Goal: Task Accomplishment & Management: Use online tool/utility

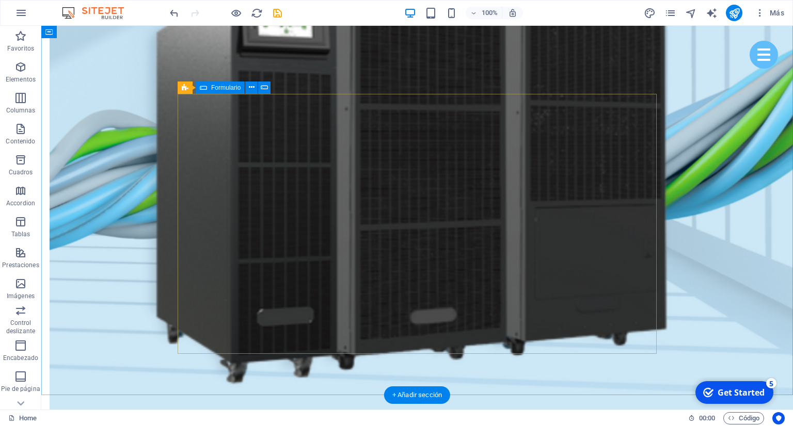
scroll to position [4258, 0]
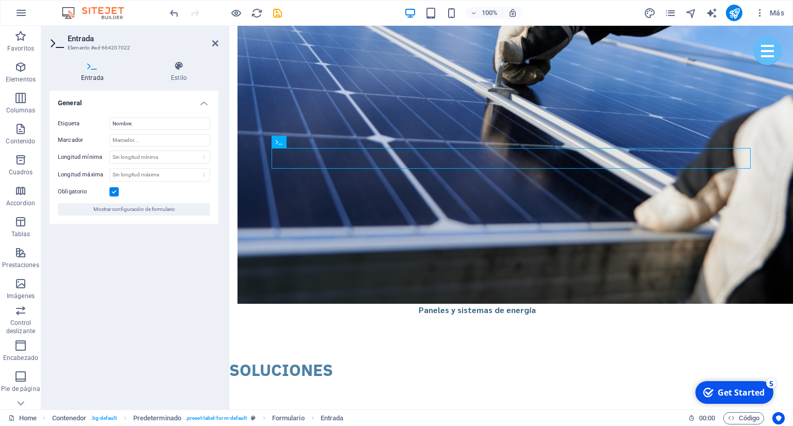
drag, startPoint x: 312, startPoint y: 157, endPoint x: 262, endPoint y: 157, distance: 49.6
drag, startPoint x: 157, startPoint y: 127, endPoint x: 96, endPoint y: 129, distance: 60.9
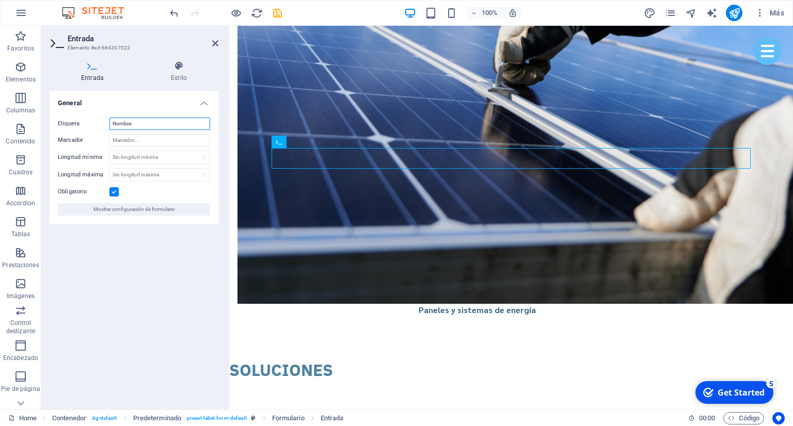
click at [109, 129] on input "Nombre:" at bounding box center [159, 124] width 101 height 12
click at [205, 106] on h4 "General" at bounding box center [134, 100] width 169 height 19
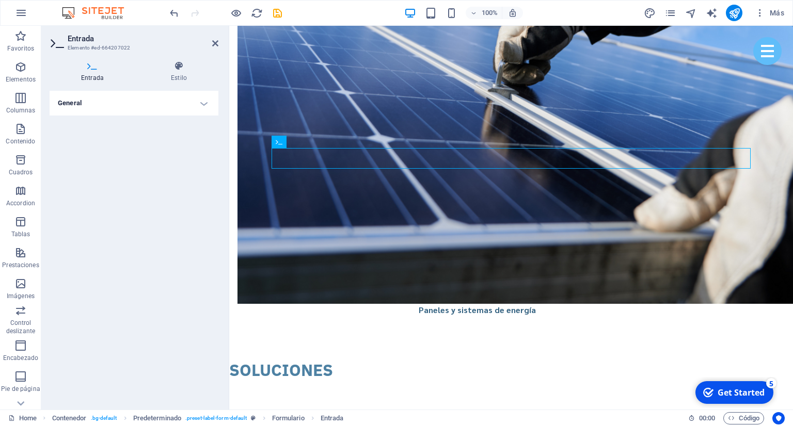
click at [205, 106] on h4 "General" at bounding box center [134, 103] width 169 height 25
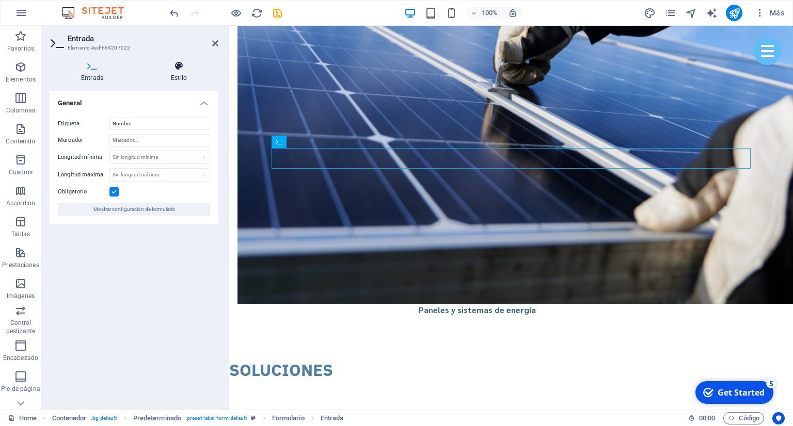
click at [180, 77] on h4 "Estilo" at bounding box center [178, 72] width 79 height 22
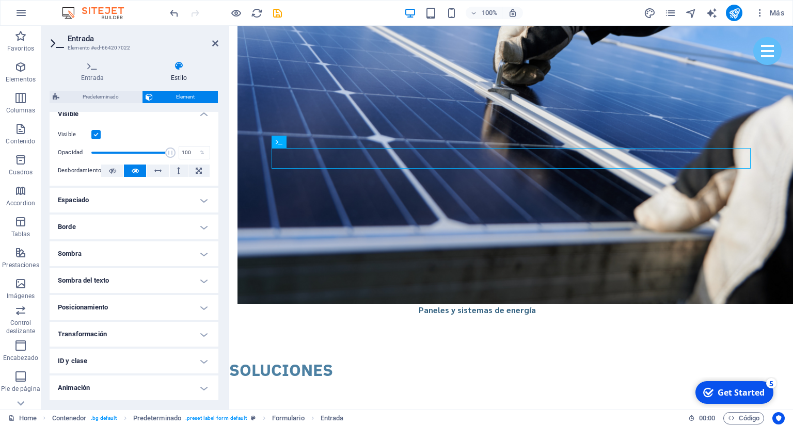
scroll to position [155, 0]
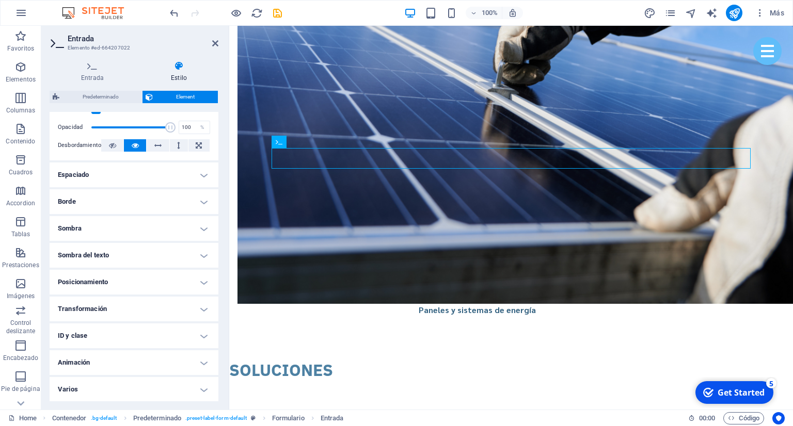
click at [199, 252] on h4 "Sombra del texto" at bounding box center [134, 255] width 169 height 25
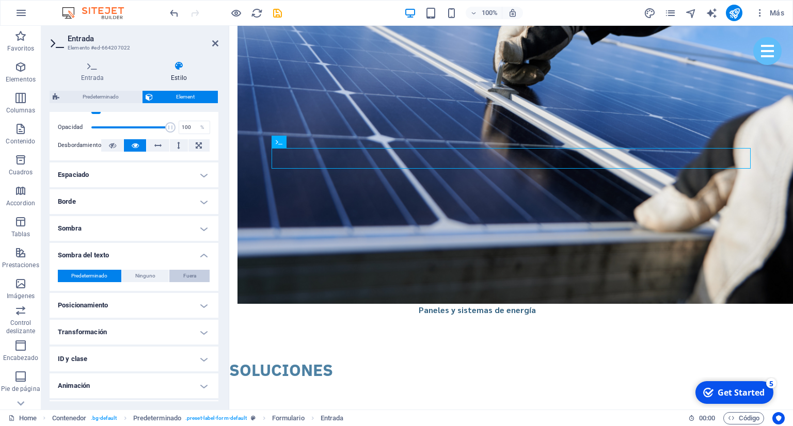
click at [191, 274] on span "Fuera" at bounding box center [189, 276] width 13 height 12
type input "2"
type input "4"
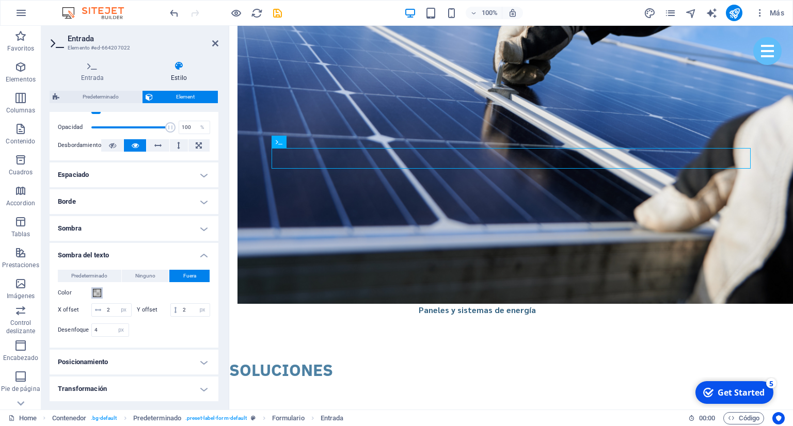
click at [93, 293] on span at bounding box center [97, 293] width 8 height 8
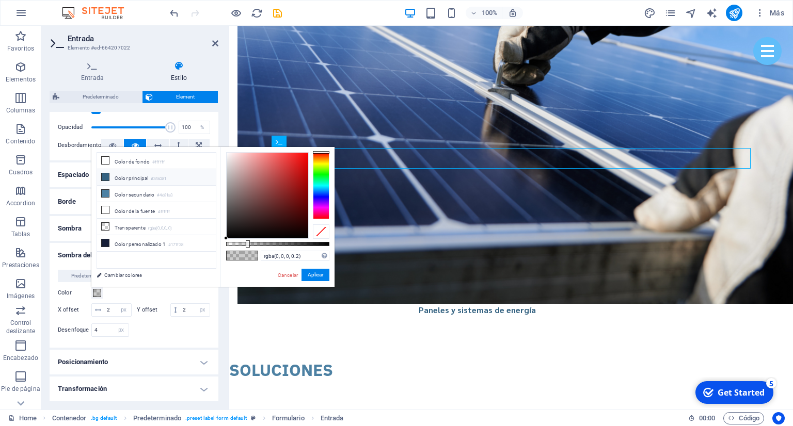
click at [137, 178] on li "Color principal #346281" at bounding box center [156, 177] width 119 height 17
type input "#346281"
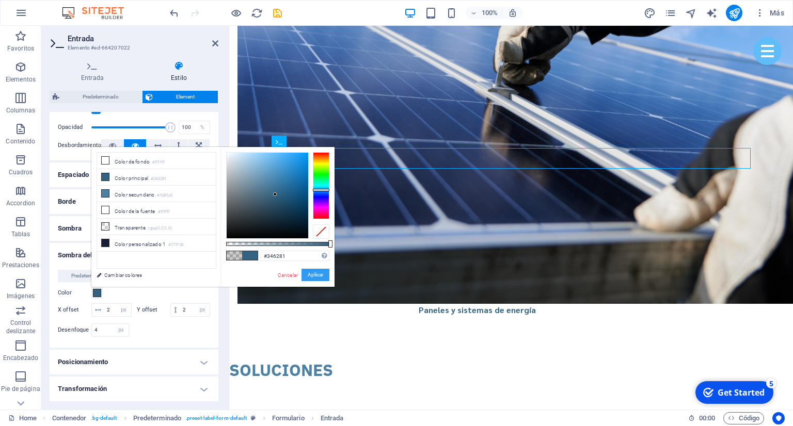
click at [317, 276] on button "Aplicar" at bounding box center [315, 275] width 28 height 12
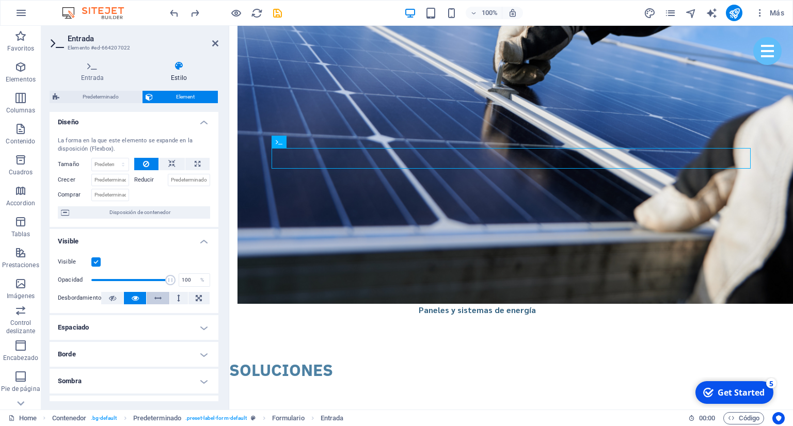
scroll to position [0, 0]
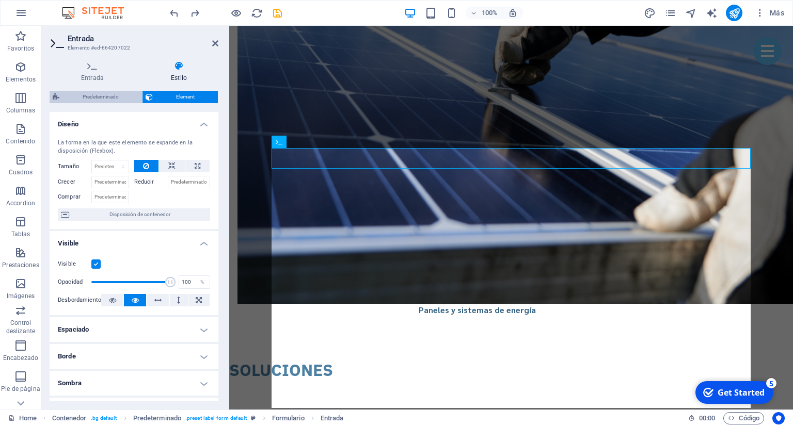
click at [127, 102] on span "Predeterminado" at bounding box center [100, 97] width 76 height 12
select select "px"
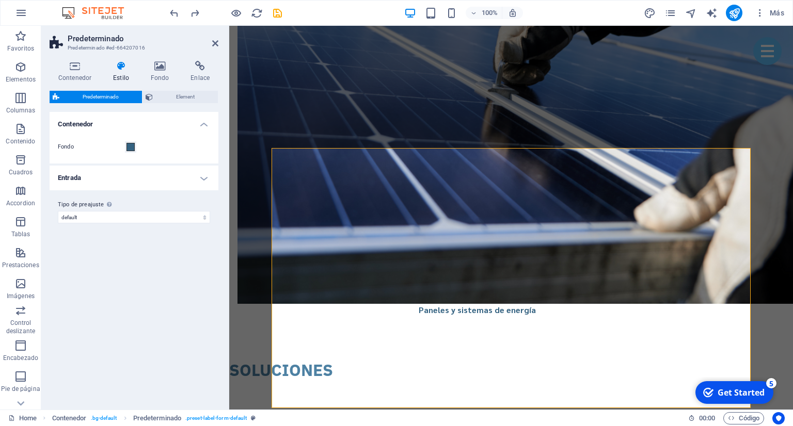
click at [156, 181] on h4 "Entrada" at bounding box center [134, 178] width 169 height 25
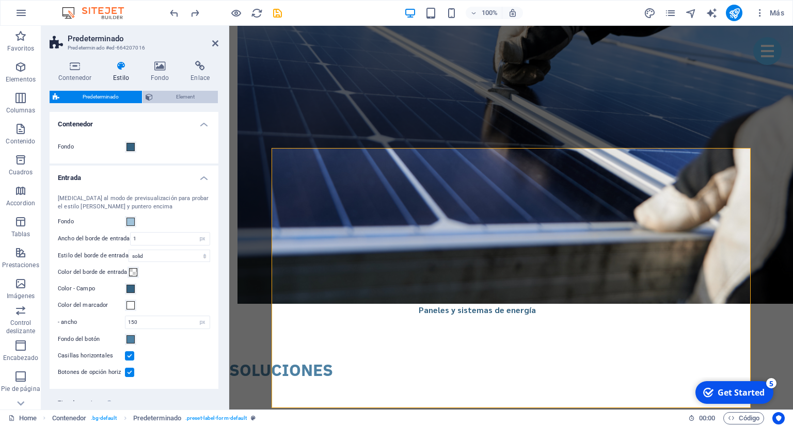
click at [177, 103] on span "Element" at bounding box center [185, 97] width 59 height 12
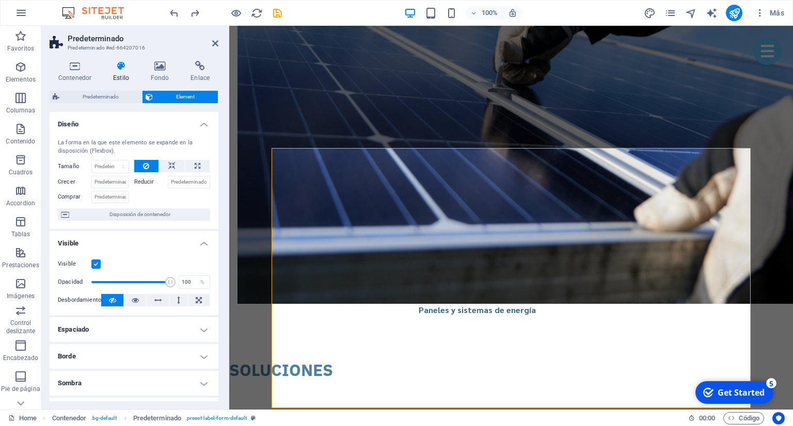
click at [68, 60] on div "Contenedor Estilo Fondo Enlace Tamaño Altura Predeterminado px rem % vh vw Alto…" at bounding box center [133, 231] width 185 height 357
click at [76, 62] on icon at bounding box center [75, 66] width 51 height 10
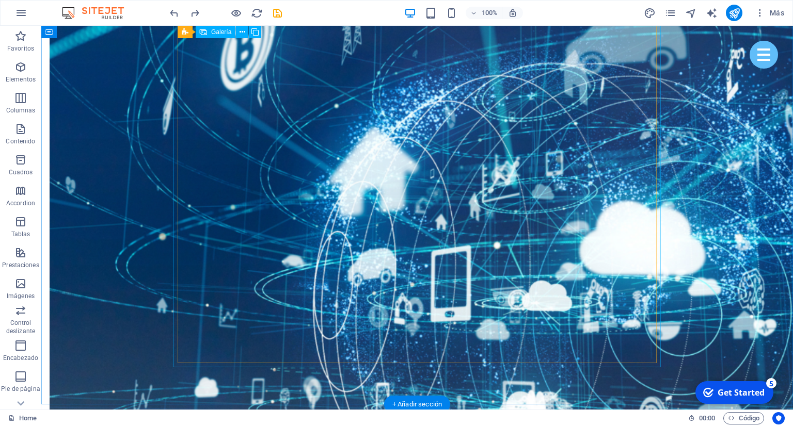
scroll to position [3223, 0]
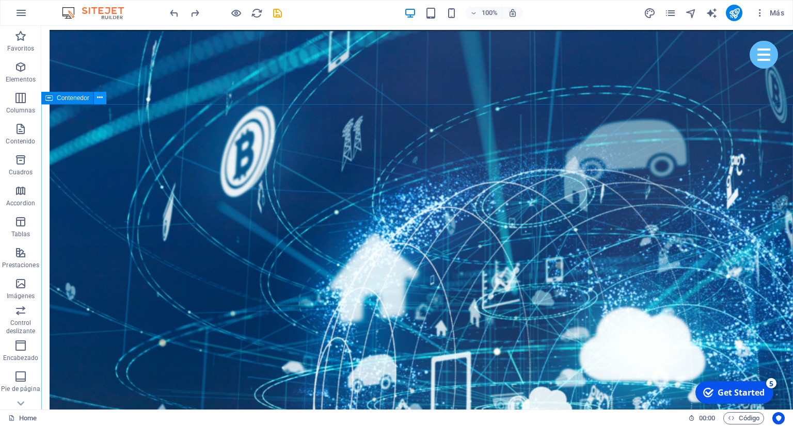
click at [98, 100] on icon at bounding box center [100, 97] width 6 height 11
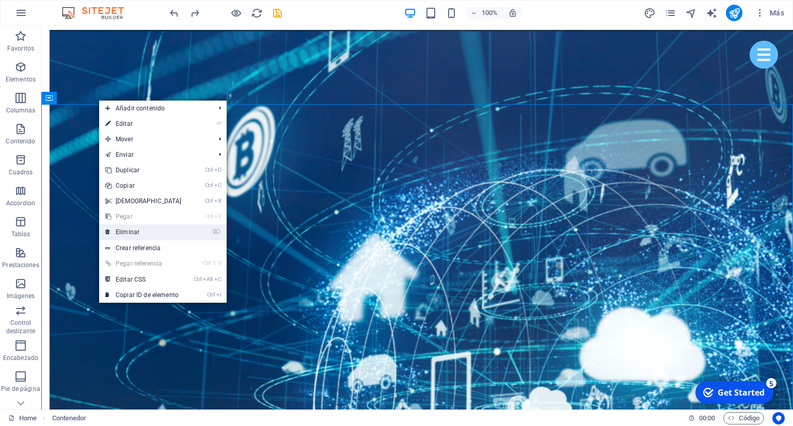
click at [161, 231] on link "⌦ Eliminar" at bounding box center [143, 232] width 89 height 15
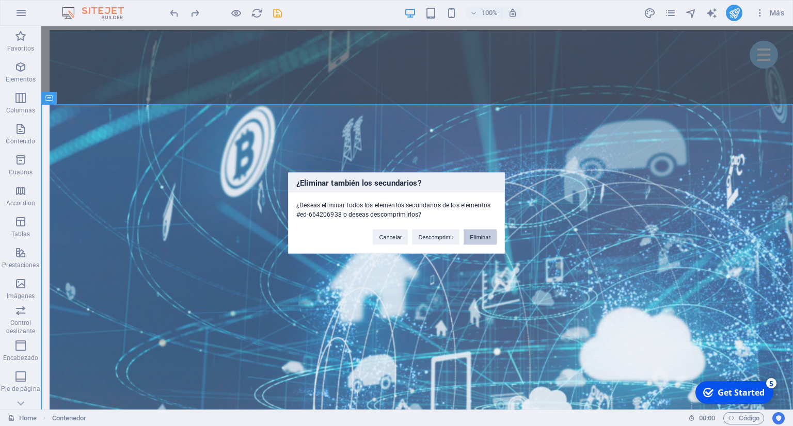
click at [468, 240] on button "Eliminar" at bounding box center [480, 237] width 33 height 15
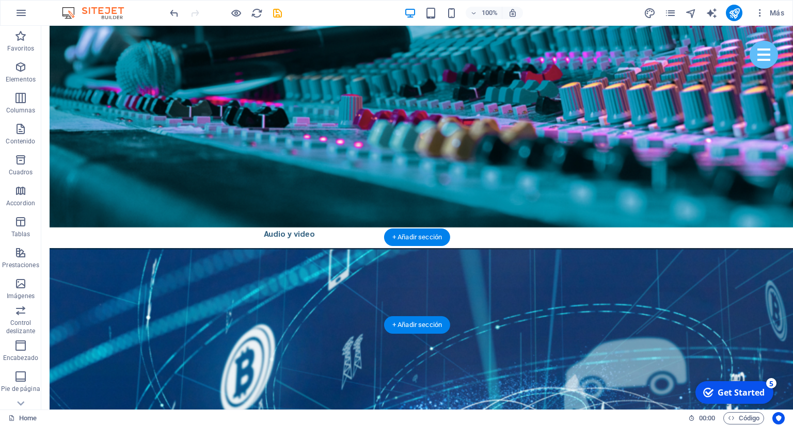
scroll to position [2950, 0]
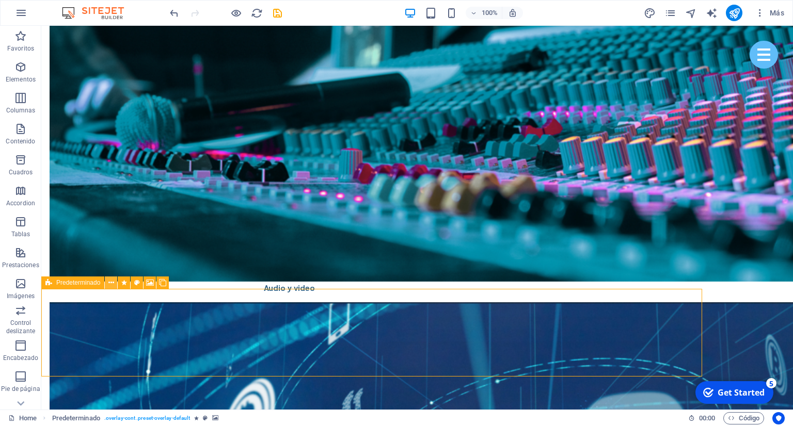
click at [112, 282] on icon at bounding box center [111, 283] width 6 height 11
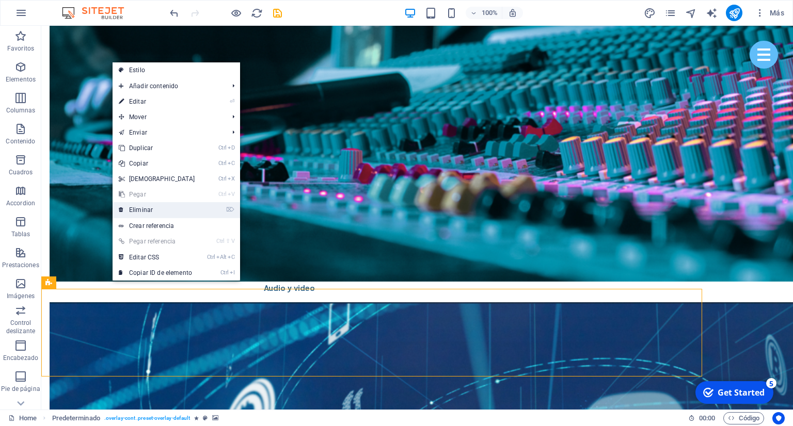
click at [148, 212] on link "⌦ Eliminar" at bounding box center [157, 209] width 89 height 15
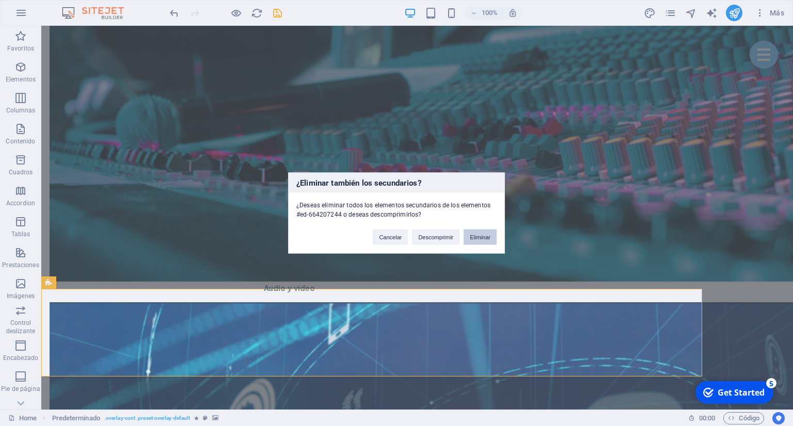
click at [476, 234] on button "Eliminar" at bounding box center [480, 237] width 33 height 15
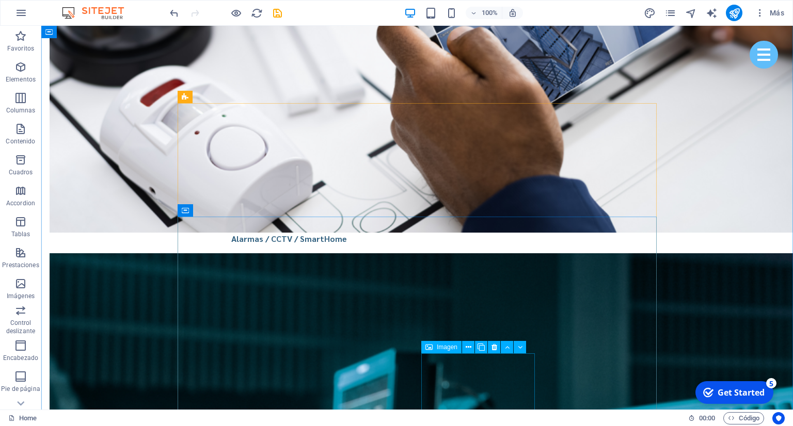
scroll to position [2459, 0]
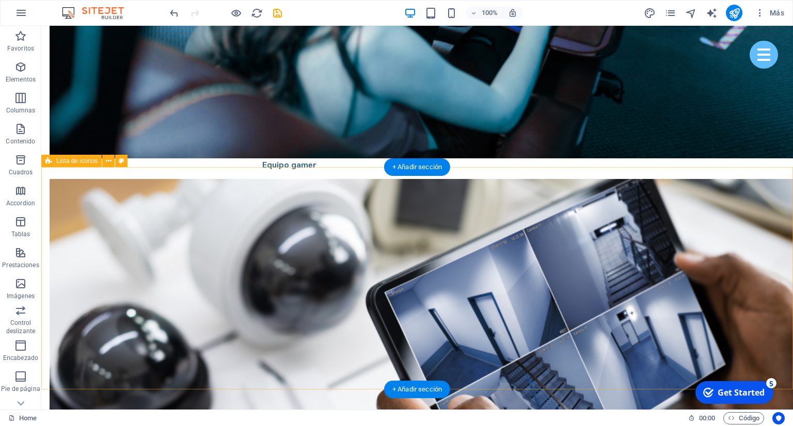
scroll to position [2350, 0]
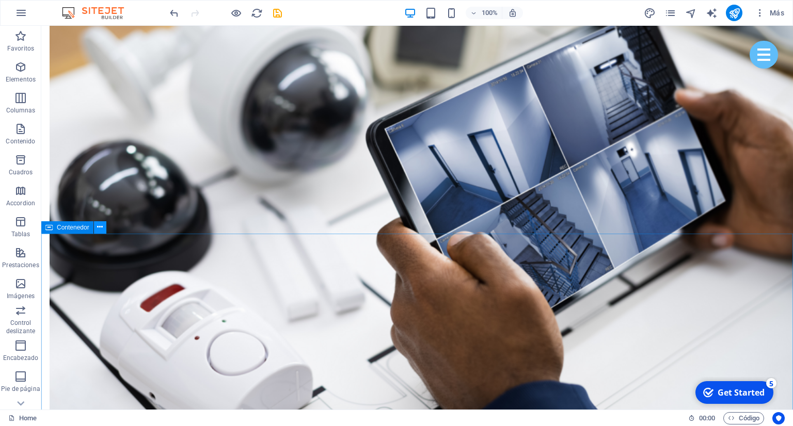
click at [96, 229] on button at bounding box center [100, 227] width 12 height 12
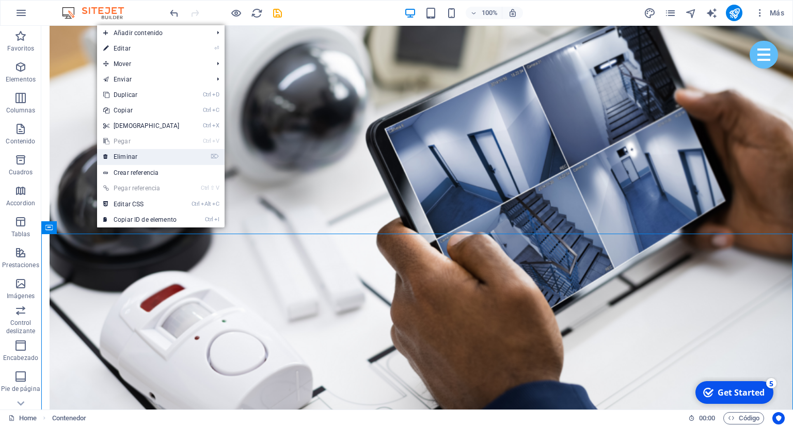
click at [156, 150] on link "⌦ Eliminar" at bounding box center [141, 156] width 89 height 15
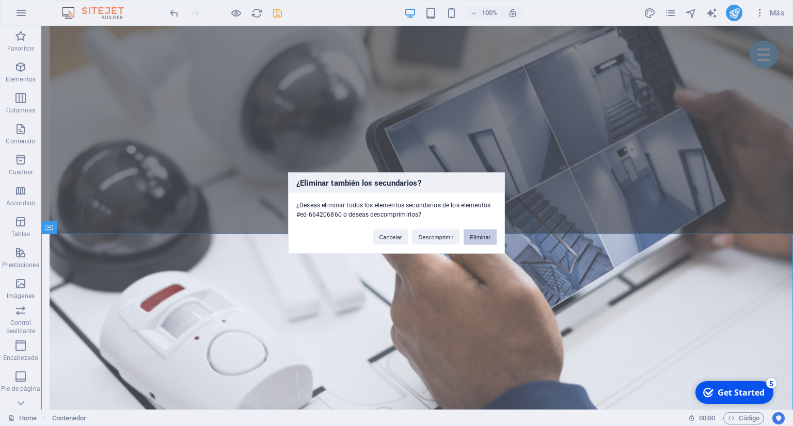
click at [482, 238] on button "Eliminar" at bounding box center [480, 237] width 33 height 15
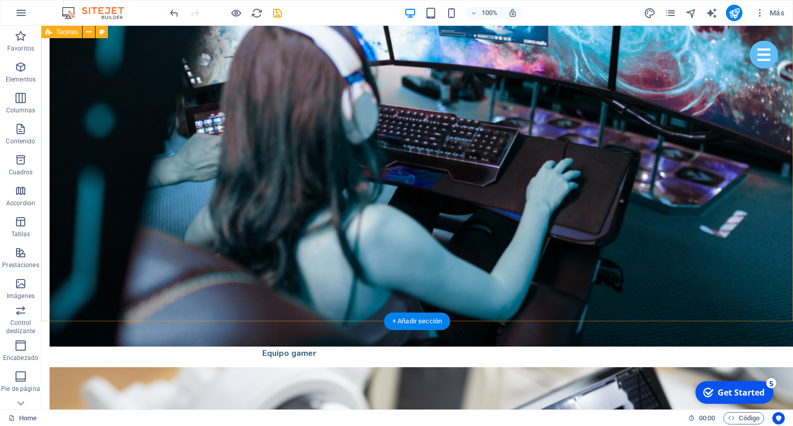
scroll to position [1962, 0]
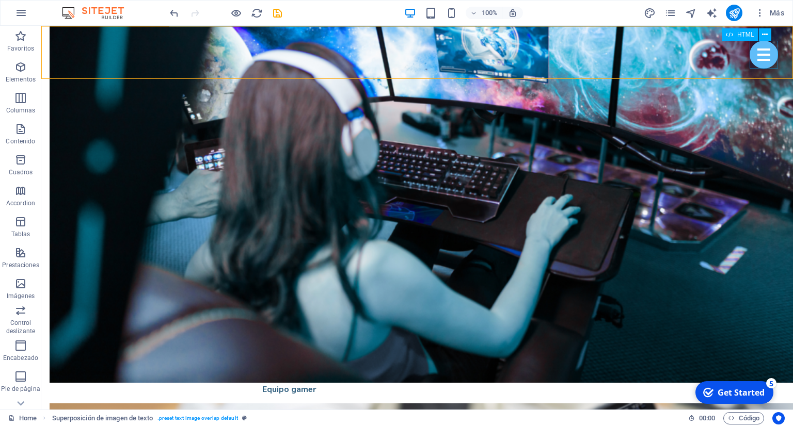
click at [772, 59] on div at bounding box center [764, 55] width 28 height 28
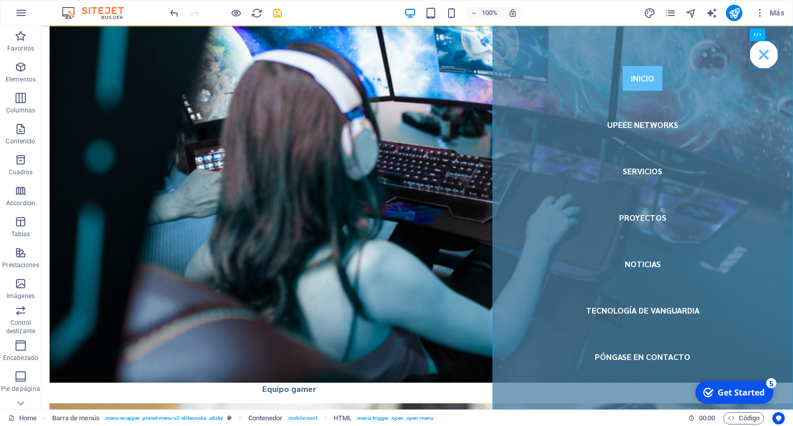
click at [644, 172] on nav "Inicio Upeee Networks Servicios Proyectos Noticias Tecnología de Vanguardia Pón…" at bounding box center [642, 218] width 300 height 384
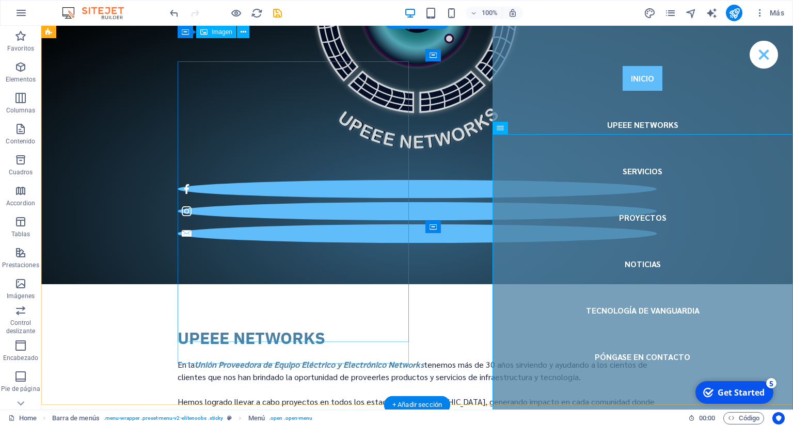
scroll to position [872, 0]
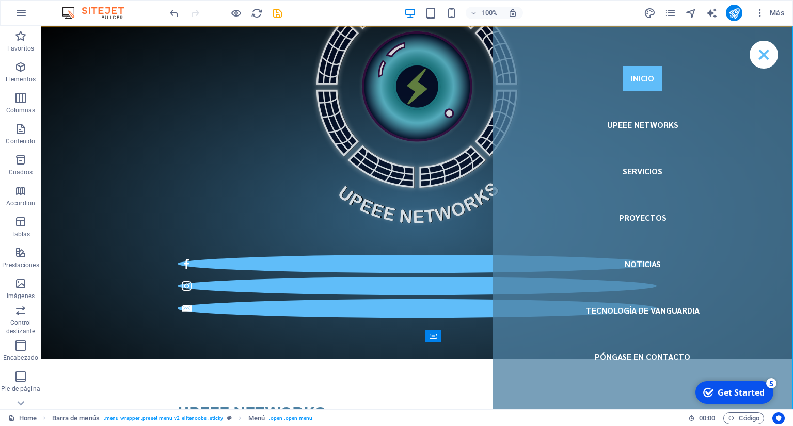
click at [646, 170] on nav "Inicio Upeee Networks Servicios Proyectos Noticias Tecnología de Vanguardia Pón…" at bounding box center [642, 218] width 300 height 384
select select
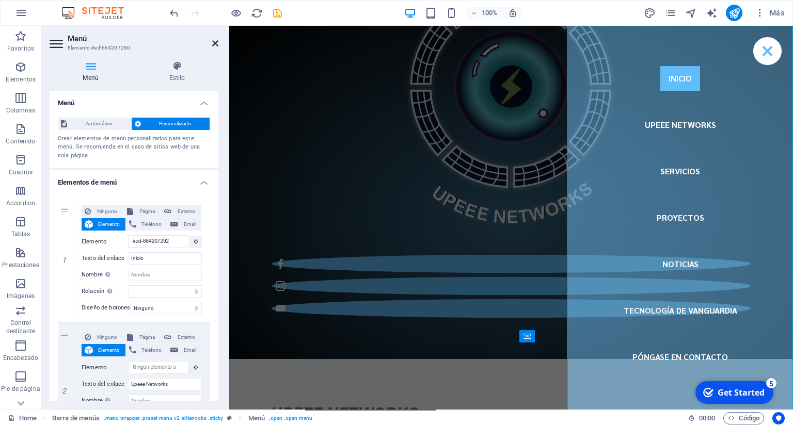
click at [216, 43] on icon at bounding box center [215, 43] width 6 height 8
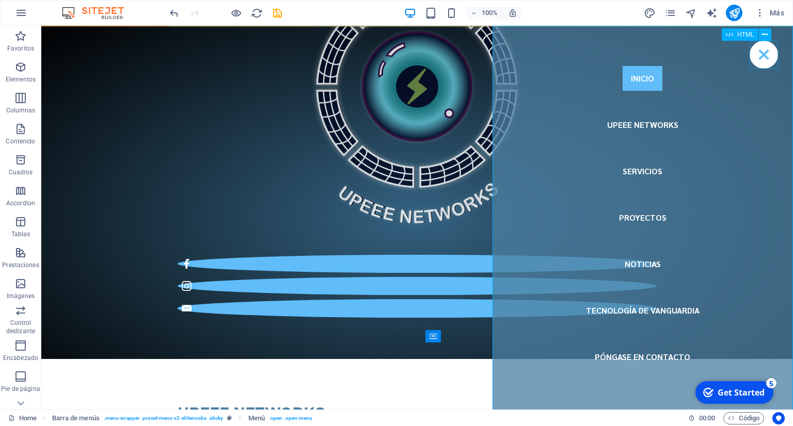
click at [761, 59] on div at bounding box center [764, 55] width 28 height 28
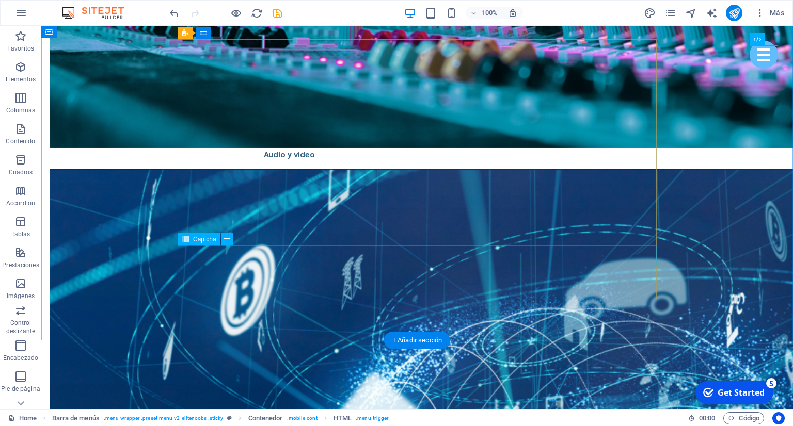
scroll to position [3052, 0]
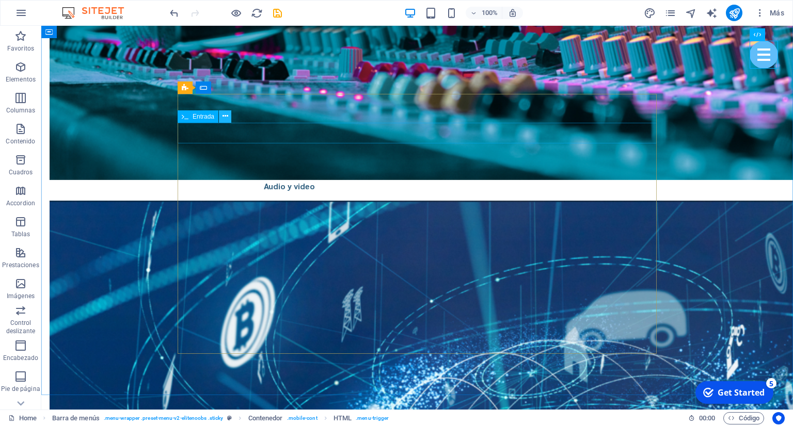
click at [226, 117] on icon at bounding box center [225, 116] width 6 height 11
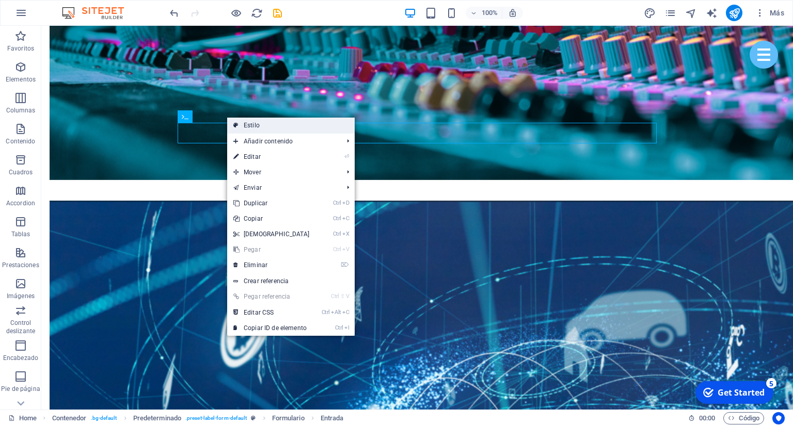
click at [245, 123] on link "Estilo" at bounding box center [291, 125] width 128 height 15
select select "px"
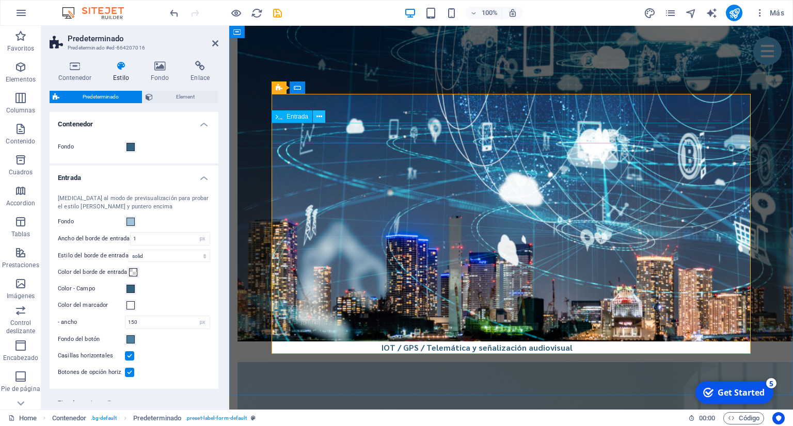
click at [321, 115] on icon at bounding box center [319, 117] width 6 height 11
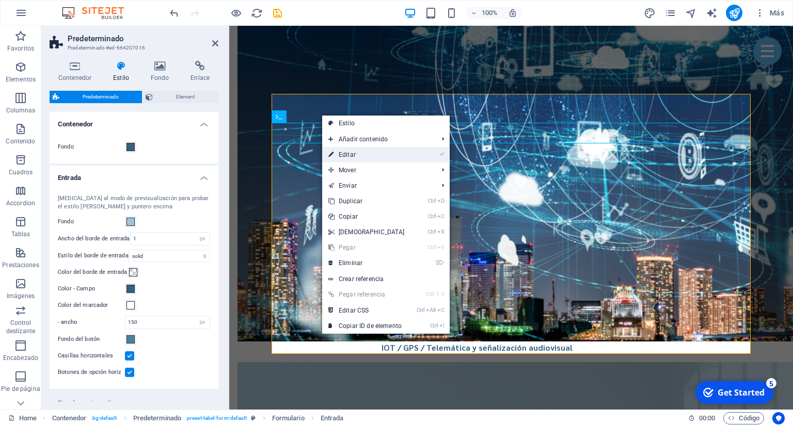
click at [363, 154] on link "⏎ Editar" at bounding box center [366, 154] width 89 height 15
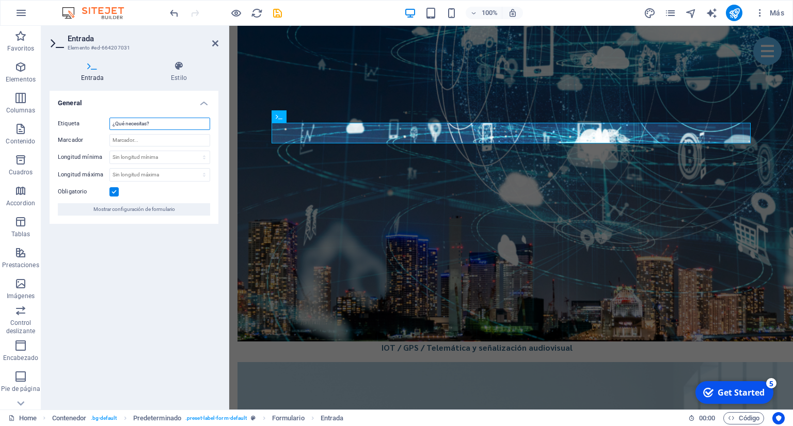
drag, startPoint x: 165, startPoint y: 128, endPoint x: 118, endPoint y: 128, distance: 46.5
click at [118, 128] on input "¿Qué necesitas?" at bounding box center [159, 124] width 101 height 12
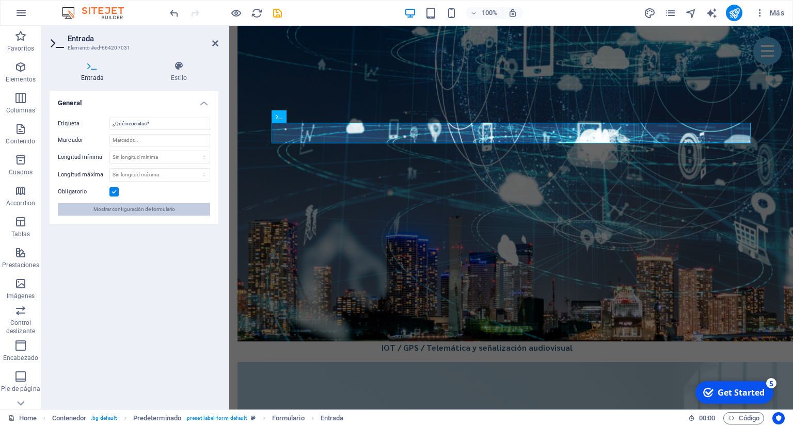
click at [164, 212] on span "Mostrar configuración de formulario" at bounding box center [134, 209] width 82 height 12
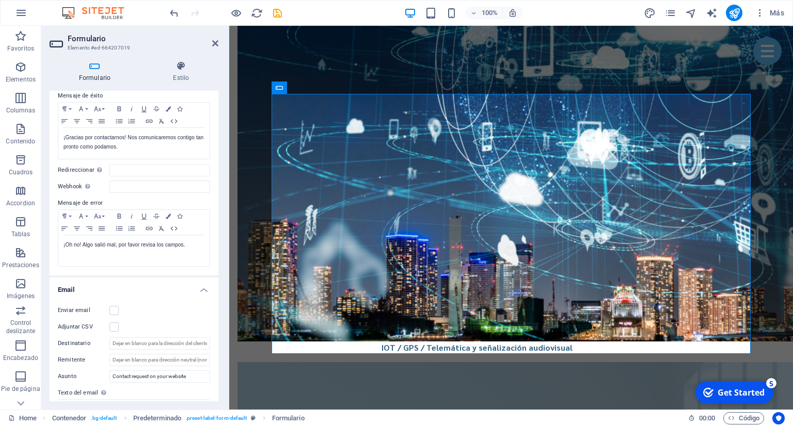
scroll to position [0, 0]
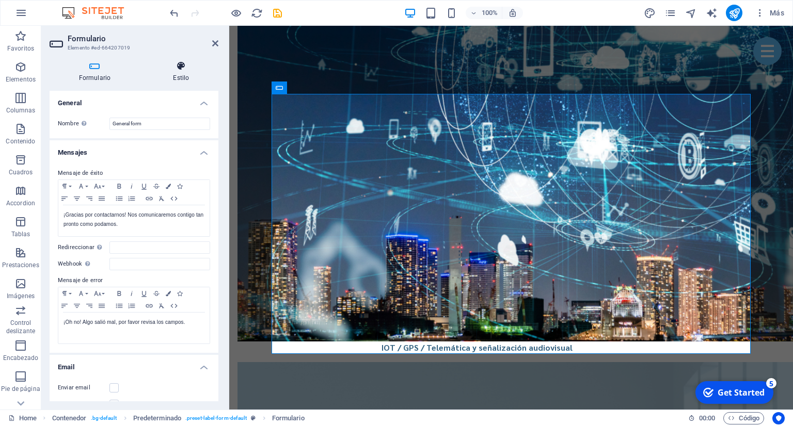
click at [179, 77] on h4 "Estilo" at bounding box center [181, 72] width 74 height 22
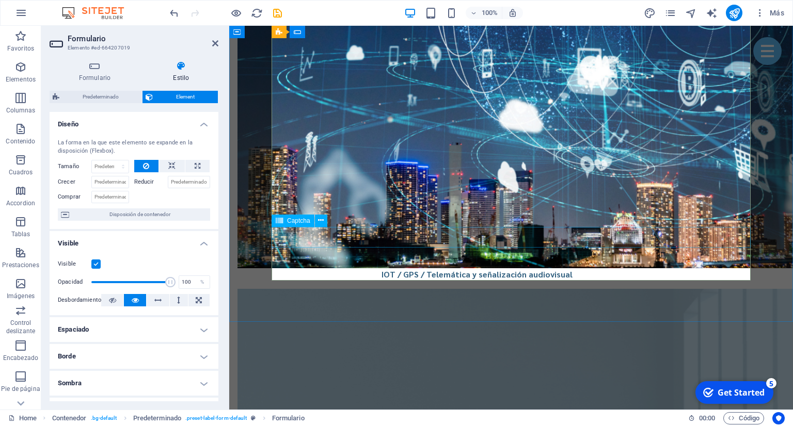
scroll to position [3106, 0]
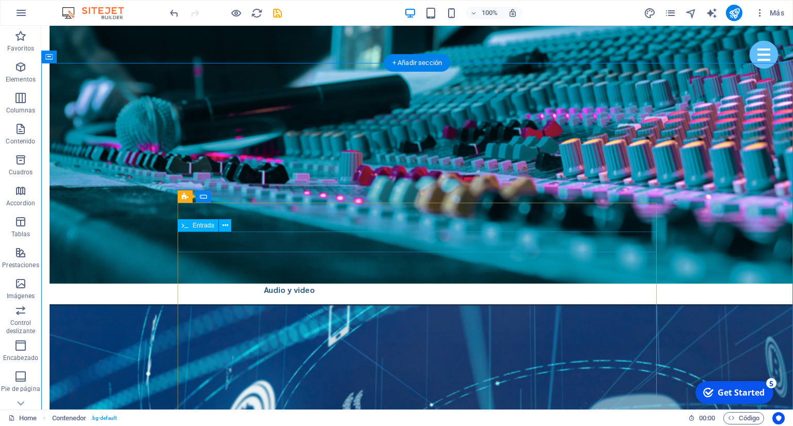
scroll to position [2942, 0]
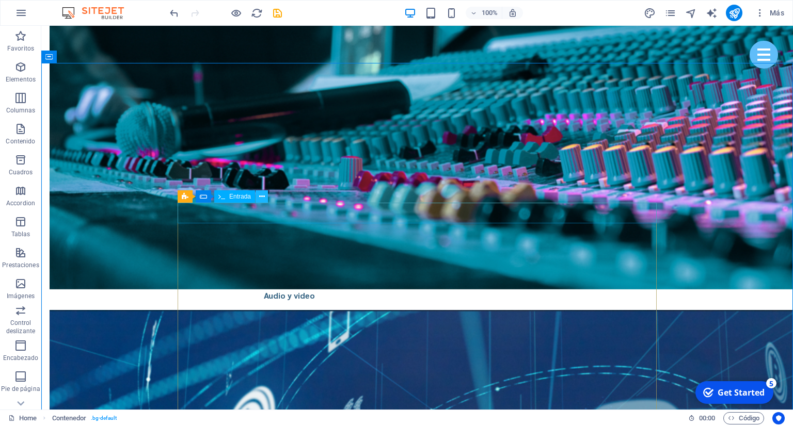
click at [261, 195] on icon at bounding box center [262, 197] width 6 height 11
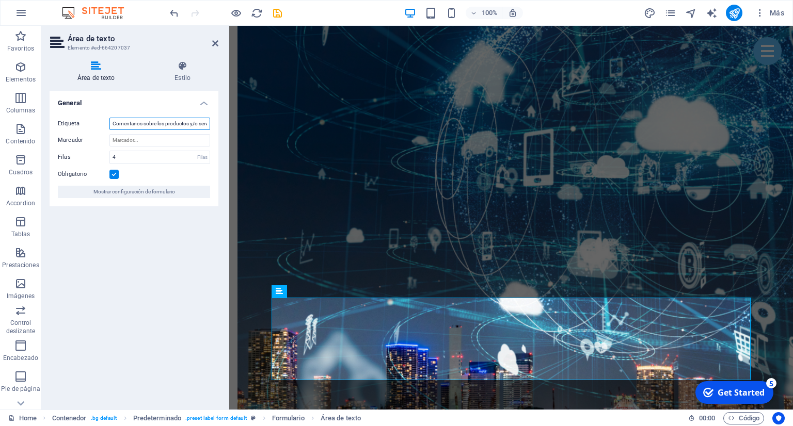
click at [149, 121] on input "Comentanos sobre los productos y/o servicios que necesitas:" at bounding box center [159, 124] width 101 height 12
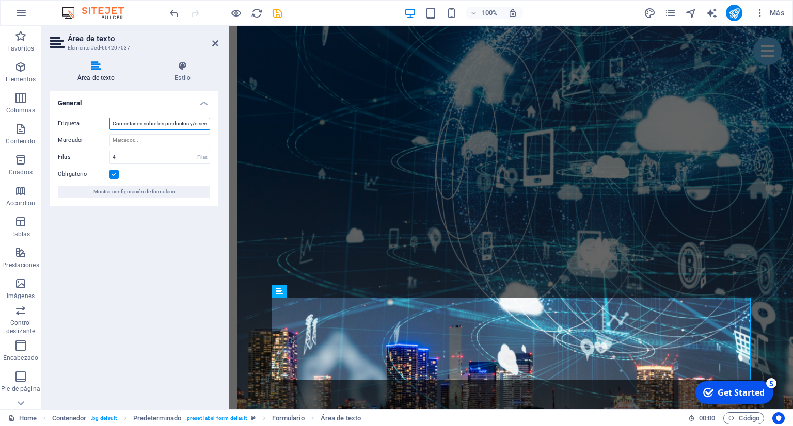
click at [177, 127] on input "Comentanos sobre los productos y/o servicios que necesitas:" at bounding box center [159, 124] width 101 height 12
click at [189, 121] on input "Comentanos sobre los productos y/o servicios que necesitas:" at bounding box center [159, 124] width 101 height 12
type input "Comentanos sobre los productos y/o servicios que necesitas:"
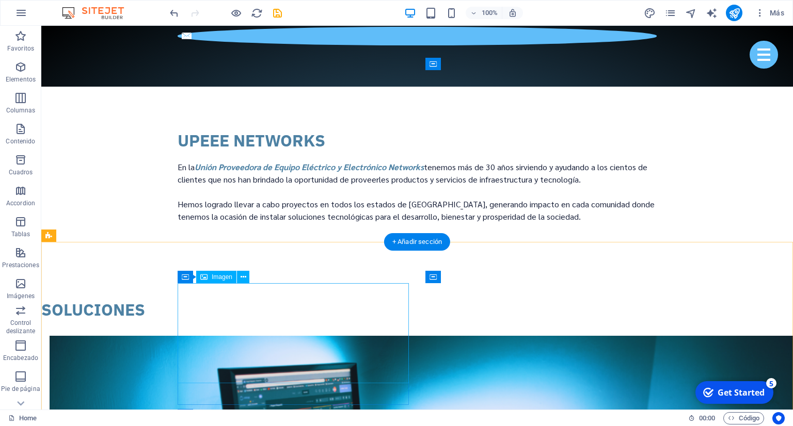
scroll to position [1363, 0]
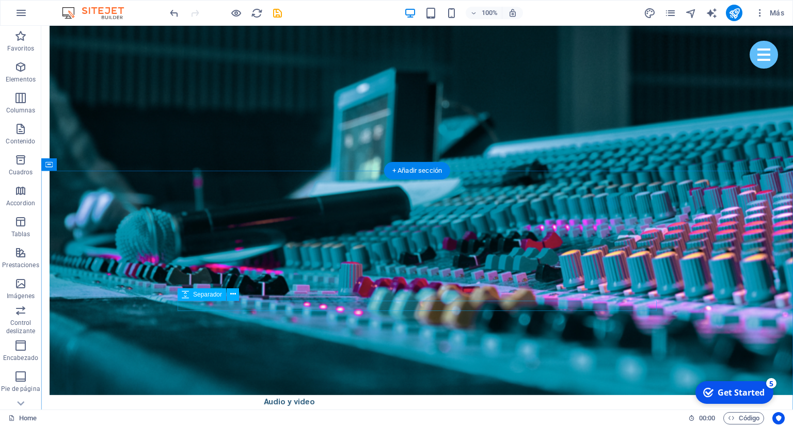
scroll to position [2998, 0]
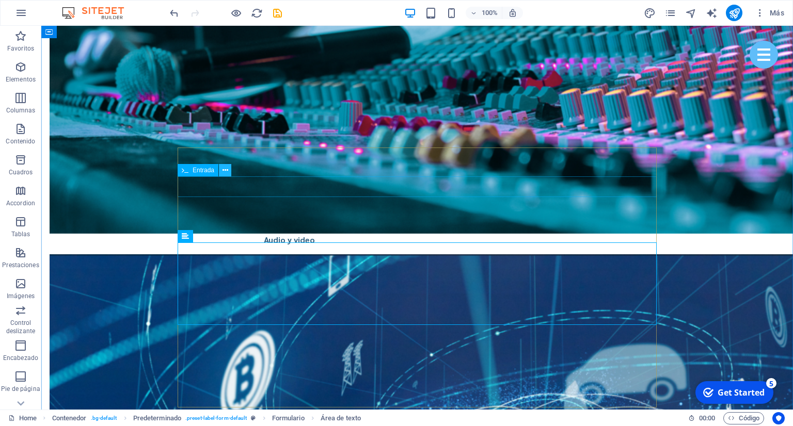
click at [225, 170] on icon at bounding box center [225, 170] width 6 height 11
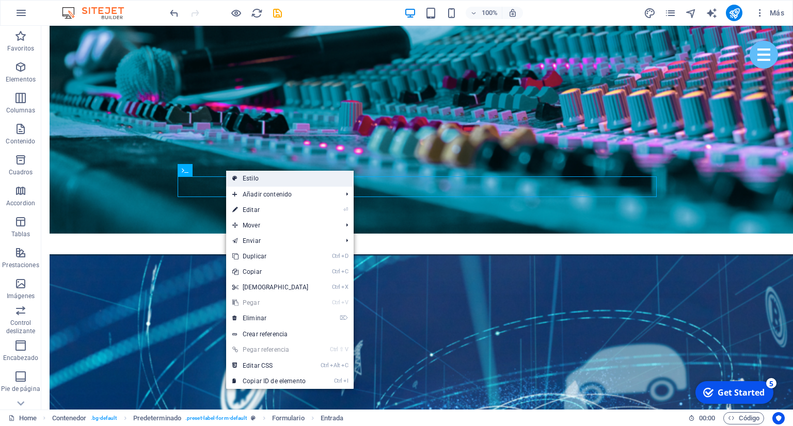
click at [247, 176] on link "Estilo" at bounding box center [290, 178] width 128 height 15
select select "px"
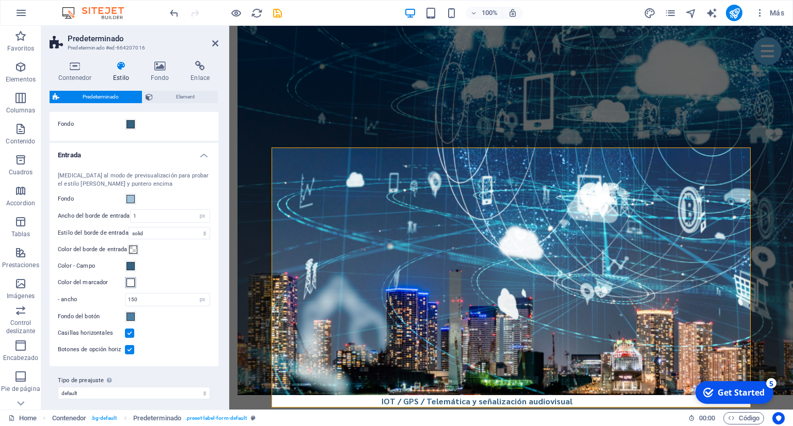
scroll to position [28, 0]
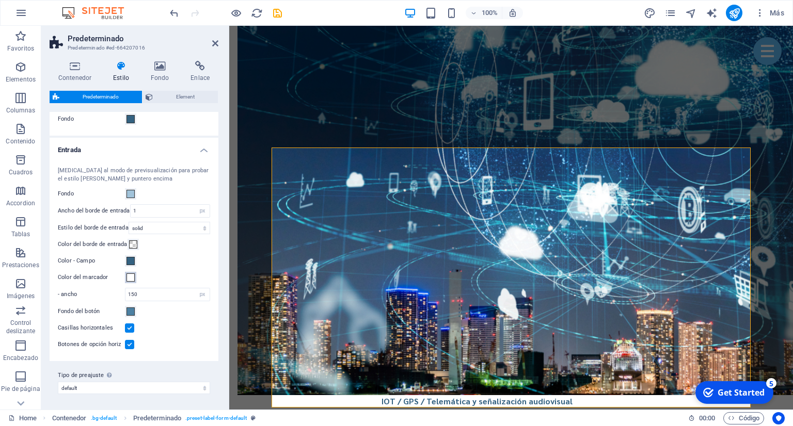
click at [131, 278] on span at bounding box center [130, 278] width 8 height 8
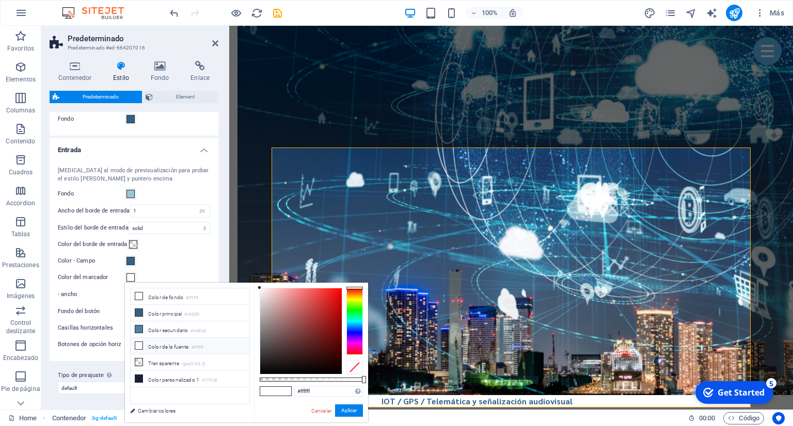
click at [131, 276] on span at bounding box center [130, 278] width 8 height 8
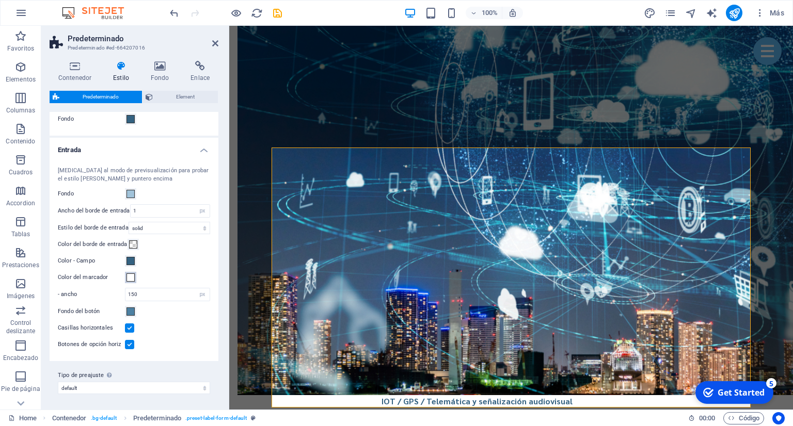
click at [131, 280] on span at bounding box center [130, 278] width 8 height 8
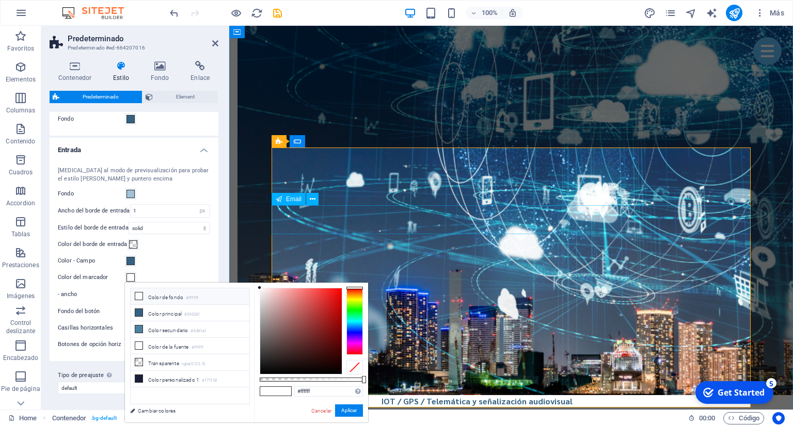
type input "i"
click at [179, 377] on li "Color personalizado 1 #171f38" at bounding box center [190, 379] width 119 height 17
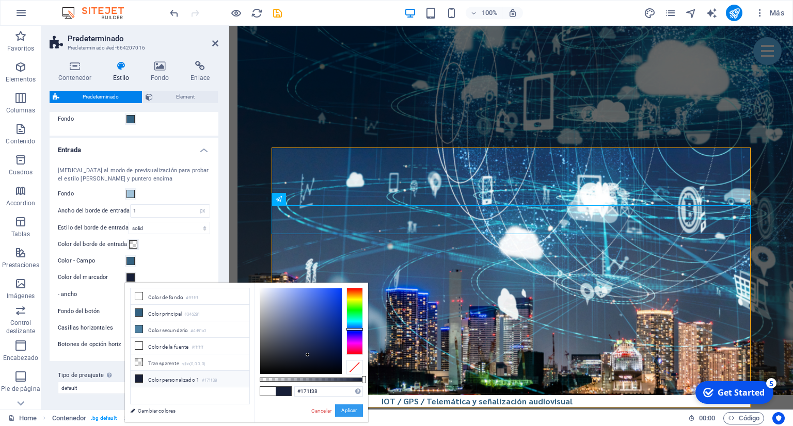
click at [345, 416] on button "Aplicar" at bounding box center [349, 411] width 28 height 12
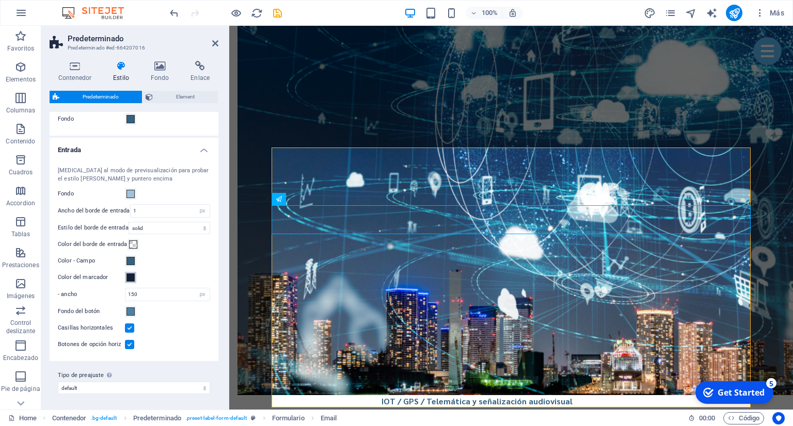
click at [131, 278] on span at bounding box center [130, 278] width 8 height 8
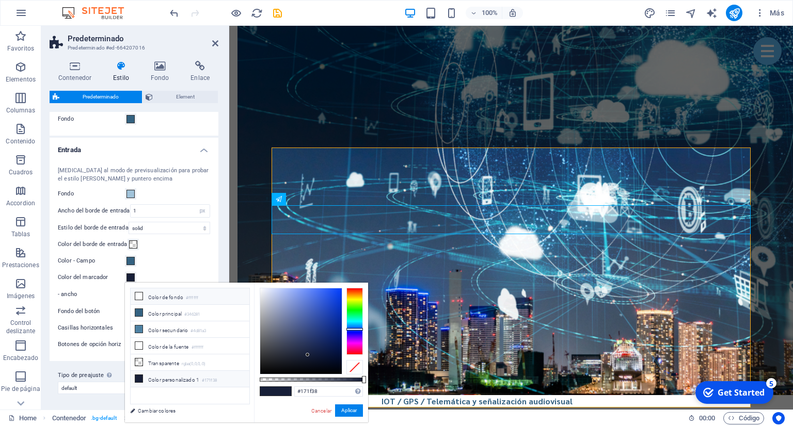
click at [181, 297] on li "Color de fondo #ffffff" at bounding box center [190, 297] width 119 height 17
type input "#ffffff"
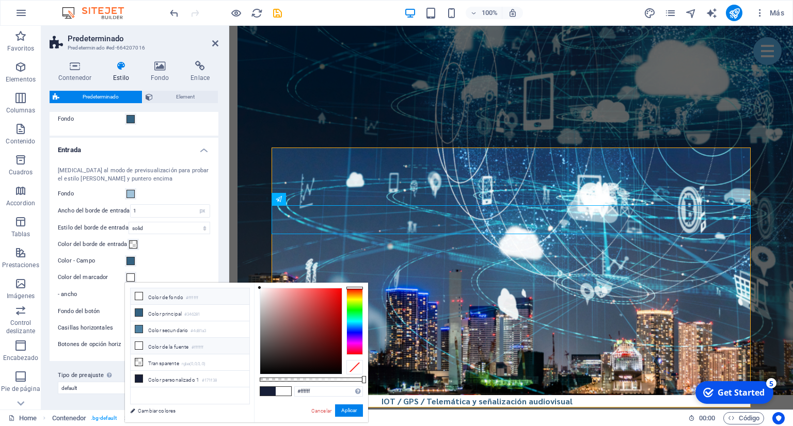
click at [182, 342] on li "Color de la fuente #ffffff" at bounding box center [190, 346] width 119 height 17
click at [349, 408] on button "Aplicar" at bounding box center [349, 411] width 28 height 12
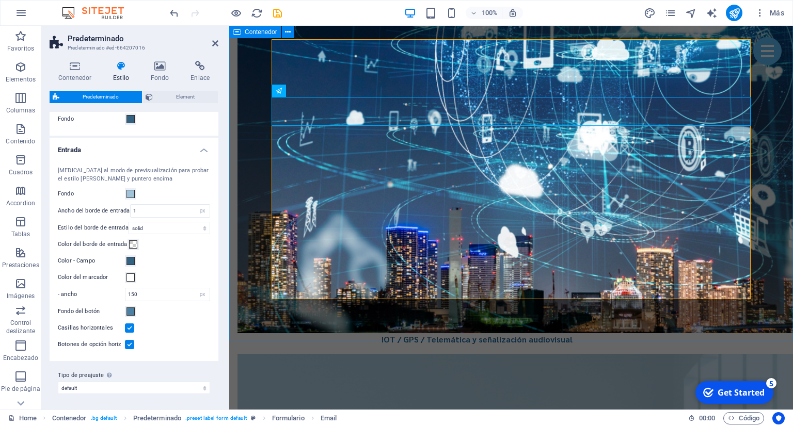
scroll to position [3107, 0]
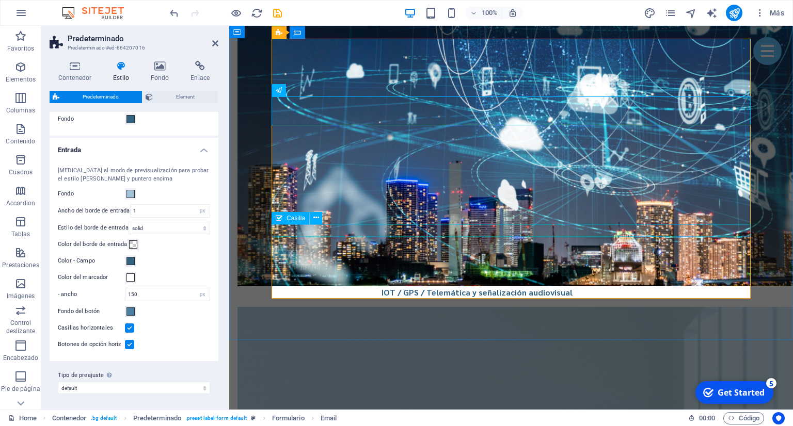
click at [315, 222] on icon at bounding box center [316, 218] width 6 height 11
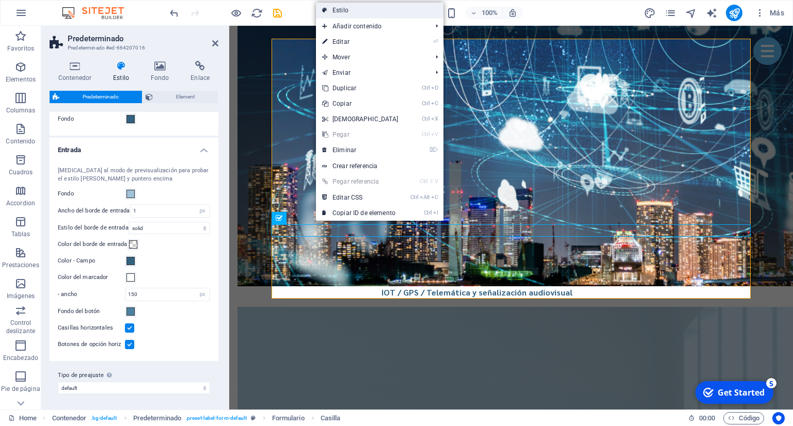
click at [386, 11] on link "Estilo" at bounding box center [380, 10] width 128 height 15
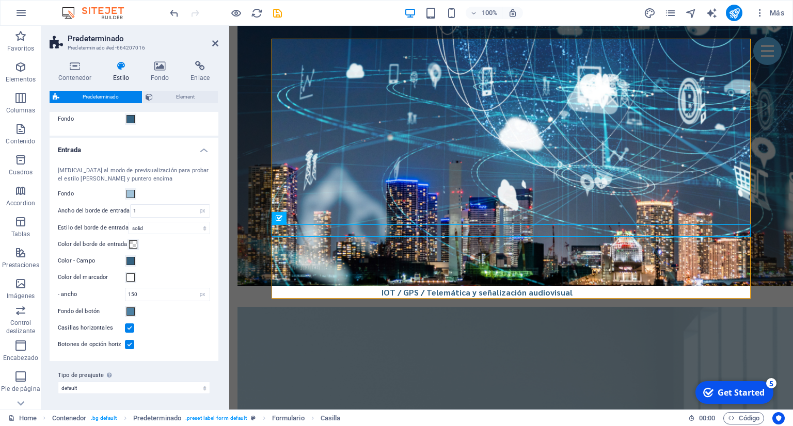
scroll to position [0, 0]
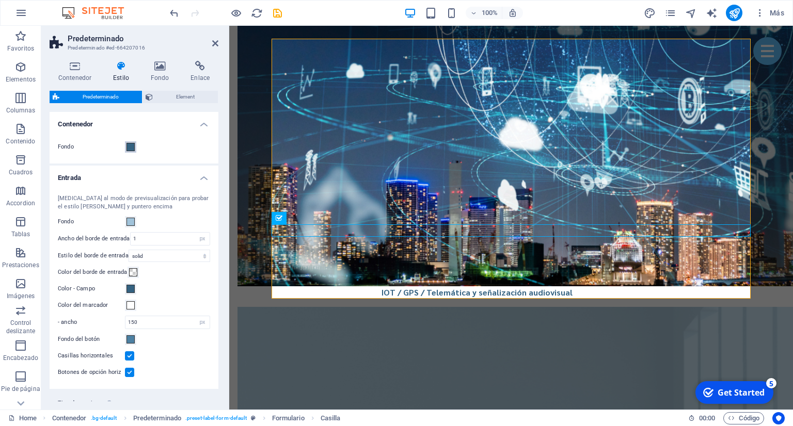
click at [126, 147] on button "Fondo" at bounding box center [130, 146] width 11 height 11
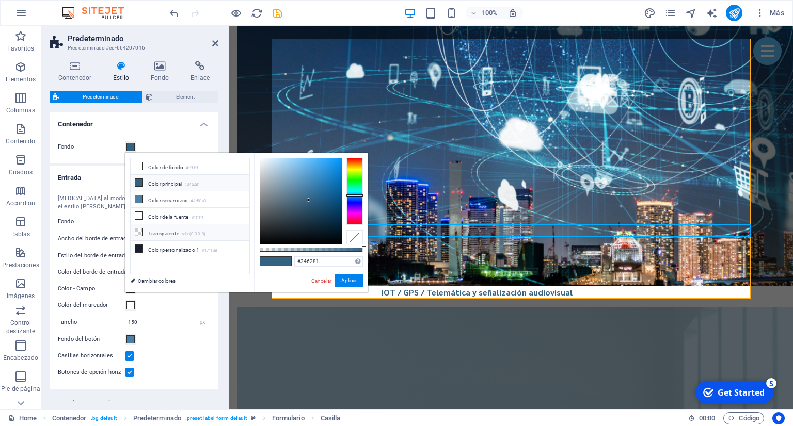
click at [168, 230] on li "Transparente rgba(0,0,0,.0)" at bounding box center [190, 233] width 119 height 17
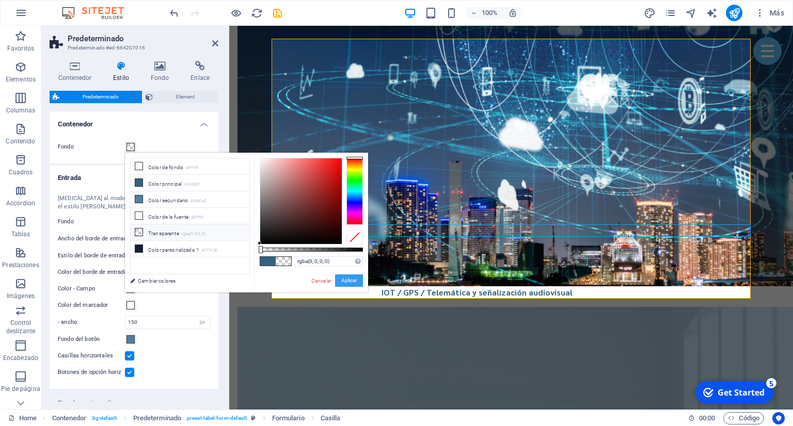
click at [351, 284] on button "Aplicar" at bounding box center [349, 281] width 28 height 12
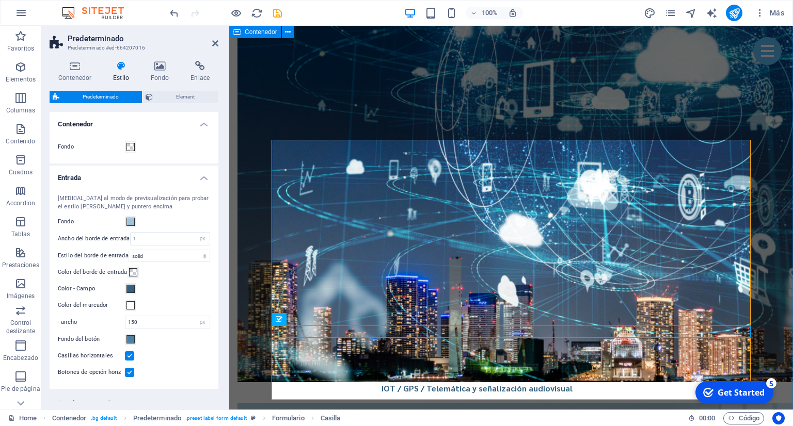
scroll to position [2998, 0]
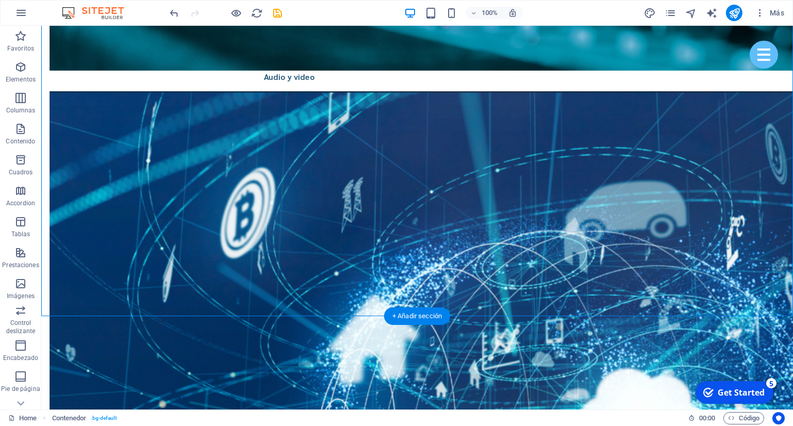
scroll to position [3052, 0]
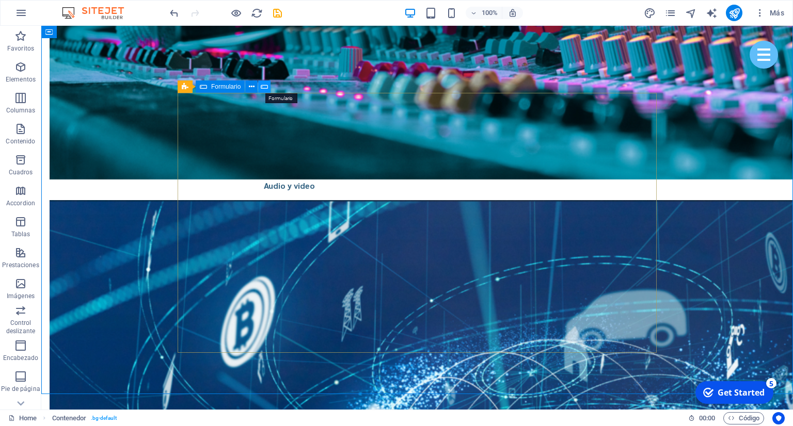
click at [267, 86] on icon at bounding box center [264, 87] width 7 height 11
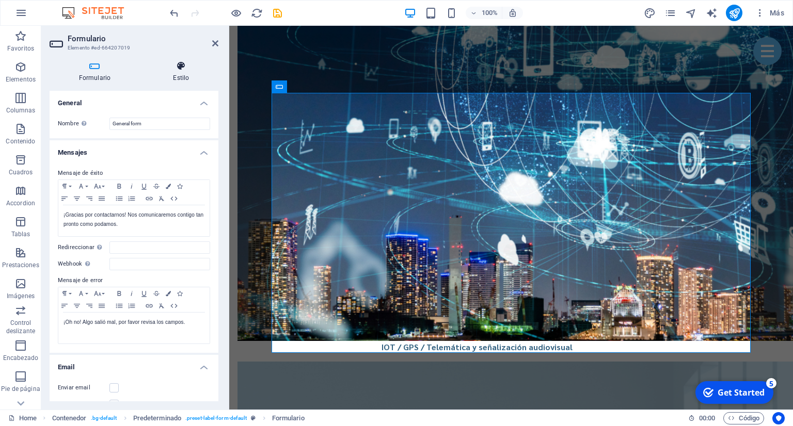
click at [185, 65] on icon at bounding box center [181, 66] width 74 height 10
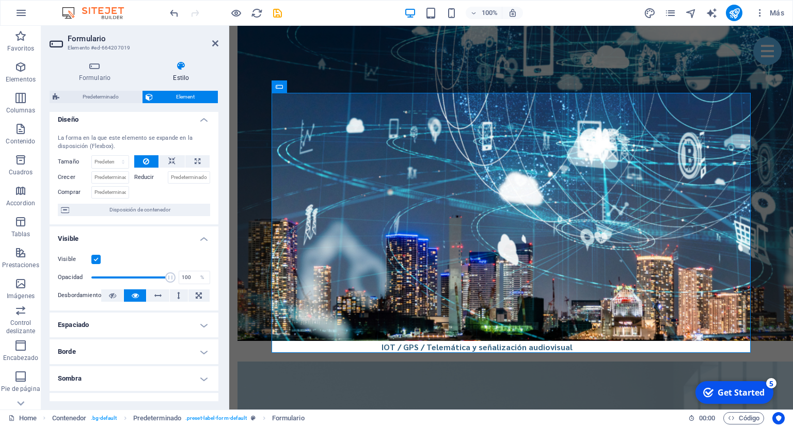
scroll to position [0, 0]
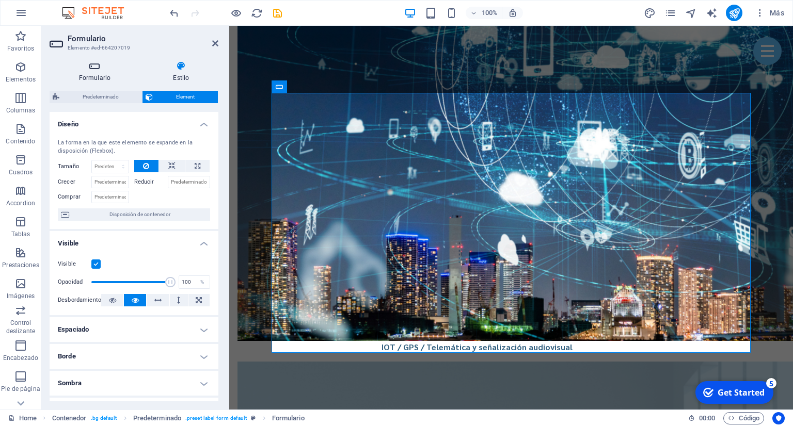
click at [114, 76] on h4 "Formulario" at bounding box center [97, 72] width 94 height 22
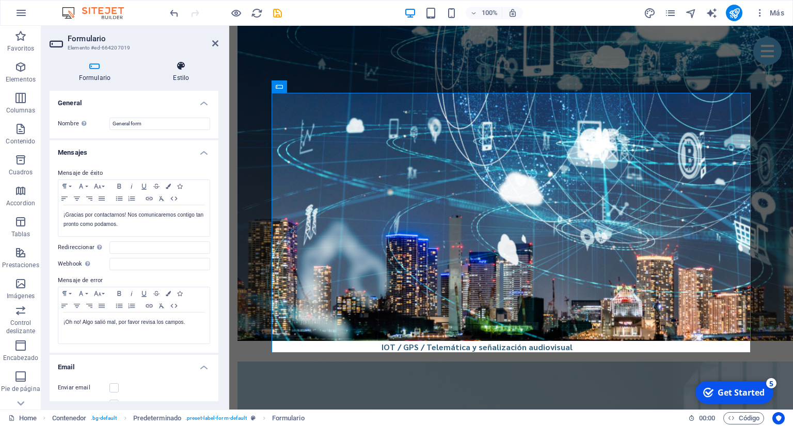
click at [173, 72] on h4 "Estilo" at bounding box center [181, 72] width 74 height 22
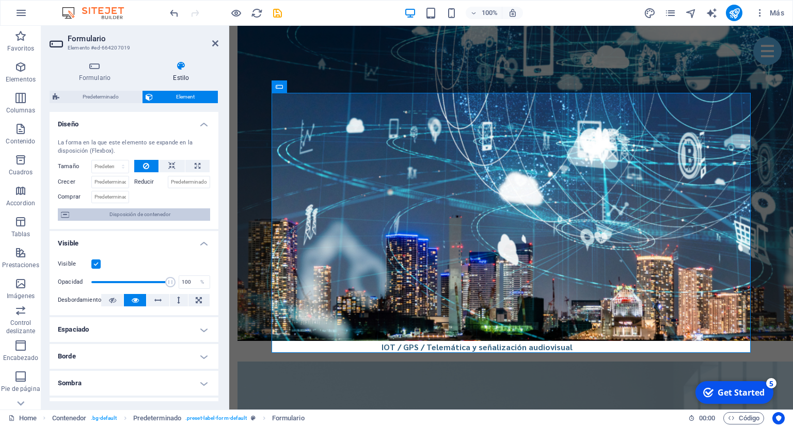
click at [132, 220] on span "Disposición de contenedor" at bounding box center [139, 215] width 135 height 12
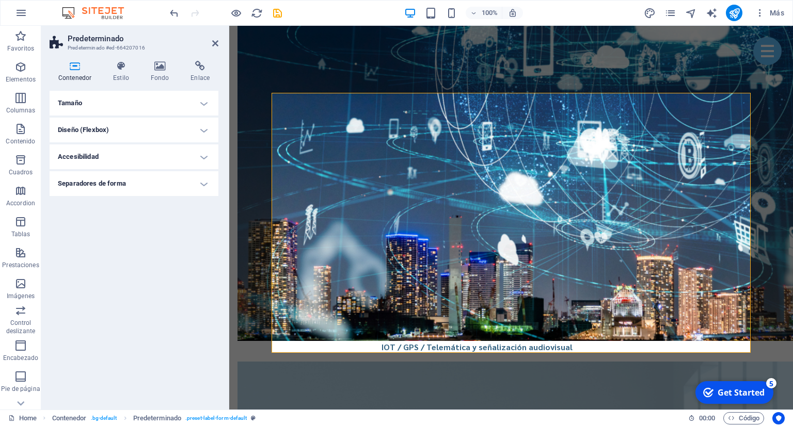
click at [183, 131] on h4 "Diseño (Flexbox)" at bounding box center [134, 130] width 169 height 25
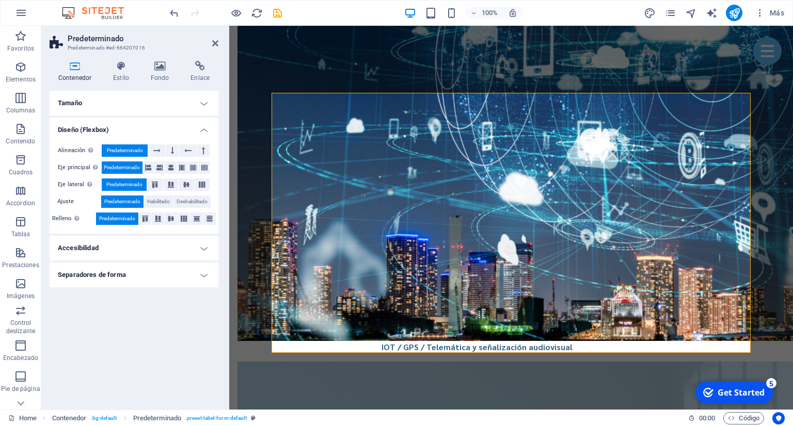
click at [183, 132] on h4 "Diseño (Flexbox)" at bounding box center [134, 127] width 169 height 19
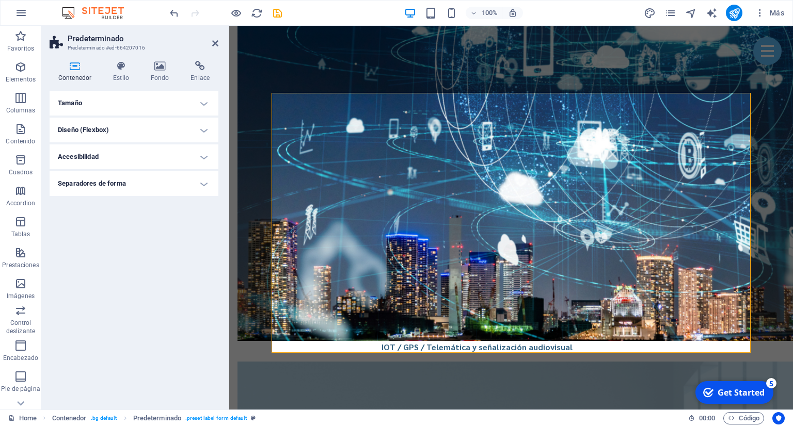
click at [198, 103] on h4 "Tamaño" at bounding box center [134, 103] width 169 height 25
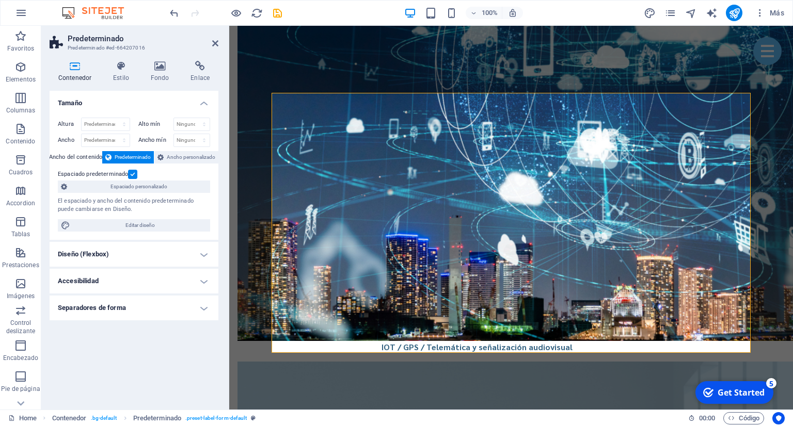
click at [198, 103] on h4 "Tamaño" at bounding box center [134, 100] width 169 height 19
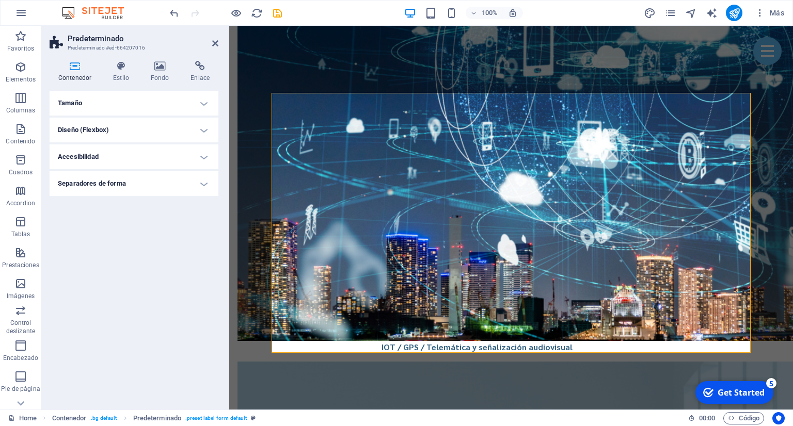
click at [195, 185] on h4 "Separadores de forma" at bounding box center [134, 183] width 169 height 25
click at [195, 185] on h4 "Separadores de forma" at bounding box center [134, 180] width 169 height 19
click at [123, 61] on icon at bounding box center [121, 66] width 34 height 10
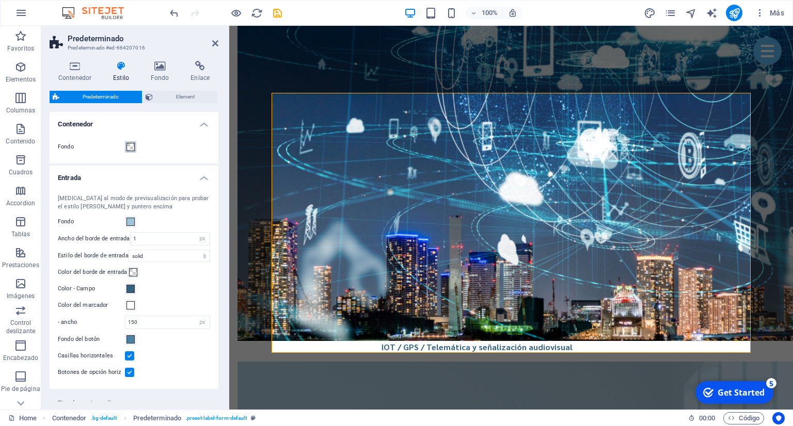
click at [136, 150] on button "Fondo" at bounding box center [130, 146] width 11 height 11
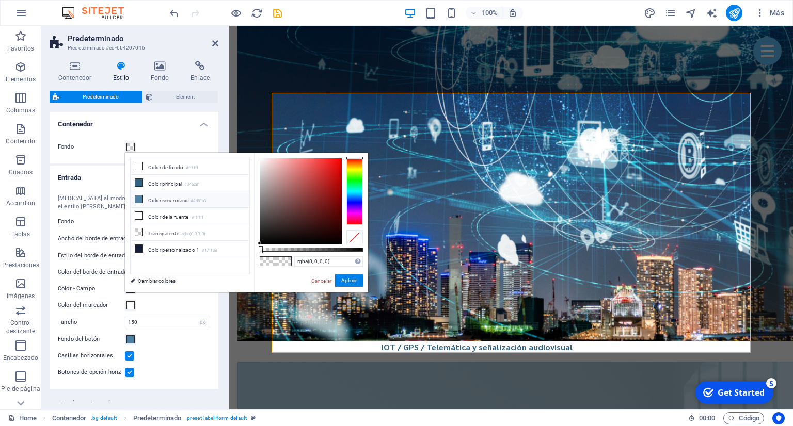
click at [172, 200] on li "Color secundario #4d81a3" at bounding box center [190, 200] width 119 height 17
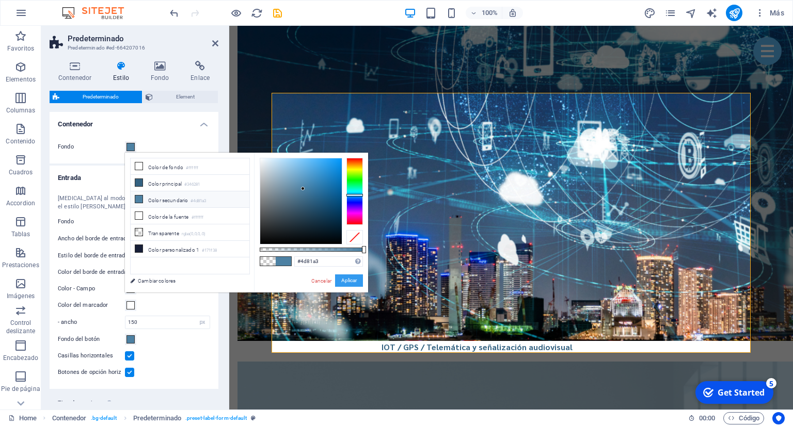
click at [348, 280] on button "Aplicar" at bounding box center [349, 281] width 28 height 12
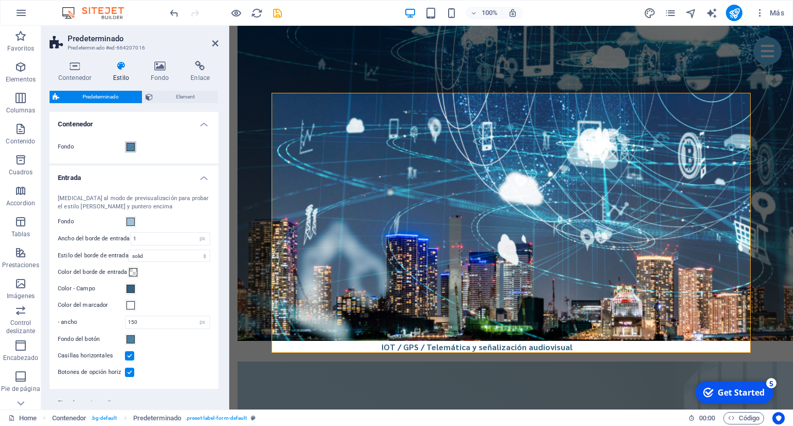
click at [130, 149] on span at bounding box center [130, 147] width 8 height 8
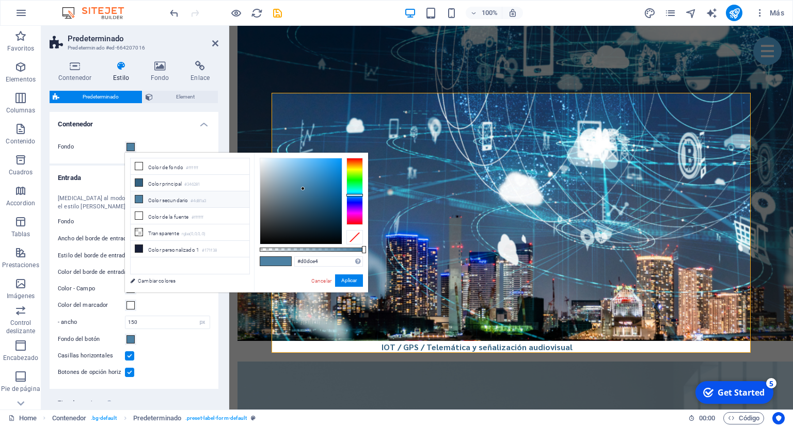
click at [267, 167] on div at bounding box center [301, 201] width 82 height 86
type input "#bedaec"
drag, startPoint x: 267, startPoint y: 167, endPoint x: 276, endPoint y: 164, distance: 9.1
click at [276, 164] on div at bounding box center [276, 164] width 4 height 4
click at [348, 278] on button "Aplicar" at bounding box center [349, 281] width 28 height 12
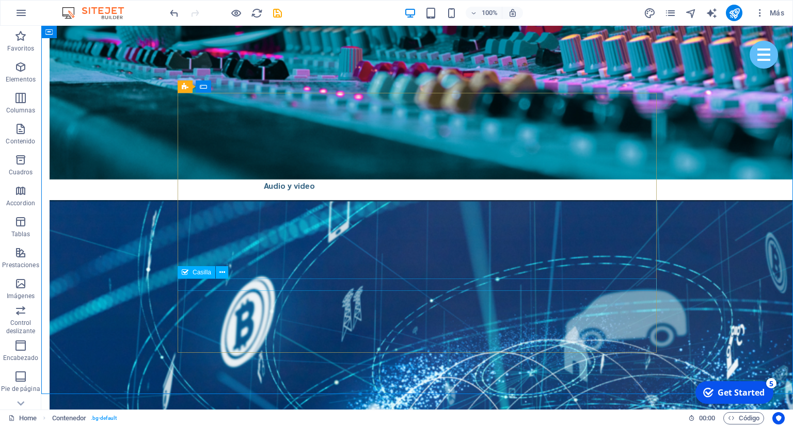
click at [207, 279] on div "Casilla" at bounding box center [197, 272] width 38 height 12
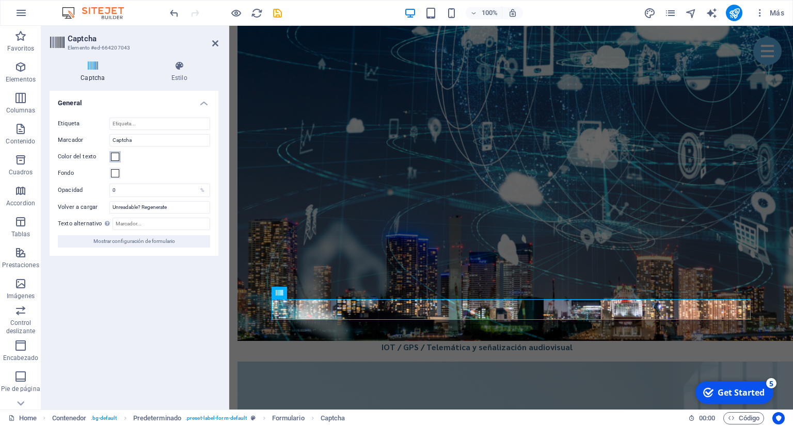
click at [115, 160] on span at bounding box center [115, 157] width 8 height 8
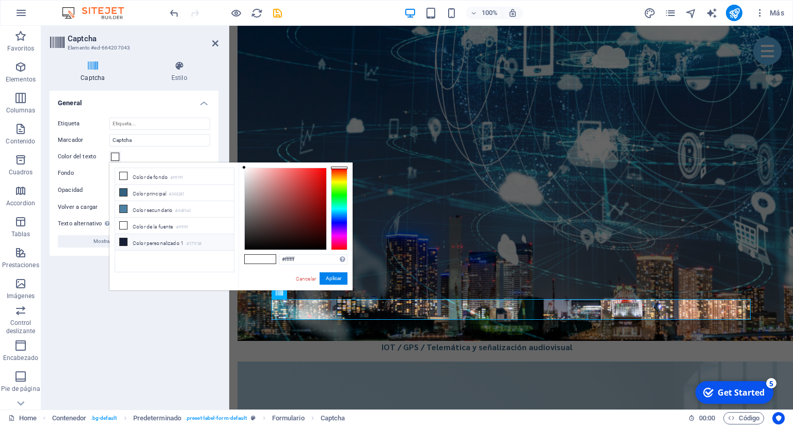
click at [148, 240] on li "Color personalizado 1 #171f38" at bounding box center [174, 242] width 119 height 17
type input "#171f38"
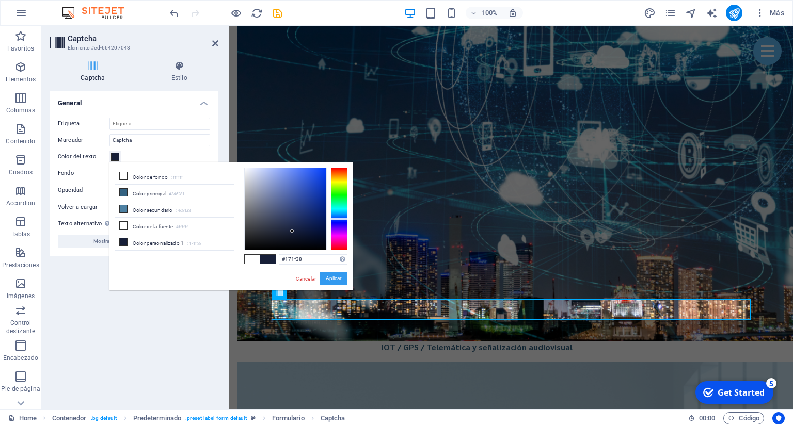
click at [327, 279] on button "Aplicar" at bounding box center [334, 279] width 28 height 12
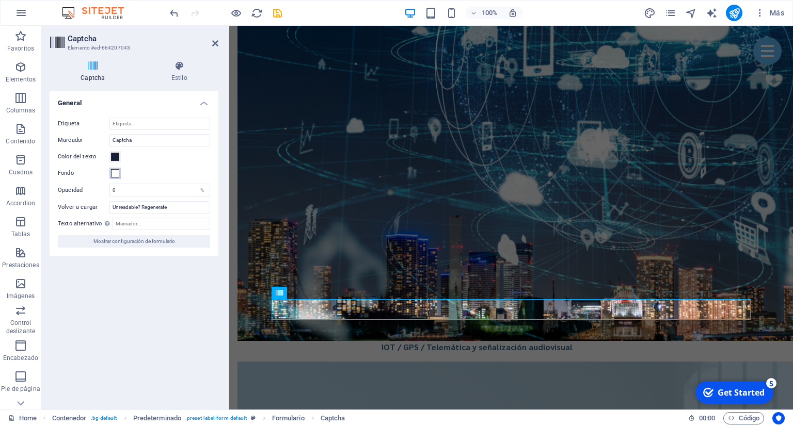
click at [115, 173] on span at bounding box center [115, 173] width 8 height 8
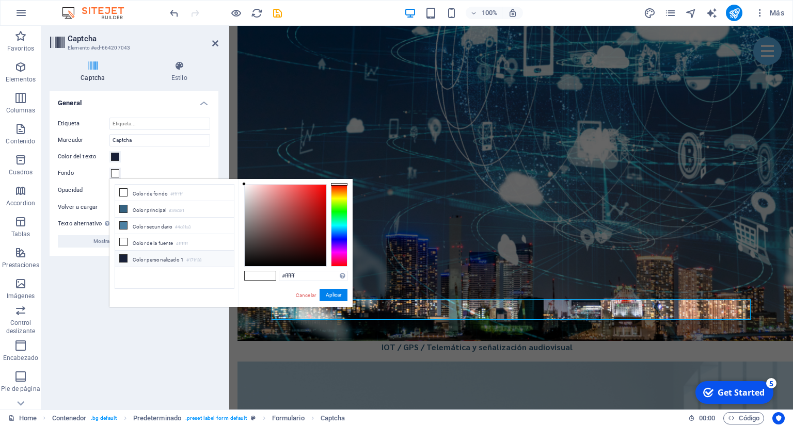
drag, startPoint x: 144, startPoint y: 254, endPoint x: 152, endPoint y: 257, distance: 8.7
click at [148, 256] on li "Color personalizado 1 #171f38" at bounding box center [174, 259] width 119 height 17
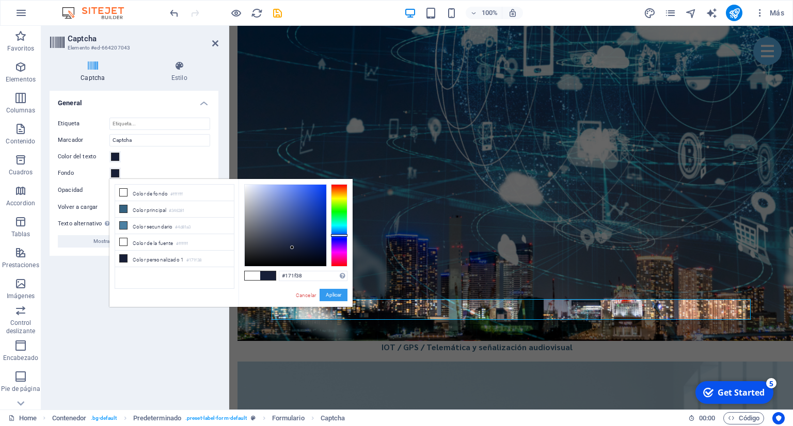
click at [329, 293] on button "Aplicar" at bounding box center [334, 295] width 28 height 12
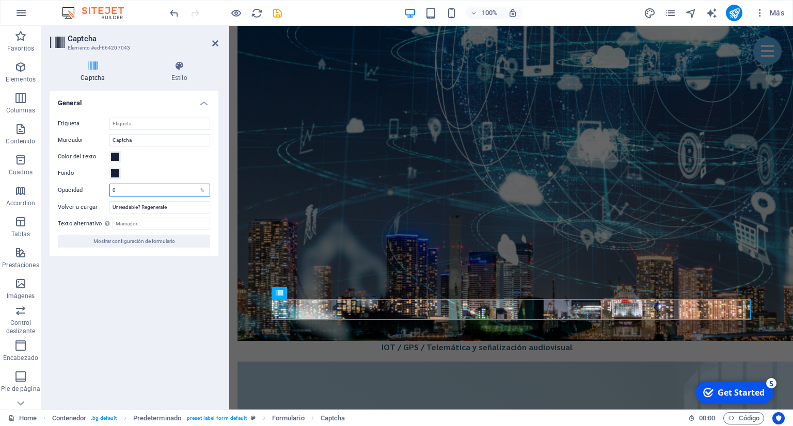
click at [139, 196] on input "0" at bounding box center [160, 190] width 100 height 12
click at [117, 174] on span at bounding box center [115, 173] width 8 height 8
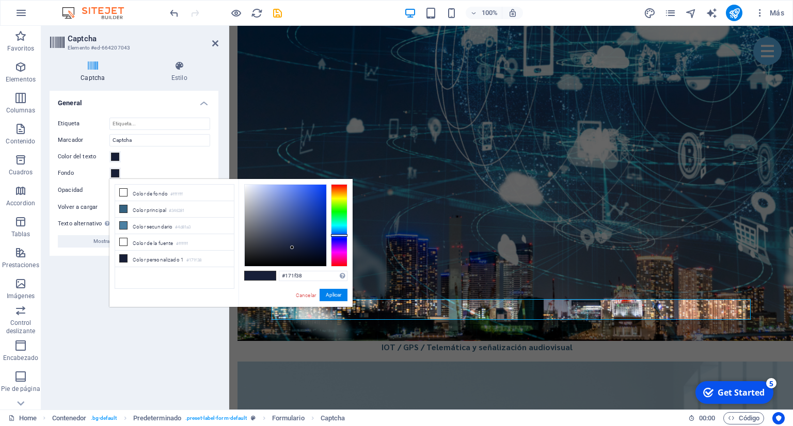
click at [117, 174] on span at bounding box center [115, 173] width 8 height 8
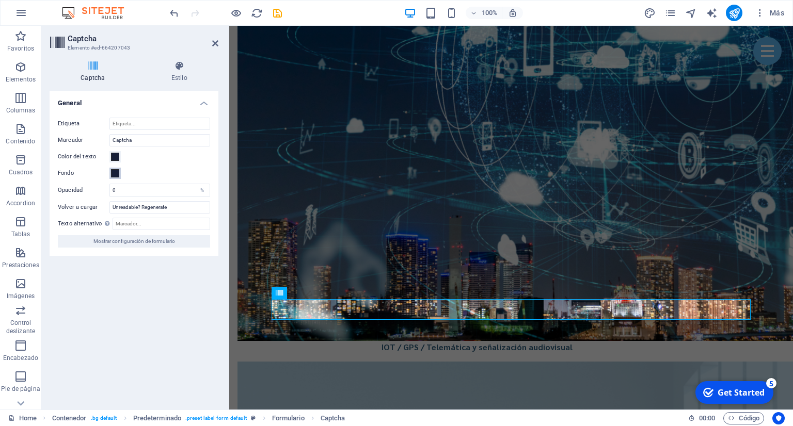
click at [117, 174] on span at bounding box center [115, 173] width 8 height 8
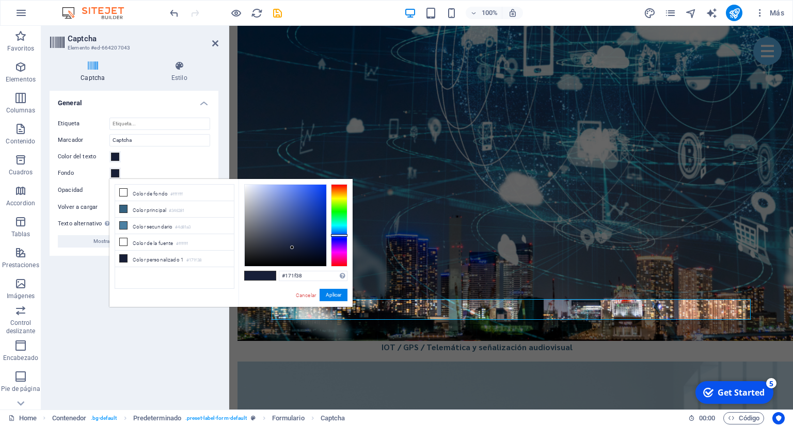
click at [117, 174] on span at bounding box center [115, 173] width 8 height 8
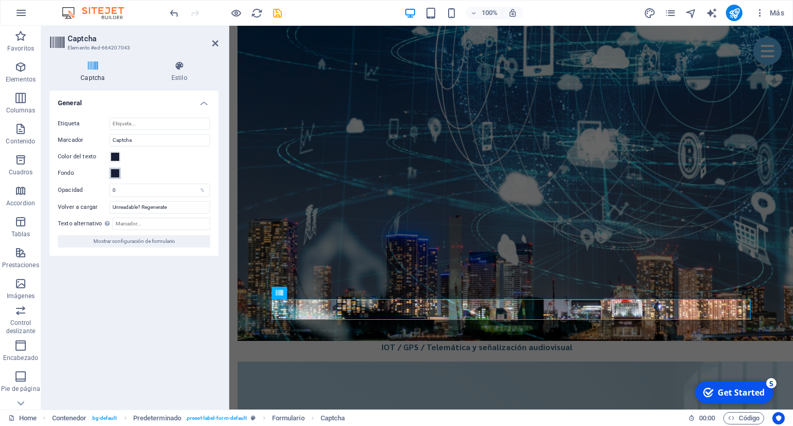
click at [117, 174] on span at bounding box center [115, 173] width 8 height 8
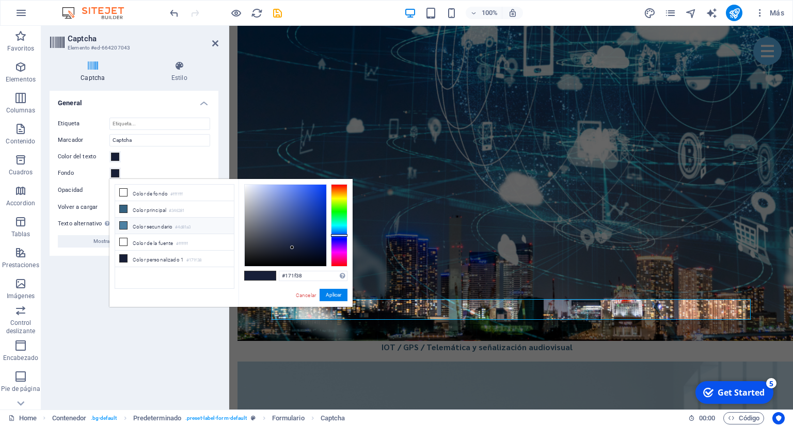
click at [144, 228] on li "Color secundario #4d81a3" at bounding box center [174, 226] width 119 height 17
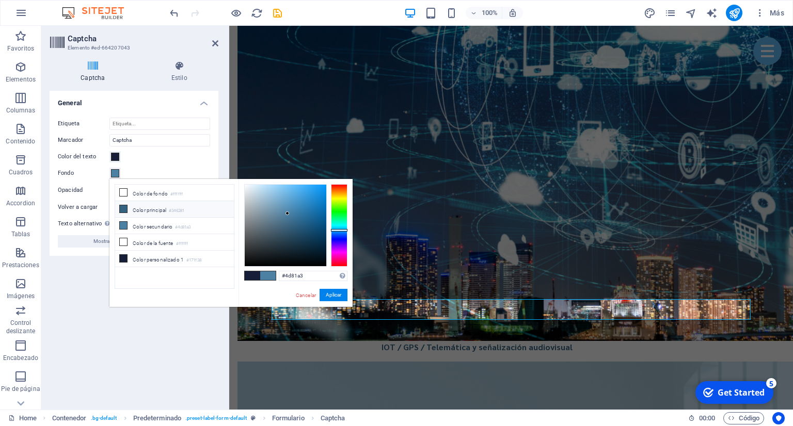
click at [149, 208] on li "Color principal #346281" at bounding box center [174, 209] width 119 height 17
type input "#346281"
click at [325, 299] on button "Aplicar" at bounding box center [334, 295] width 28 height 12
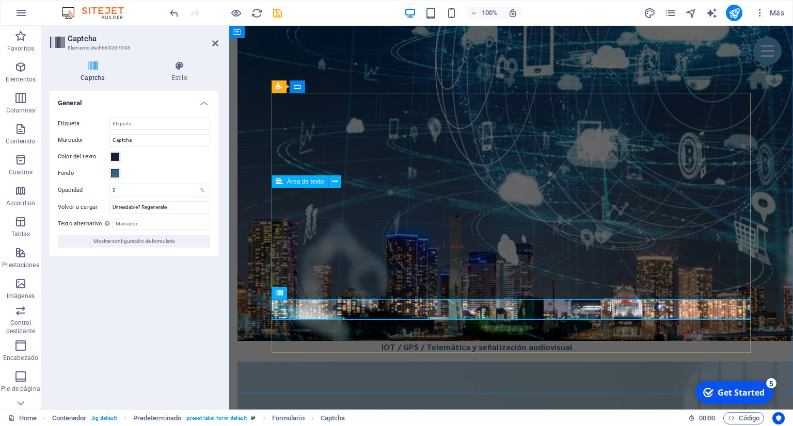
drag, startPoint x: 388, startPoint y: 275, endPoint x: 421, endPoint y: 210, distance: 73.0
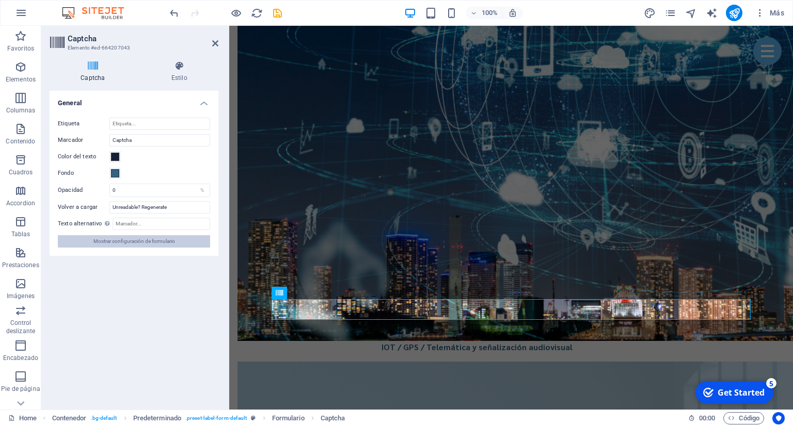
click at [132, 243] on span "Mostrar configuración de formulario" at bounding box center [134, 241] width 82 height 12
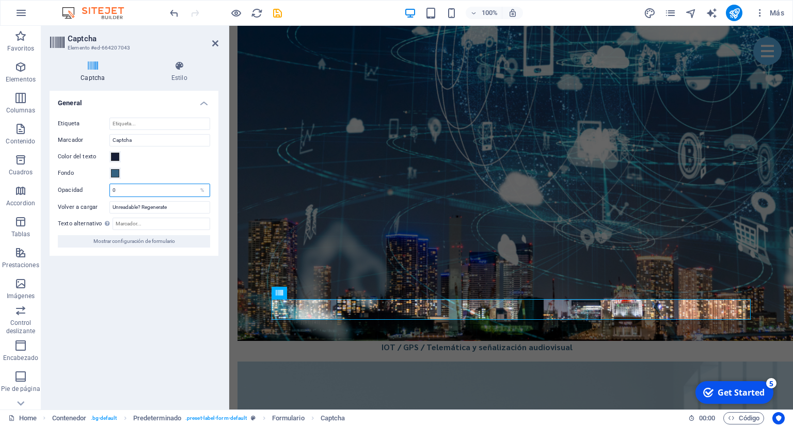
drag, startPoint x: 142, startPoint y: 191, endPoint x: 109, endPoint y: 194, distance: 32.7
click at [110, 194] on input "0" at bounding box center [160, 190] width 100 height 12
type input "10"
click at [131, 305] on div "Turnstile Turnstile de Cloudfare es una integración de terceros que ofrece capt…" at bounding box center [134, 246] width 169 height 311
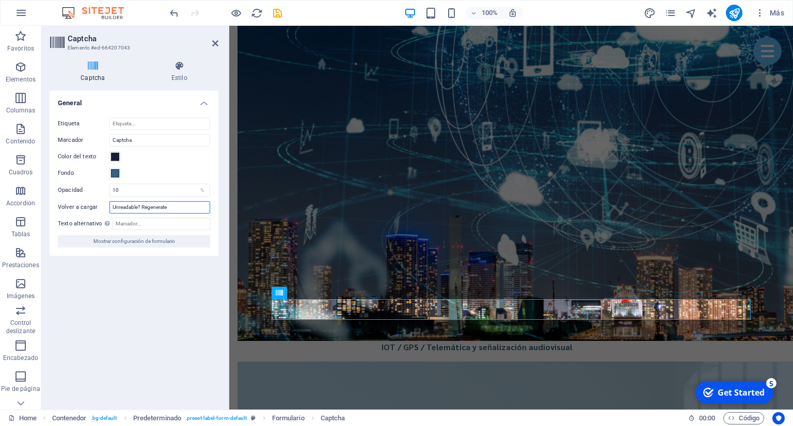
drag, startPoint x: 176, startPoint y: 206, endPoint x: 90, endPoint y: 207, distance: 85.2
click at [109, 207] on input "Unreadable? Regenerate" at bounding box center [159, 207] width 101 height 12
type input "Volver a cargar"
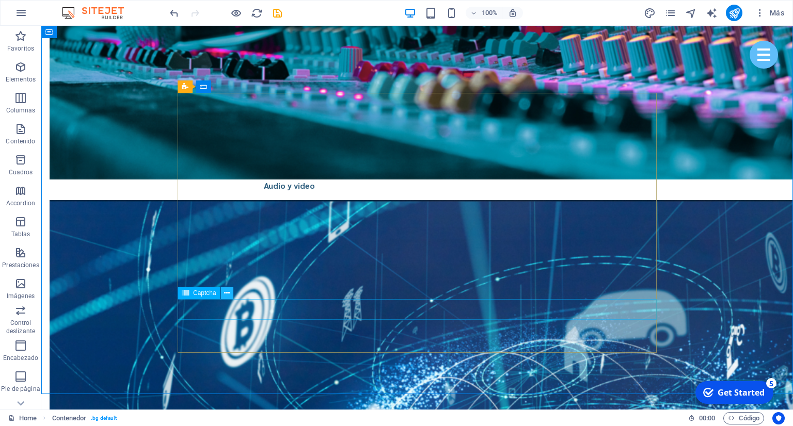
click at [228, 292] on icon at bounding box center [227, 293] width 6 height 11
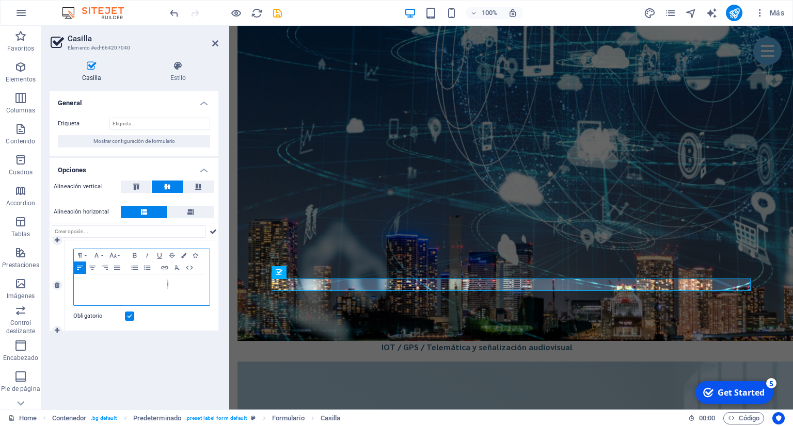
click at [168, 289] on div "He leido y entiendo las politicas de privacidad." at bounding box center [142, 290] width 136 height 31
drag, startPoint x: 168, startPoint y: 283, endPoint x: 103, endPoint y: 282, distance: 65.0
click at [103, 282] on span "He leido y entiendo las politicas de privacidad." at bounding box center [133, 284] width 109 height 6
click at [201, 289] on div "He leido y entiendo las politicas de privacidad." at bounding box center [142, 290] width 136 height 31
click at [185, 252] on button "Colors" at bounding box center [183, 255] width 11 height 12
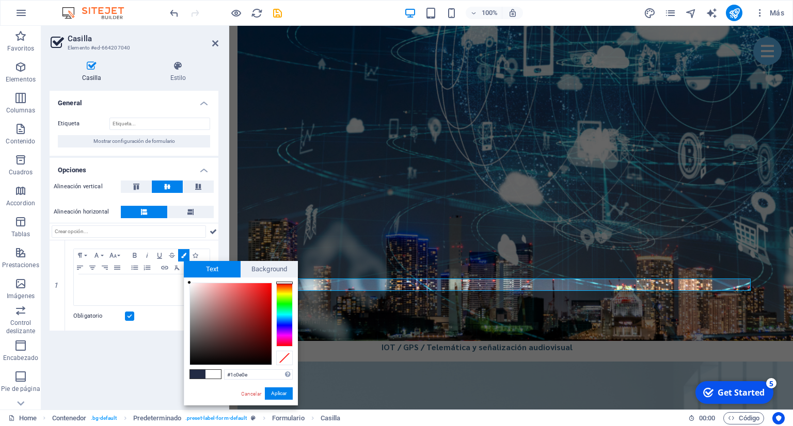
click at [229, 356] on div at bounding box center [231, 324] width 82 height 82
click at [248, 334] on div at bounding box center [231, 324] width 82 height 82
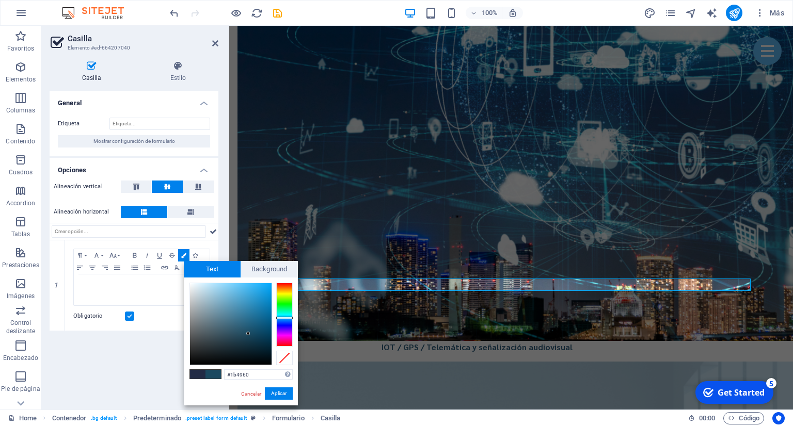
click at [284, 318] on div at bounding box center [284, 315] width 17 height 64
click at [281, 329] on div at bounding box center [284, 315] width 17 height 64
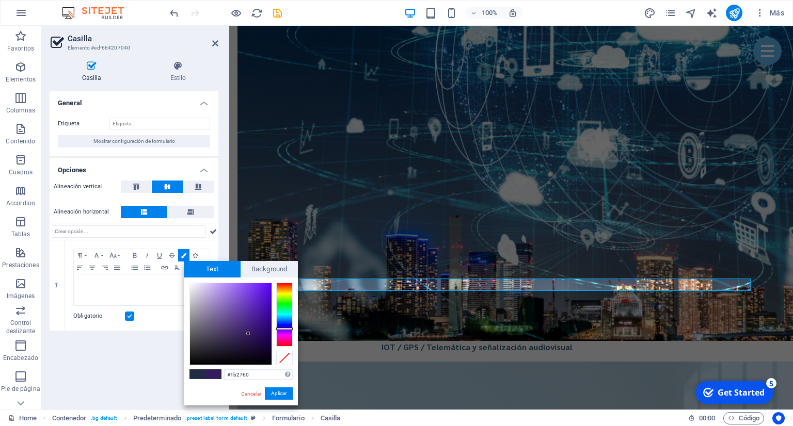
click at [282, 323] on div at bounding box center [284, 315] width 17 height 64
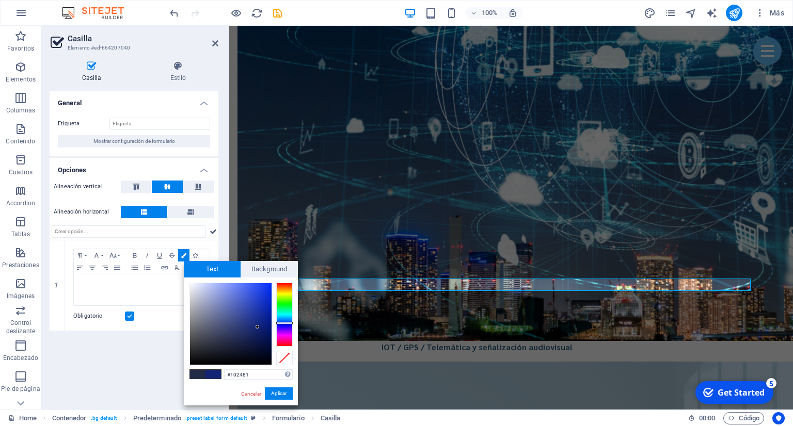
drag, startPoint x: 258, startPoint y: 327, endPoint x: 263, endPoint y: 320, distance: 9.2
click at [261, 322] on div at bounding box center [231, 324] width 82 height 82
drag, startPoint x: 263, startPoint y: 374, endPoint x: 205, endPoint y: 379, distance: 58.0
click at [224, 379] on input "#102585" at bounding box center [258, 375] width 69 height 10
paste input "346281"
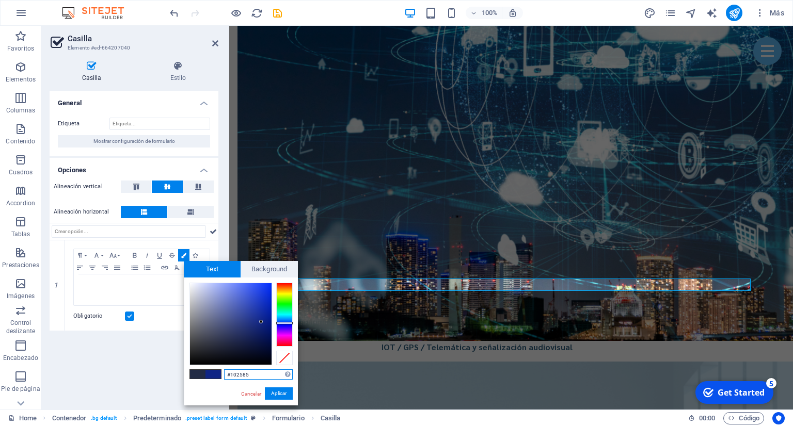
type input "#346281"
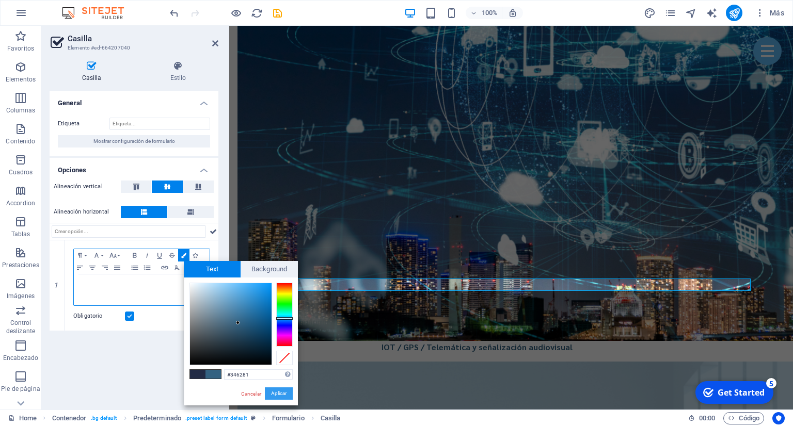
click at [283, 397] on button "Aplicar" at bounding box center [279, 394] width 28 height 12
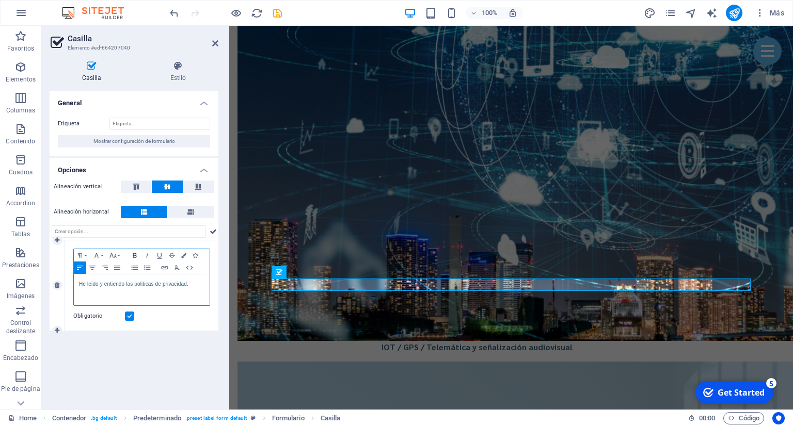
click at [133, 256] on icon "button" at bounding box center [135, 255] width 4 height 5
click at [164, 290] on div "He leido y entiendo las politicas de privacidad." at bounding box center [142, 290] width 136 height 31
click at [195, 289] on div "He leido y entiendo las politicas de privacidad." at bounding box center [142, 290] width 136 height 31
click at [178, 286] on strong "He leido y entiendo las politicas de privacidad." at bounding box center [138, 284] width 118 height 6
drag, startPoint x: 201, startPoint y: 285, endPoint x: 97, endPoint y: 296, distance: 104.8
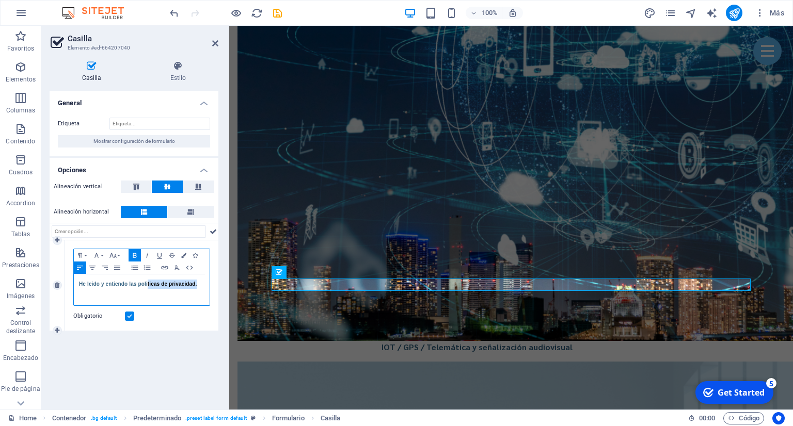
click at [148, 286] on p "He leido y entiendo las politicas de privacidad." at bounding box center [141, 284] width 125 height 9
click at [77, 284] on div "He leido y entiendo las politicas de privacidad." at bounding box center [142, 290] width 136 height 31
click at [56, 328] on icon at bounding box center [57, 331] width 5 height 6
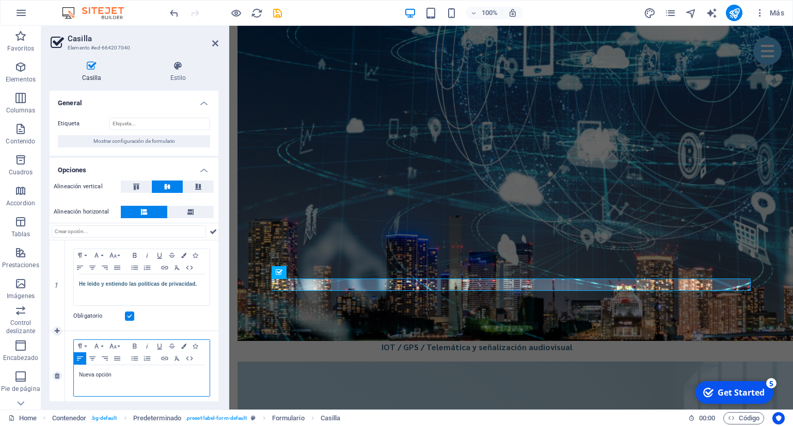
click at [92, 372] on p "Nueva opción" at bounding box center [141, 375] width 125 height 9
drag, startPoint x: 131, startPoint y: 371, endPoint x: 69, endPoint y: 380, distance: 62.2
click at [74, 376] on div "Nueva opción" at bounding box center [142, 380] width 136 height 31
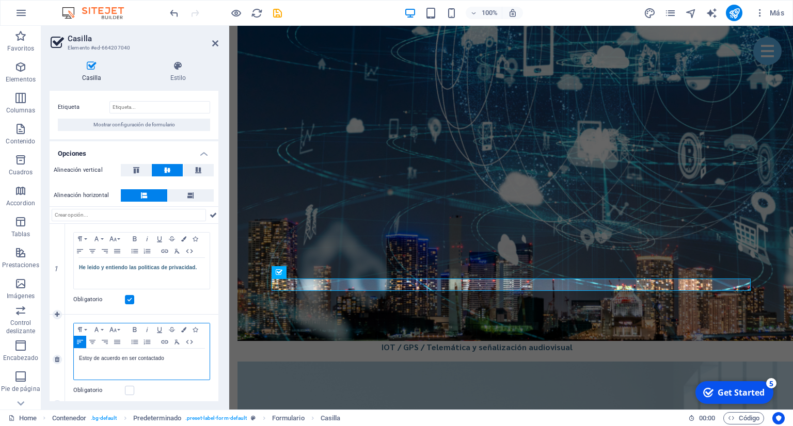
scroll to position [23, 0]
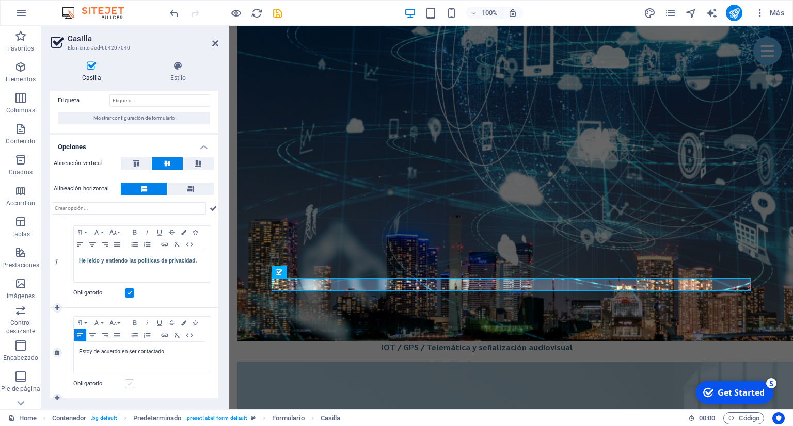
click at [130, 386] on label at bounding box center [129, 383] width 9 height 9
click at [0, 0] on input "Obligatorio" at bounding box center [0, 0] width 0 height 0
drag, startPoint x: 137, startPoint y: 352, endPoint x: 67, endPoint y: 350, distance: 70.2
click at [74, 350] on div "Estoy de acuerdo en ser contactado" at bounding box center [142, 357] width 136 height 31
click at [133, 324] on icon "button" at bounding box center [135, 323] width 4 height 5
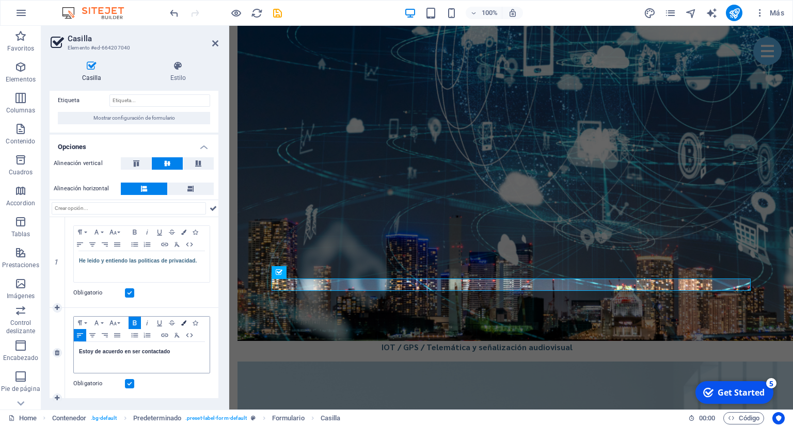
click at [183, 319] on button "Colors" at bounding box center [183, 323] width 11 height 12
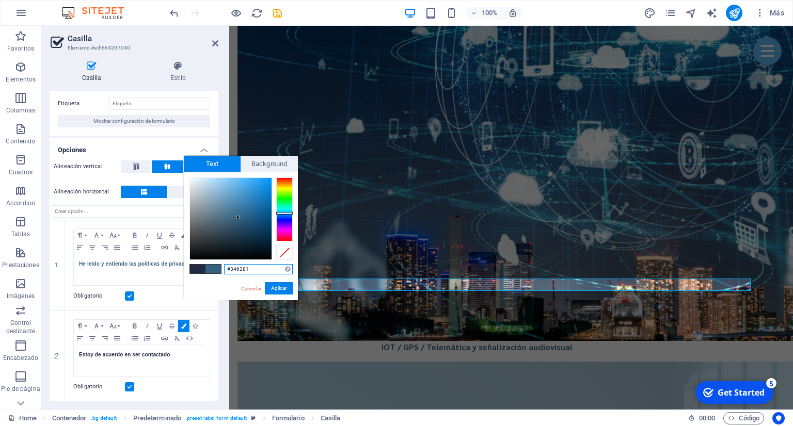
scroll to position [19, 0]
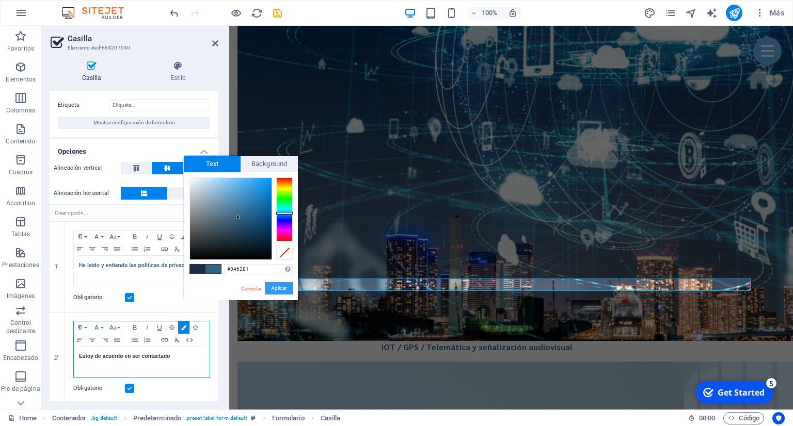
click at [272, 287] on button "Aplicar" at bounding box center [279, 288] width 28 height 12
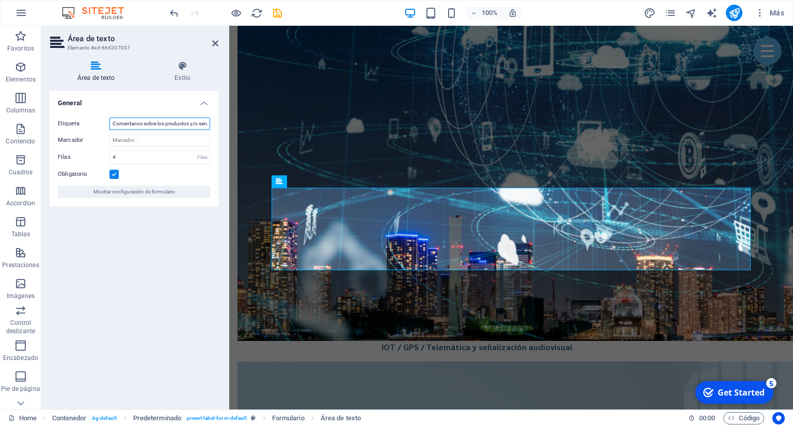
click at [183, 125] on input "Comentanos sobre los productos y/o servicios que necesitas:" at bounding box center [159, 124] width 101 height 12
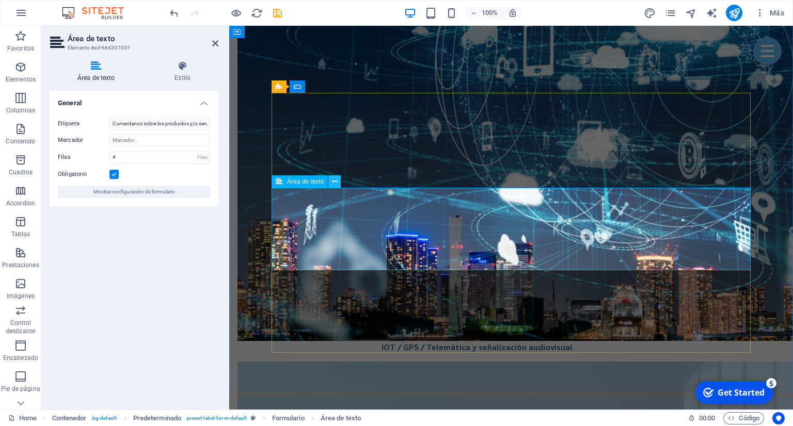
click at [340, 179] on button at bounding box center [334, 182] width 12 height 12
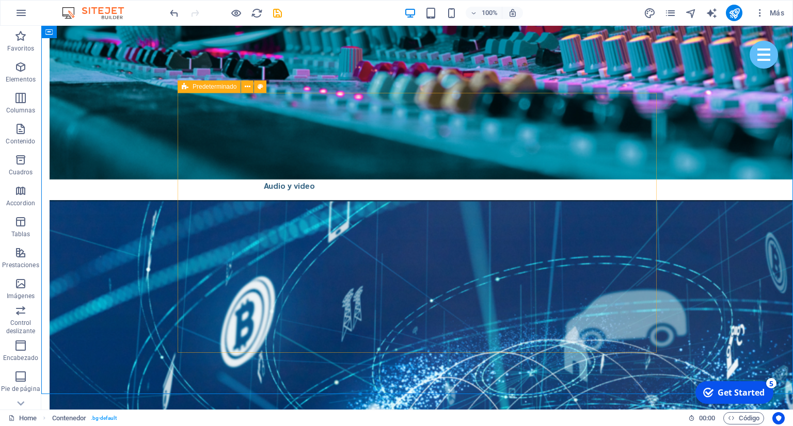
click at [186, 90] on icon at bounding box center [185, 87] width 7 height 12
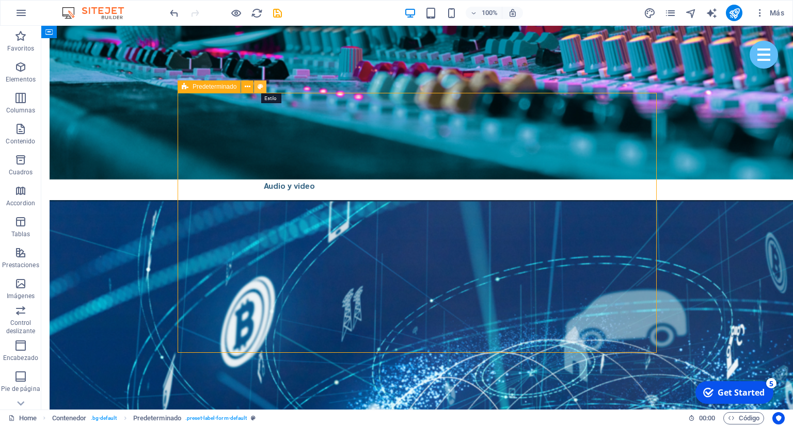
click at [261, 86] on icon at bounding box center [261, 87] width 6 height 11
select select "px"
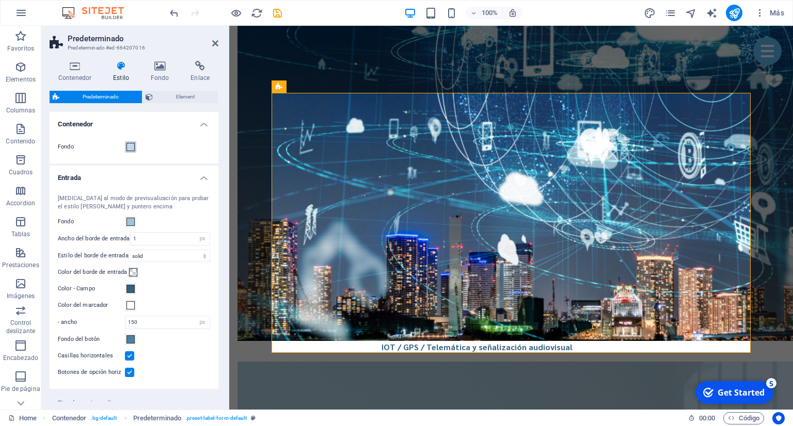
click at [131, 149] on span at bounding box center [130, 147] width 8 height 8
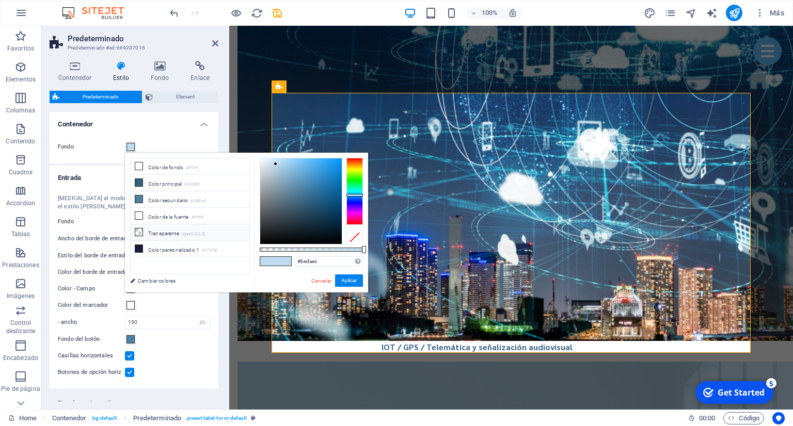
click at [184, 225] on li "Transparente rgba(0,0,0,.0)" at bounding box center [190, 233] width 119 height 17
type input "rgba(0, 0, 0, 0)"
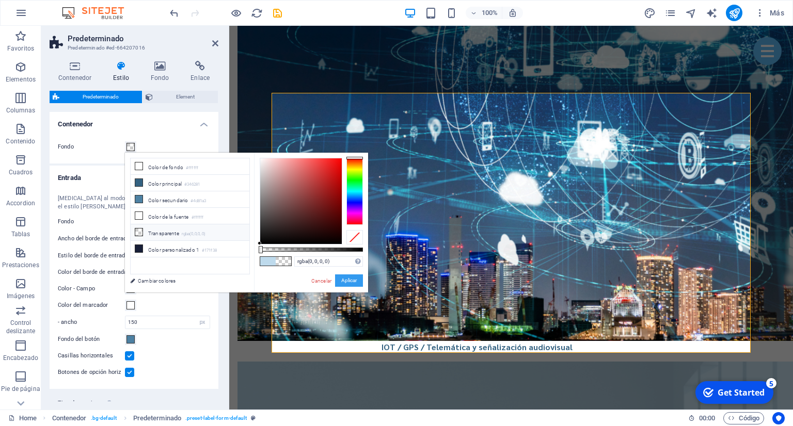
click at [342, 280] on button "Aplicar" at bounding box center [349, 281] width 28 height 12
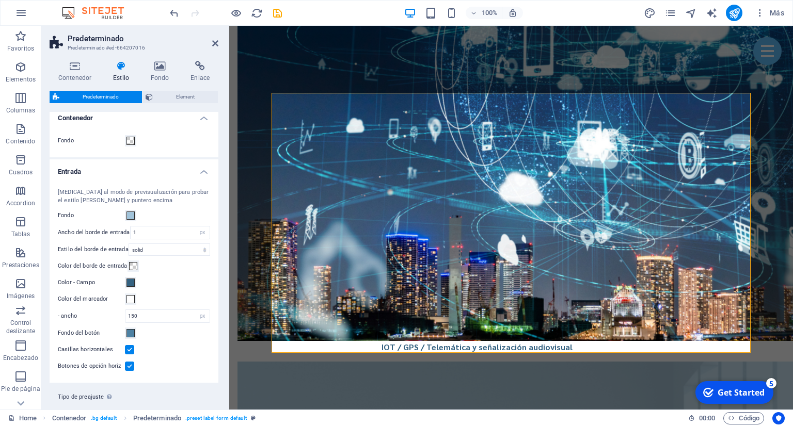
scroll to position [0, 0]
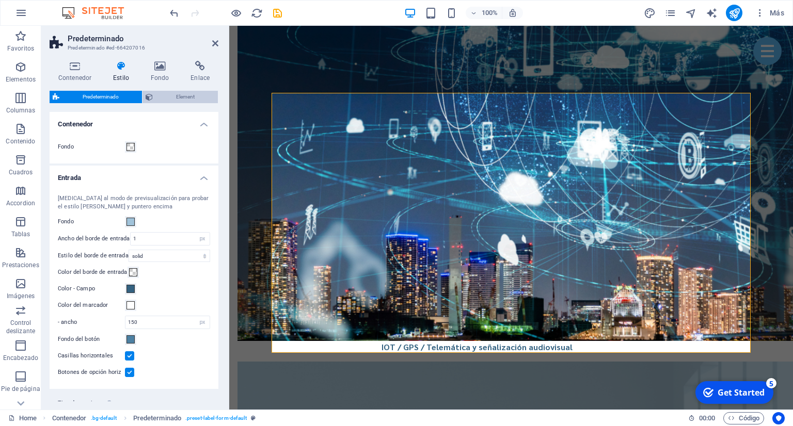
click at [174, 99] on span "Element" at bounding box center [185, 97] width 59 height 12
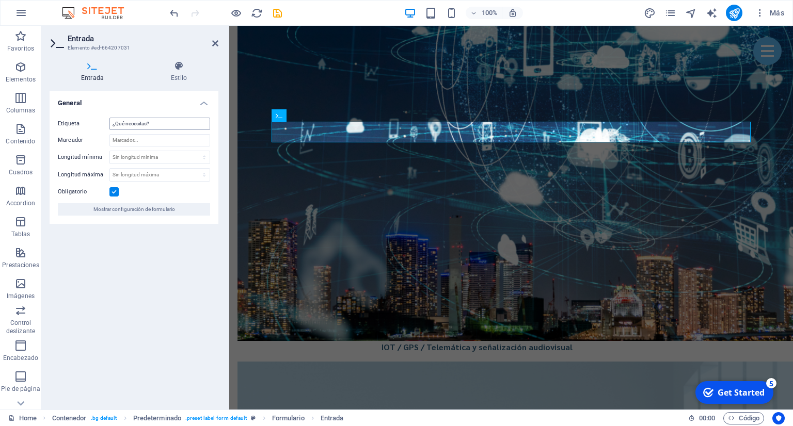
click at [148, 125] on input "¿Qué necesitas?" at bounding box center [159, 124] width 101 height 12
click at [156, 123] on input "¿Qué necesitas?" at bounding box center [159, 124] width 101 height 12
drag, startPoint x: 144, startPoint y: 125, endPoint x: 99, endPoint y: 125, distance: 45.4
click at [109, 125] on input "¿Qué necesitas?" at bounding box center [159, 124] width 101 height 12
click at [187, 74] on h4 "Estilo" at bounding box center [178, 72] width 79 height 22
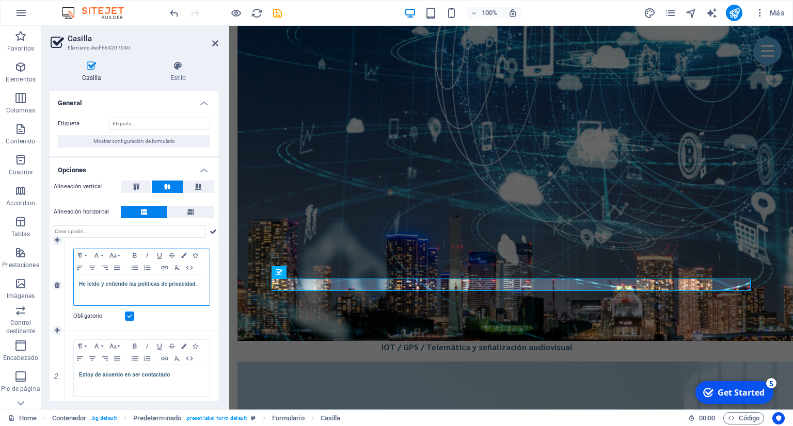
click at [200, 281] on p "He leido y entiendo las politicas de privacidad." at bounding box center [141, 284] width 125 height 9
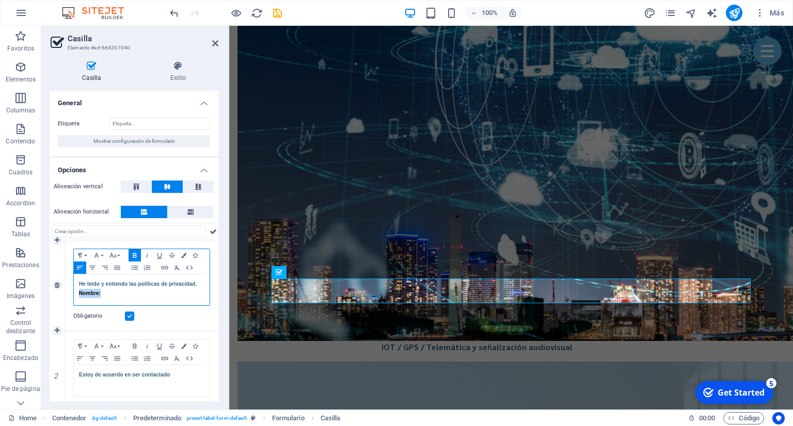
drag, startPoint x: 104, startPoint y: 292, endPoint x: 78, endPoint y: 296, distance: 26.6
click at [78, 296] on div "He leido y entiendo las politicas de privacidad. Nombre:" at bounding box center [142, 290] width 136 height 31
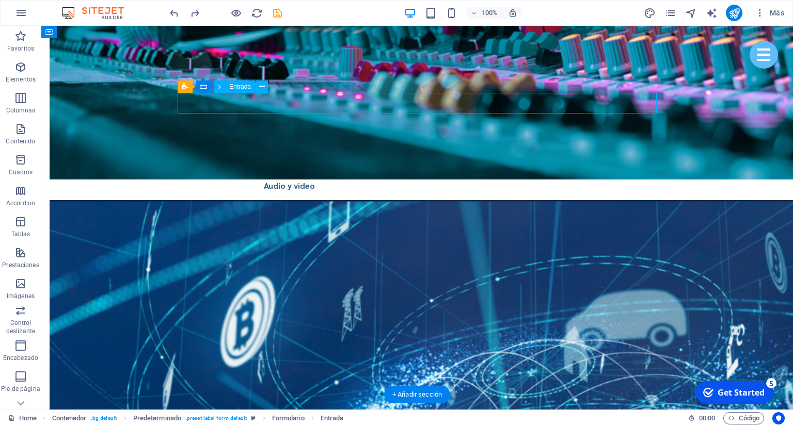
select select "px"
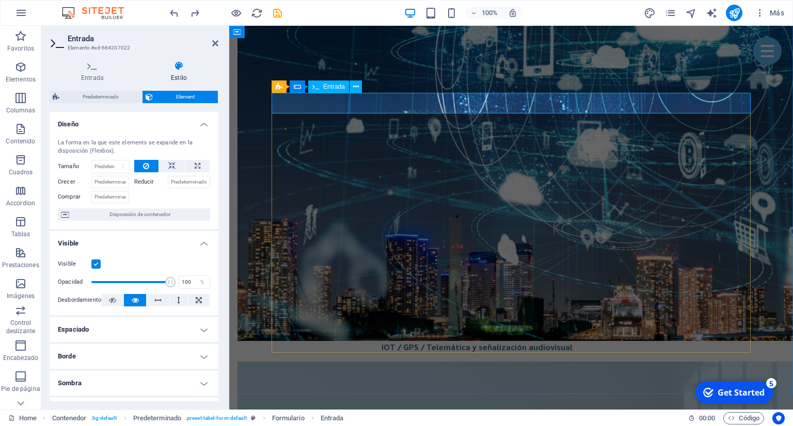
click at [98, 73] on h4 "Entrada" at bounding box center [95, 72] width 90 height 22
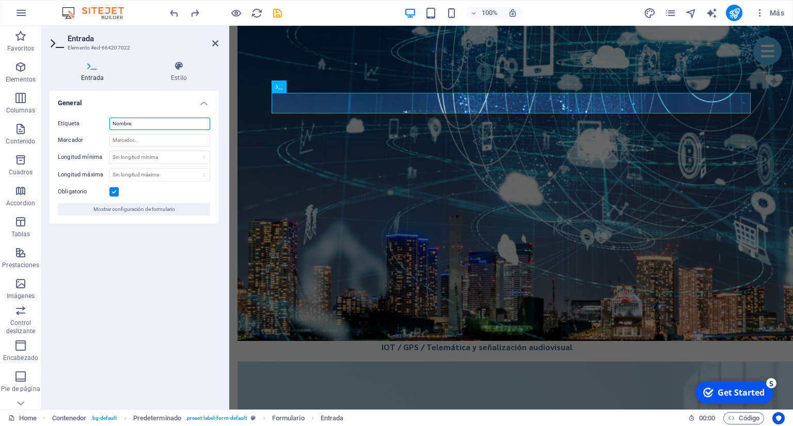
drag, startPoint x: 141, startPoint y: 124, endPoint x: 95, endPoint y: 124, distance: 45.9
click at [109, 124] on input "Nombre:" at bounding box center [159, 124] width 101 height 12
click at [135, 248] on div "General Etiqueta Nombre: Marcador Longitud mínima Sin longitud mínima caráctere…" at bounding box center [134, 246] width 169 height 311
click at [181, 75] on h4 "Estilo" at bounding box center [178, 72] width 79 height 22
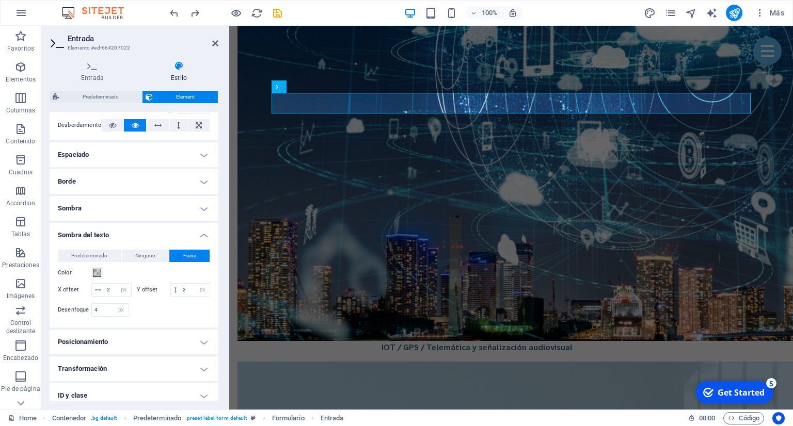
scroll to position [188, 0]
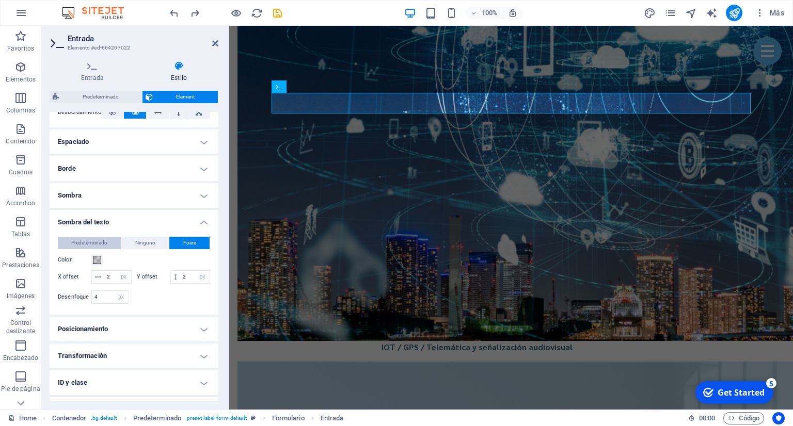
click at [93, 247] on span "Predeterminado" at bounding box center [89, 243] width 36 height 12
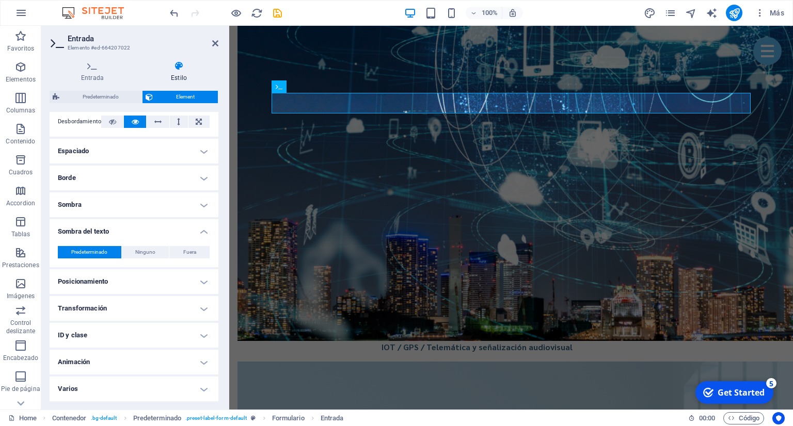
type input "0"
click at [138, 253] on span "Ninguno" at bounding box center [145, 253] width 20 height 12
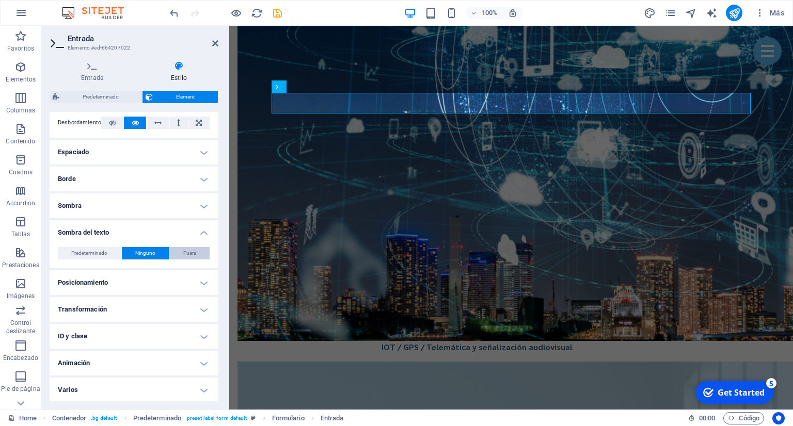
click at [179, 250] on button "Fuera" at bounding box center [189, 253] width 40 height 12
type input "2"
type input "4"
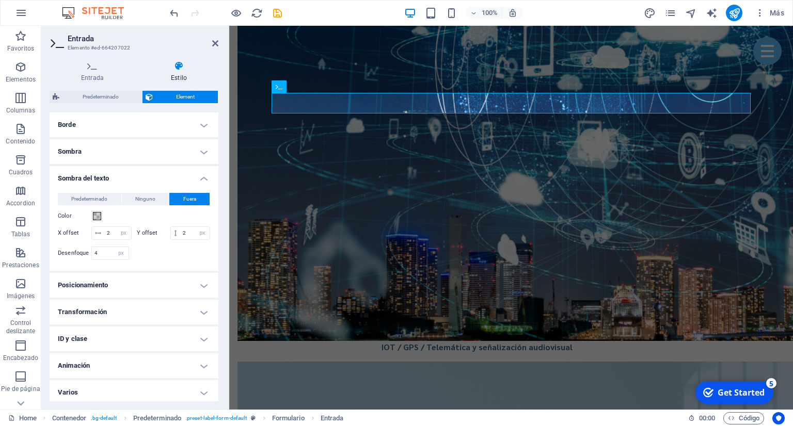
scroll to position [234, 0]
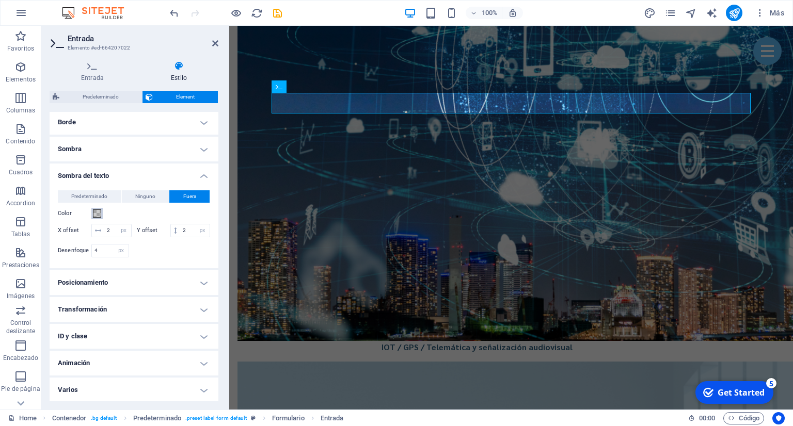
click at [96, 214] on span at bounding box center [97, 214] width 8 height 8
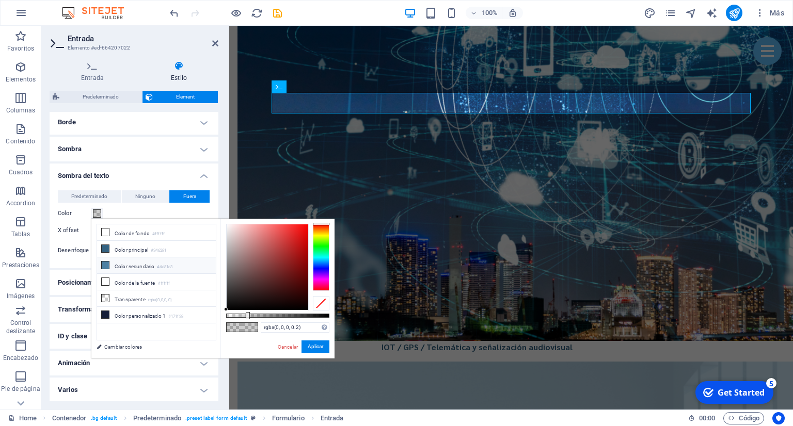
click at [133, 265] on li "Color secundario #4d81a3" at bounding box center [156, 266] width 119 height 17
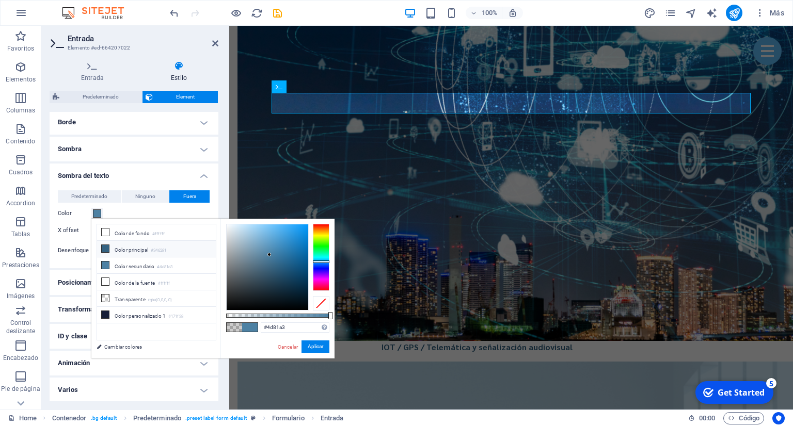
click at [150, 254] on li "Color principal #346281" at bounding box center [156, 249] width 119 height 17
type input "#346281"
click at [322, 344] on button "Aplicar" at bounding box center [315, 347] width 28 height 12
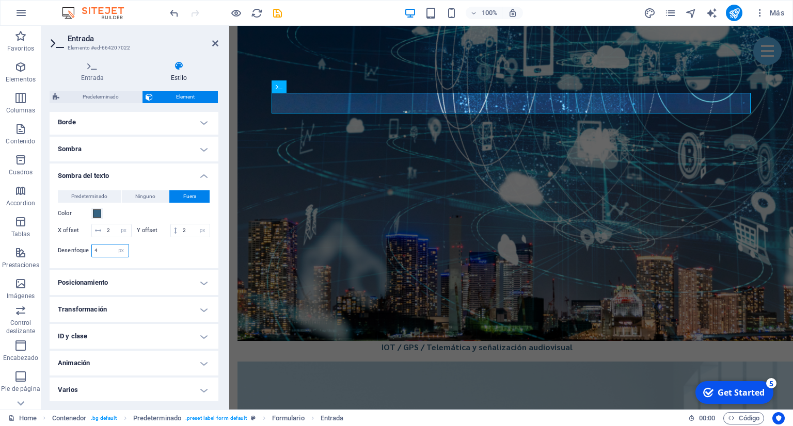
drag, startPoint x: 104, startPoint y: 251, endPoint x: 88, endPoint y: 249, distance: 16.6
click at [92, 251] on input "4" at bounding box center [110, 251] width 37 height 12
click at [114, 230] on input "2" at bounding box center [117, 231] width 27 height 12
drag, startPoint x: 98, startPoint y: 249, endPoint x: 70, endPoint y: 256, distance: 28.8
click at [92, 256] on input "1" at bounding box center [110, 251] width 37 height 12
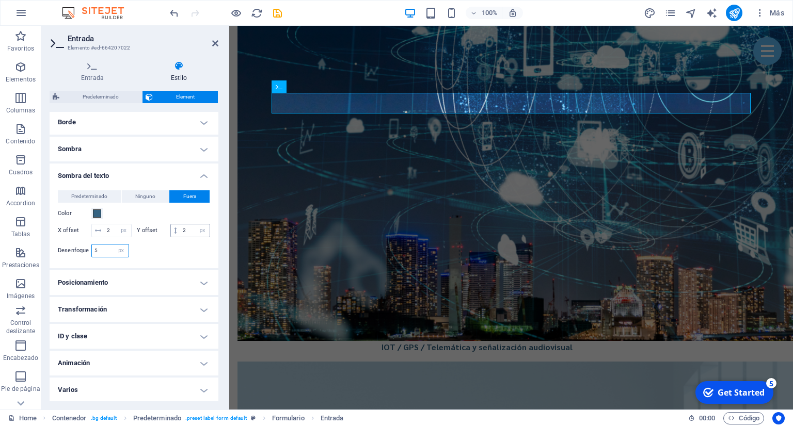
type input "5"
click at [184, 228] on input "2" at bounding box center [194, 231] width 29 height 12
drag, startPoint x: 298, startPoint y: 242, endPoint x: 484, endPoint y: 241, distance: 185.8
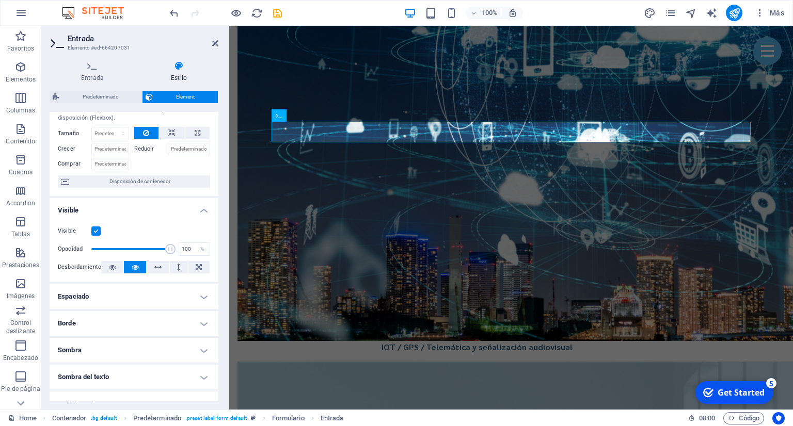
scroll to position [47, 0]
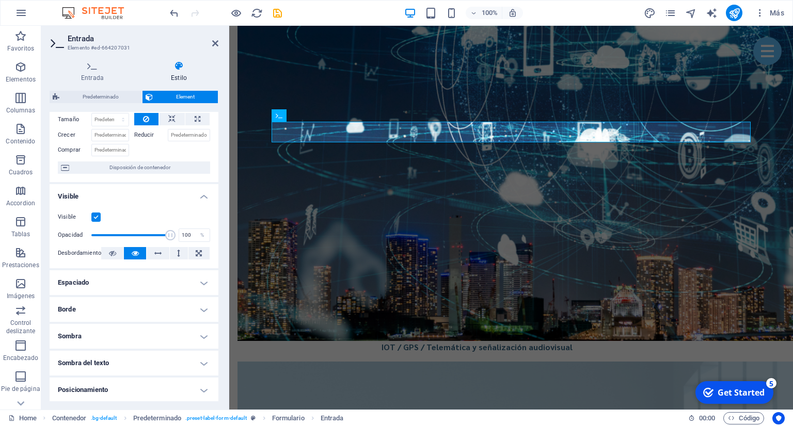
click at [113, 340] on h4 "Sombra" at bounding box center [134, 336] width 169 height 25
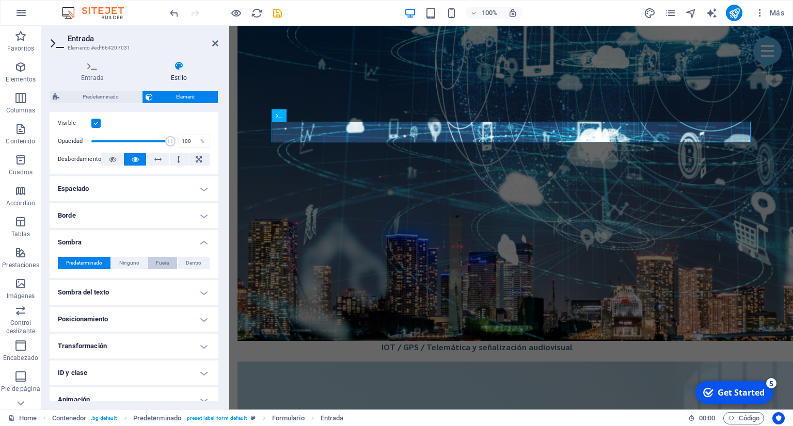
click at [168, 264] on span "Fuera" at bounding box center [162, 263] width 13 height 12
type input "2"
type input "4"
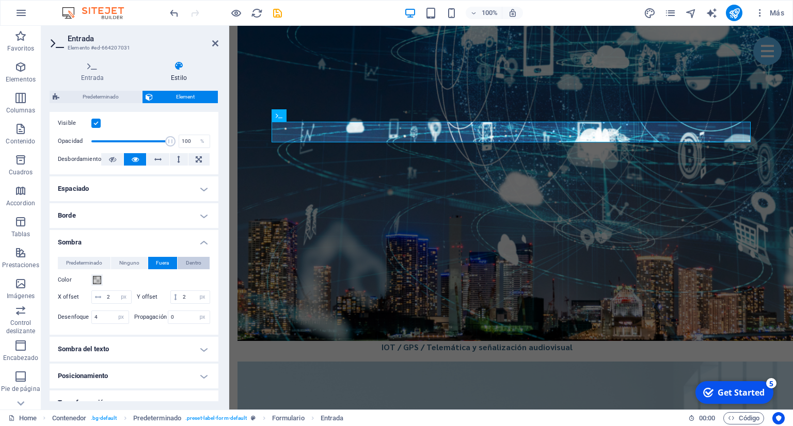
click at [196, 263] on span "Dentro" at bounding box center [193, 263] width 15 height 12
click at [131, 267] on span "Ninguno" at bounding box center [129, 263] width 20 height 12
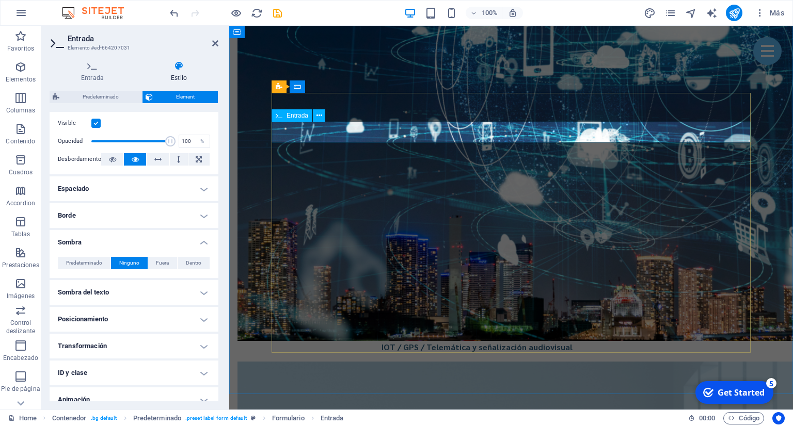
click at [203, 238] on h4 "Sombra" at bounding box center [134, 239] width 169 height 19
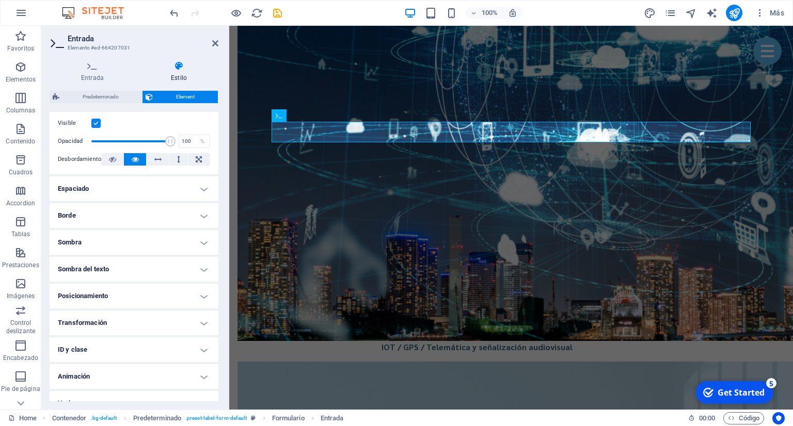
click at [199, 265] on h4 "Sombra del texto" at bounding box center [134, 269] width 169 height 25
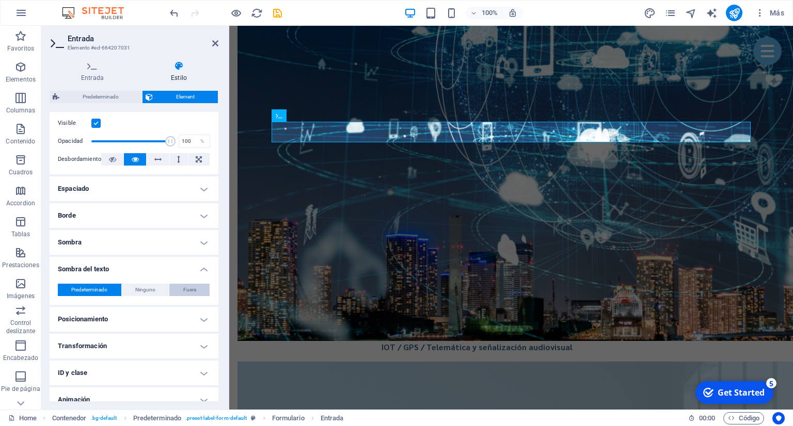
click at [191, 288] on span "Fuera" at bounding box center [189, 290] width 13 height 12
type input "2"
type input "4"
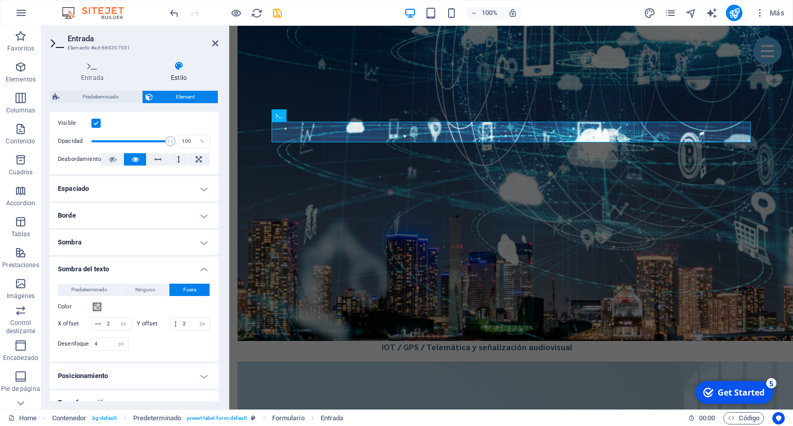
scroll to position [188, 0]
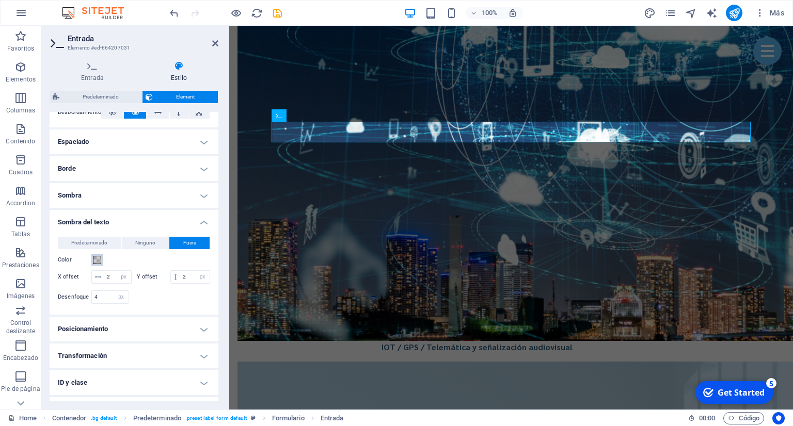
click at [97, 261] on span at bounding box center [97, 260] width 8 height 8
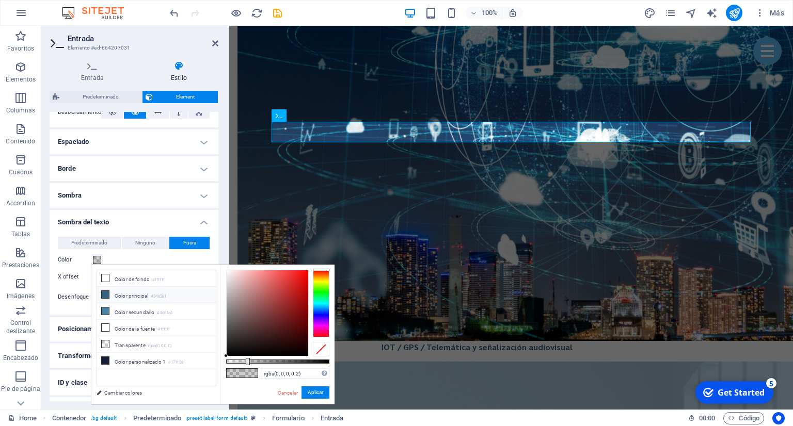
click at [138, 298] on li "Color principal #346281" at bounding box center [156, 295] width 119 height 17
type input "#346281"
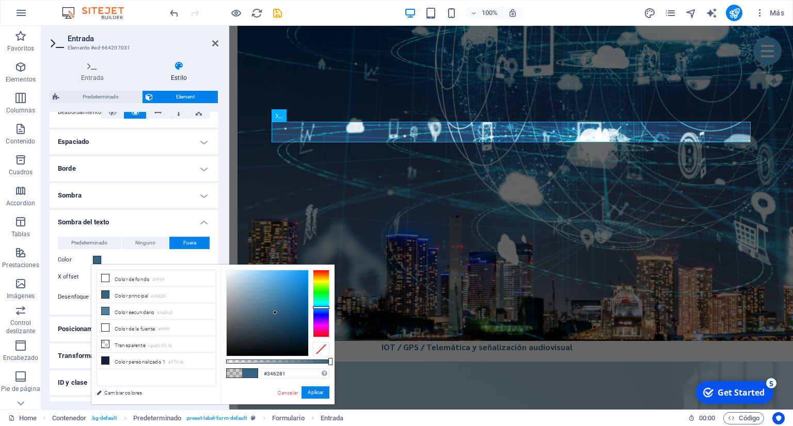
click at [319, 400] on div "#346281 Formatos soportados #0852ed rgb(8, 82, 237) rgba(8, 82, 237, 90%) hsv(2…" at bounding box center [277, 410] width 114 height 290
click at [317, 396] on button "Aplicar" at bounding box center [315, 393] width 28 height 12
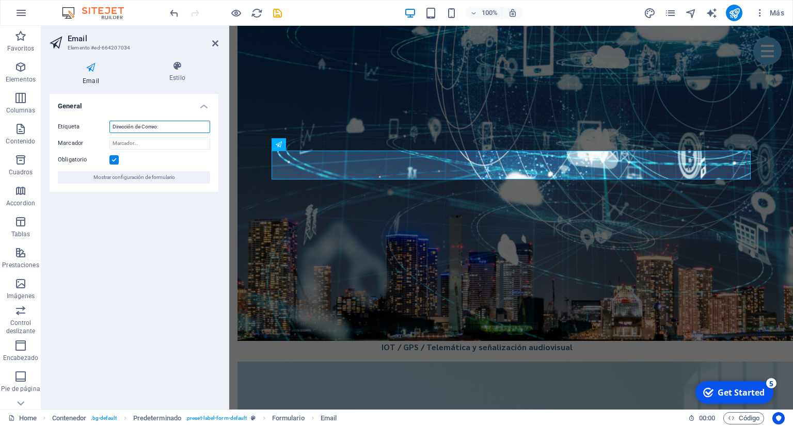
click at [172, 127] on input "Dirección de Correo:" at bounding box center [159, 127] width 101 height 12
click at [175, 73] on h4 "Estilo" at bounding box center [177, 72] width 82 height 22
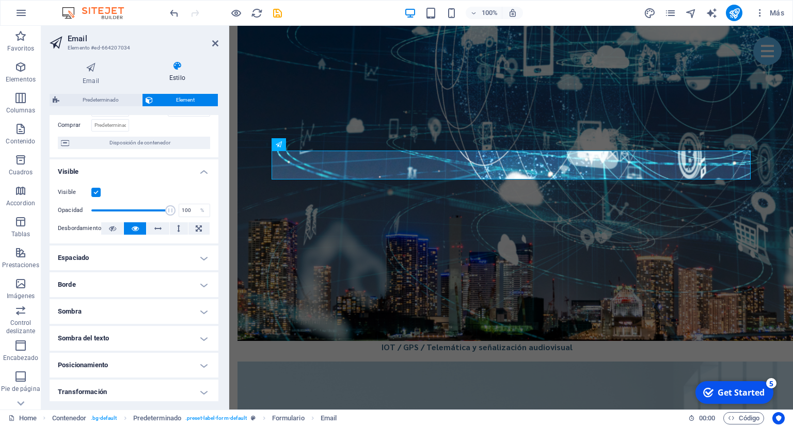
scroll to position [94, 0]
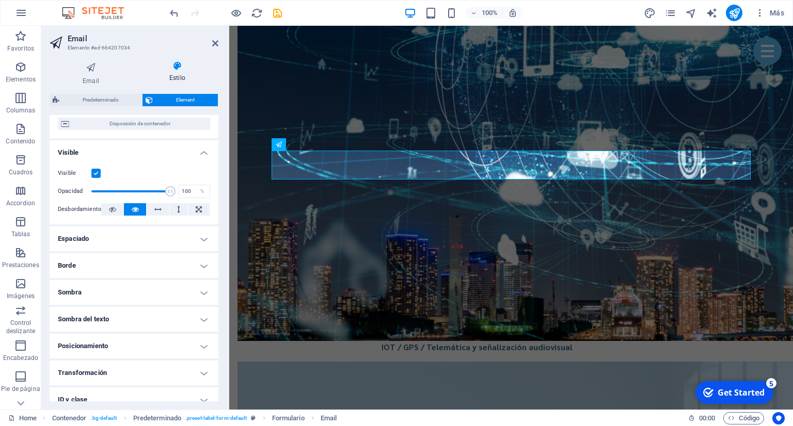
click at [143, 320] on h4 "Sombra del texto" at bounding box center [134, 319] width 169 height 25
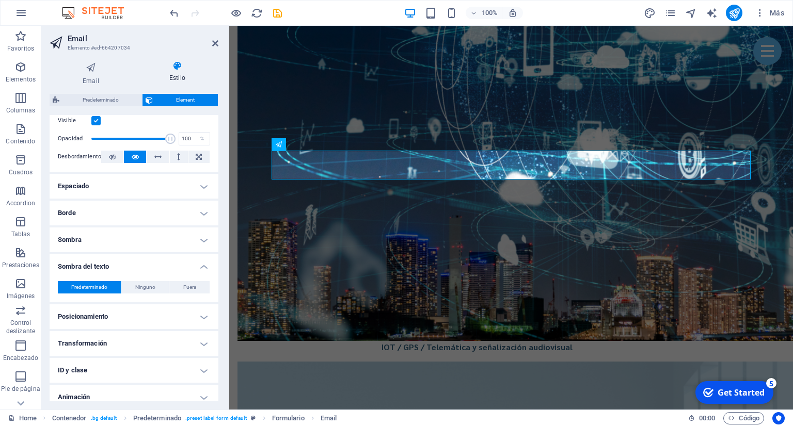
scroll to position [181, 0]
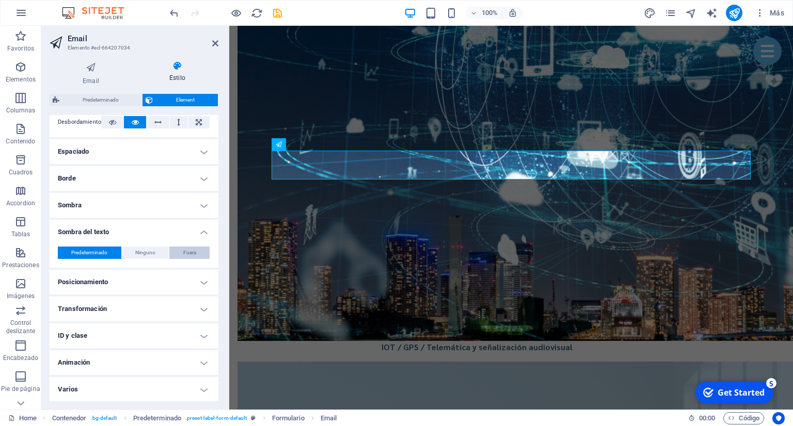
click at [189, 256] on span "Fuera" at bounding box center [189, 253] width 13 height 12
type input "2"
type input "4"
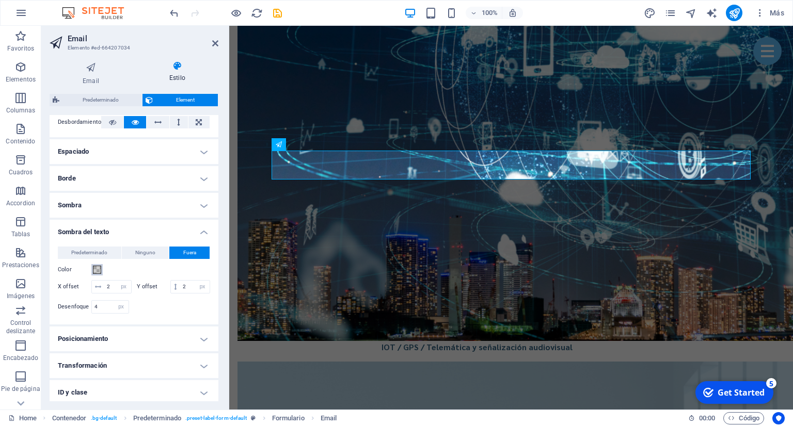
click at [100, 267] on span at bounding box center [97, 270] width 8 height 8
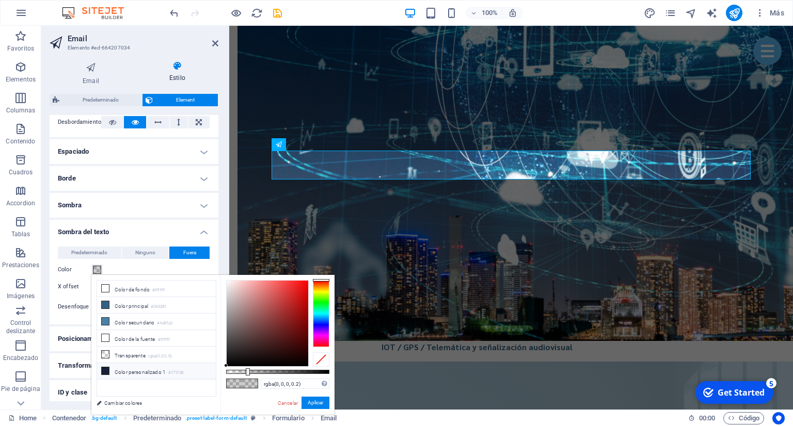
click at [132, 367] on li "Color personalizado 1 #171f38" at bounding box center [156, 371] width 119 height 17
type input "#171f38"
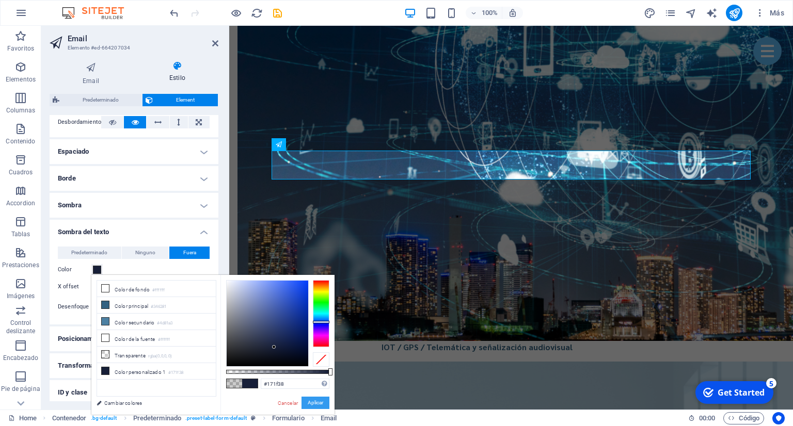
drag, startPoint x: 311, startPoint y: 404, endPoint x: 82, endPoint y: 377, distance: 230.8
click at [311, 404] on button "Aplicar" at bounding box center [315, 403] width 28 height 12
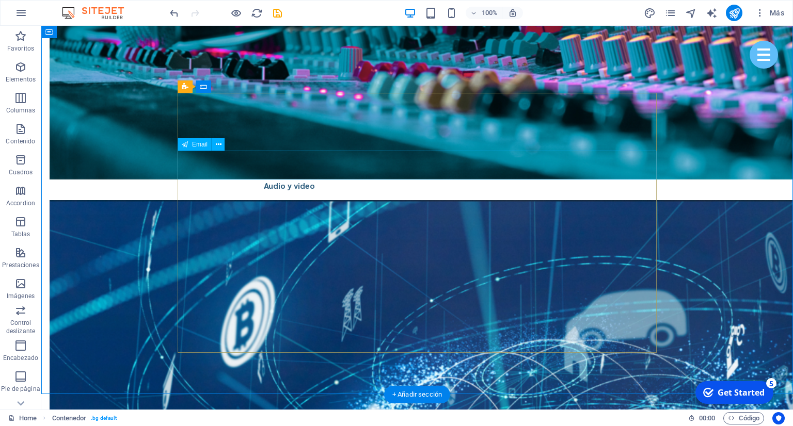
select select "px"
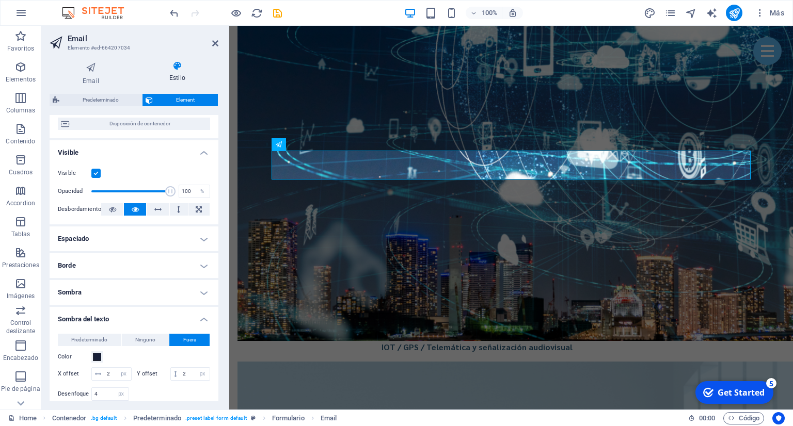
scroll to position [188, 0]
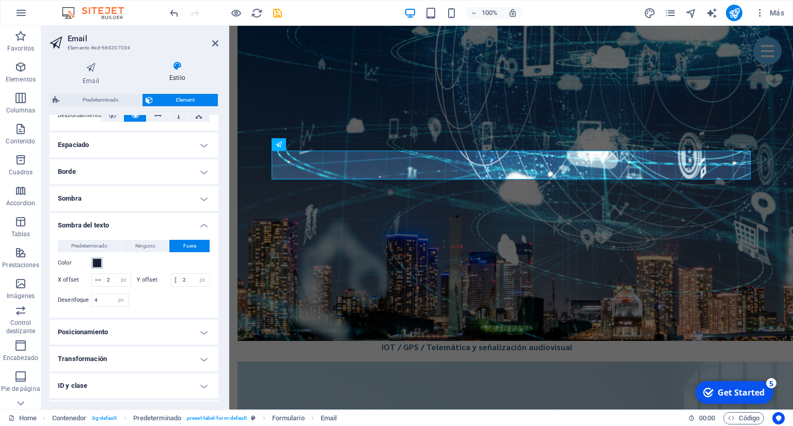
click at [100, 264] on span at bounding box center [97, 263] width 8 height 8
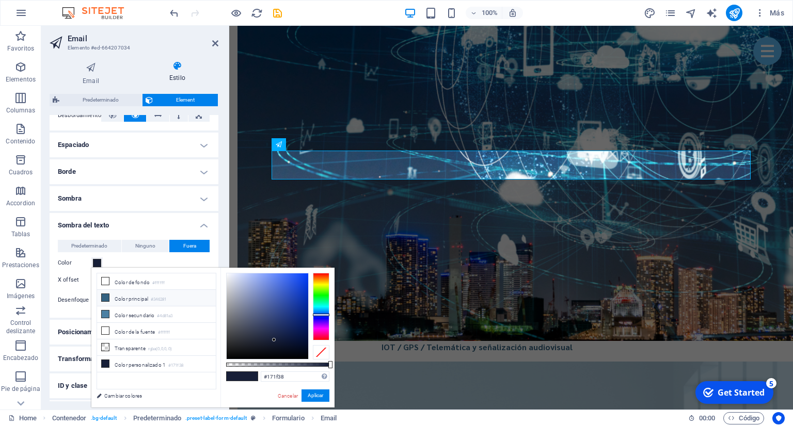
click at [146, 299] on li "Color principal #346281" at bounding box center [156, 298] width 119 height 17
type input "#346281"
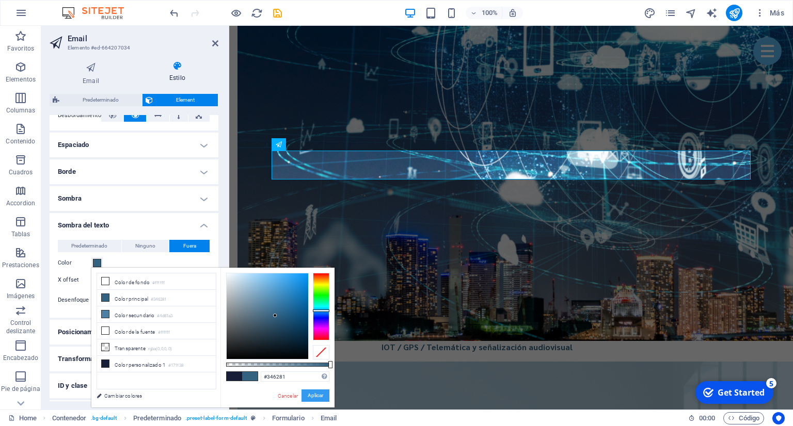
click at [306, 395] on button "Aplicar" at bounding box center [315, 396] width 28 height 12
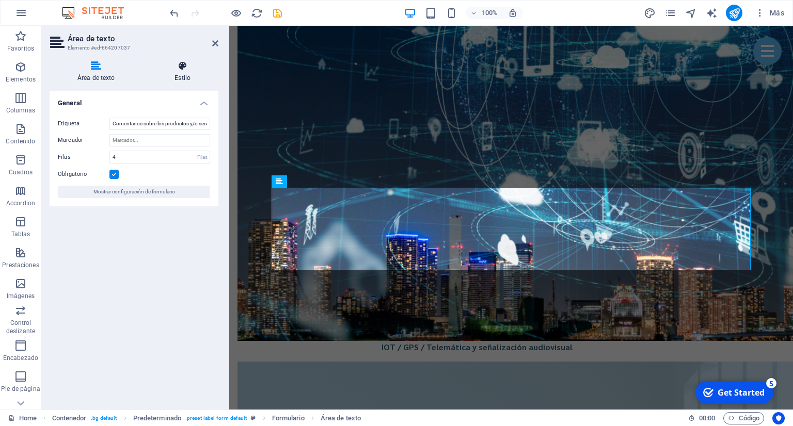
click at [183, 77] on h4 "Estilo" at bounding box center [183, 72] width 72 height 22
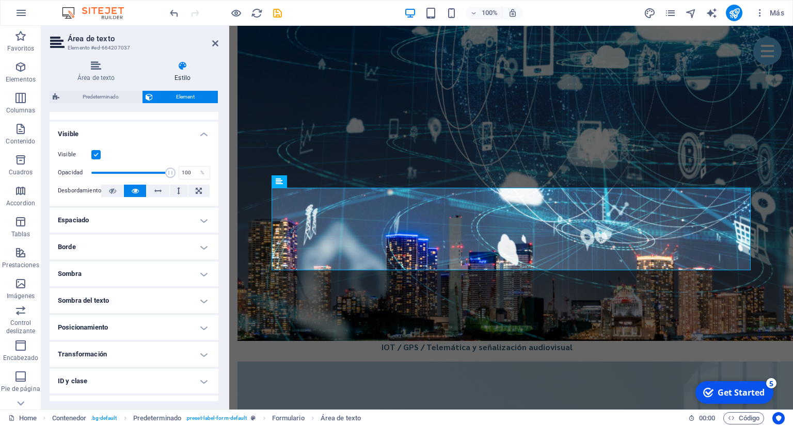
scroll to position [141, 0]
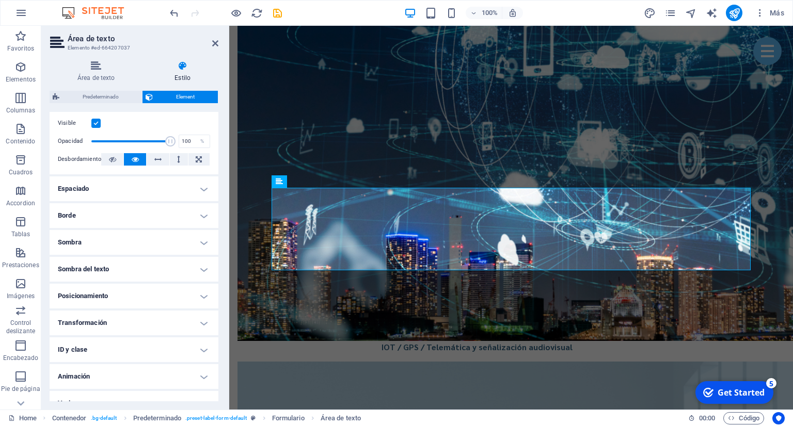
click at [183, 272] on h4 "Sombra del texto" at bounding box center [134, 269] width 169 height 25
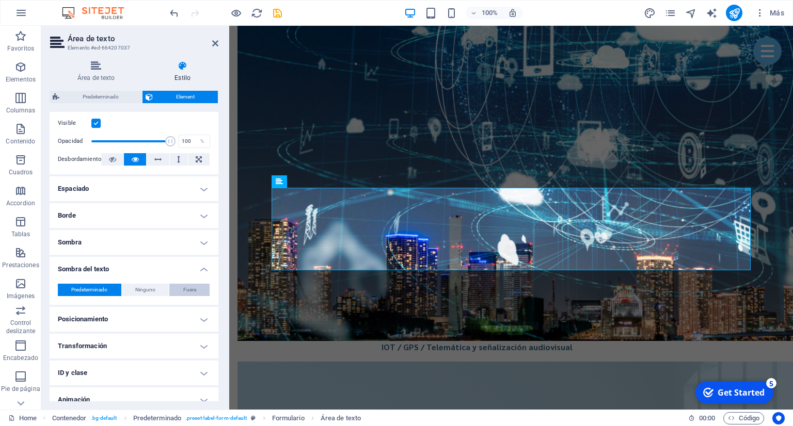
click at [182, 288] on button "Fuera" at bounding box center [189, 290] width 40 height 12
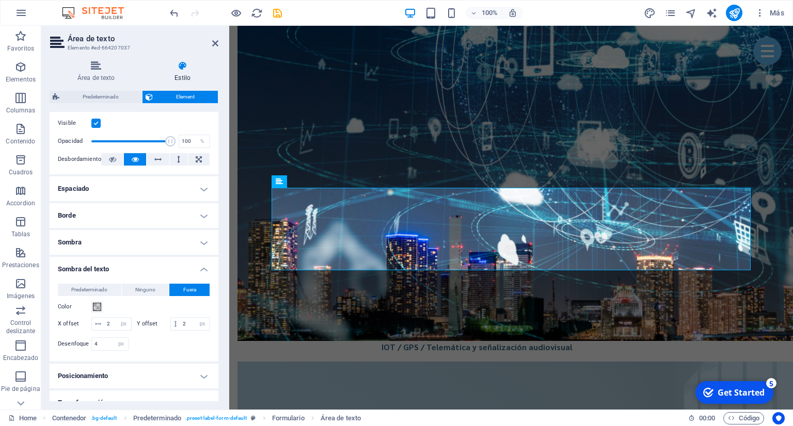
type input "2"
type input "4"
click at [96, 309] on span at bounding box center [97, 307] width 8 height 8
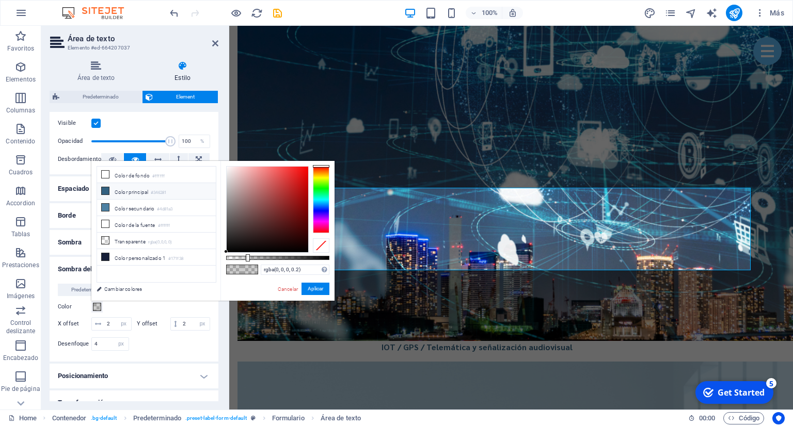
click at [151, 192] on li "Color principal #346281" at bounding box center [156, 191] width 119 height 17
type input "#346281"
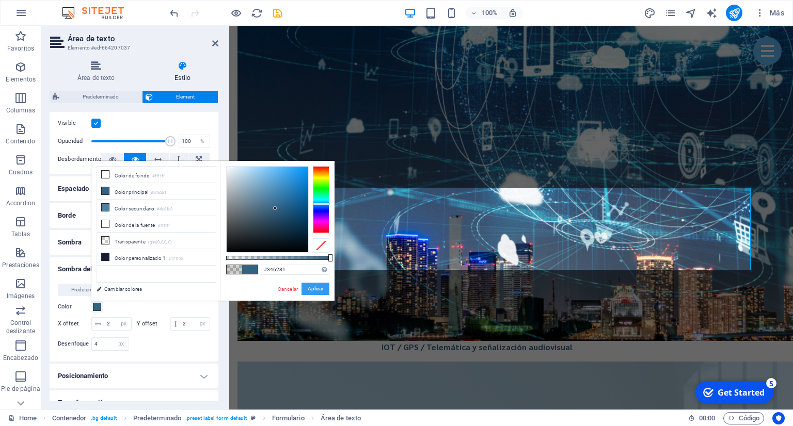
click at [314, 288] on button "Aplicar" at bounding box center [315, 289] width 28 height 12
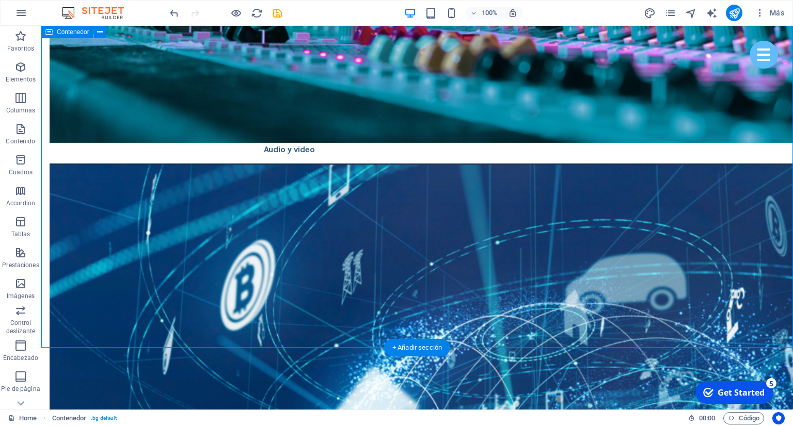
scroll to position [3107, 0]
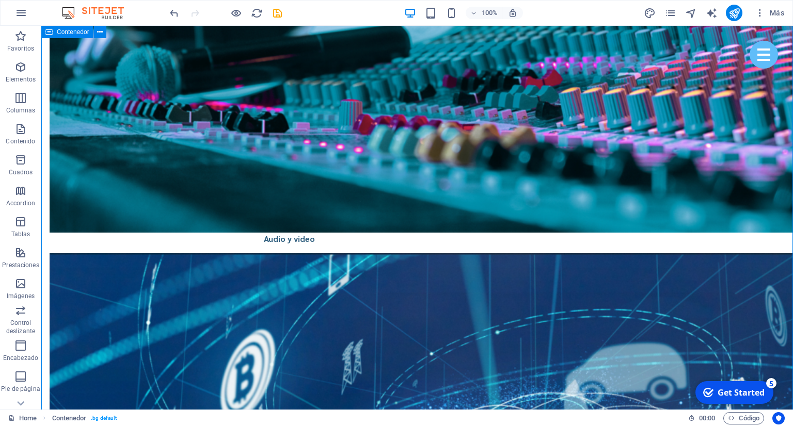
scroll to position [2998, 0]
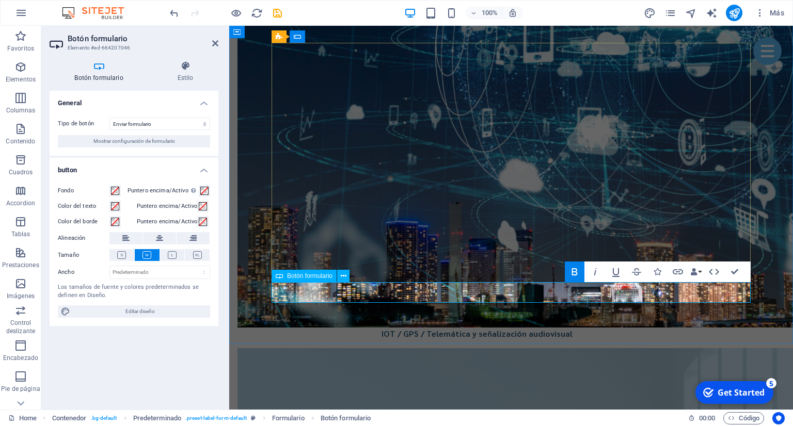
scroll to position [3107, 0]
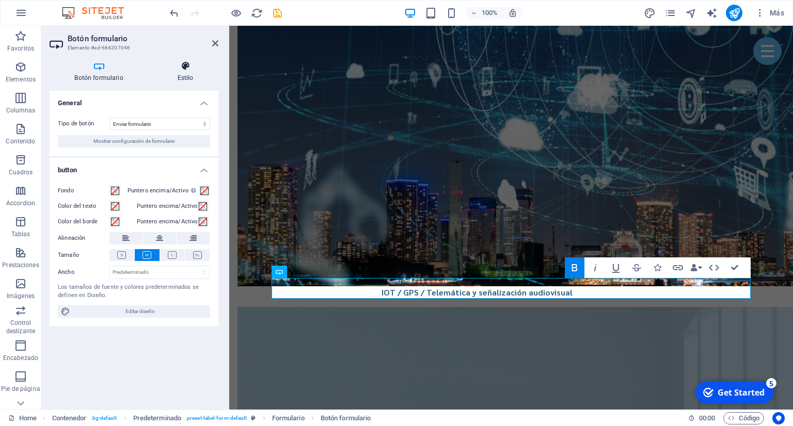
click at [184, 77] on h4 "Estilo" at bounding box center [185, 72] width 66 height 22
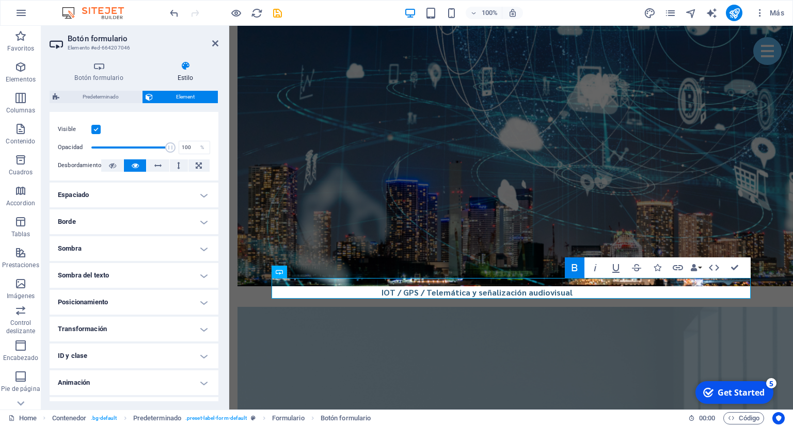
scroll to position [155, 0]
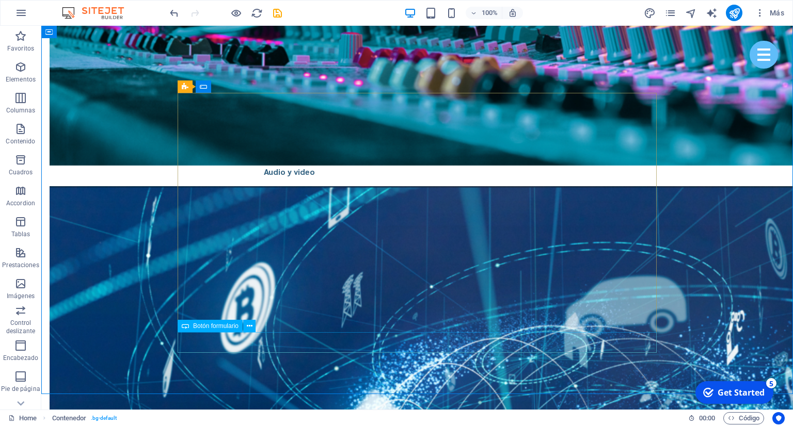
scroll to position [3052, 0]
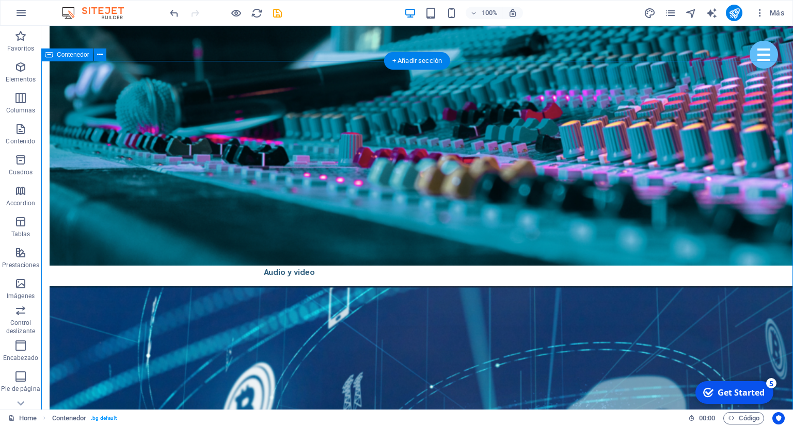
scroll to position [2943, 0]
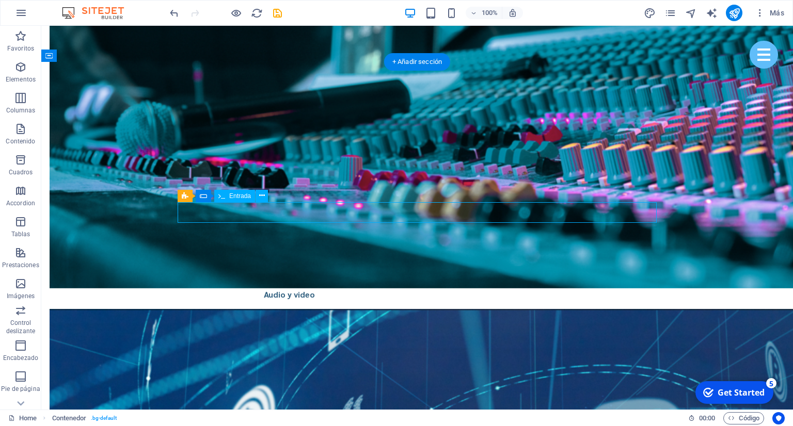
select select "px"
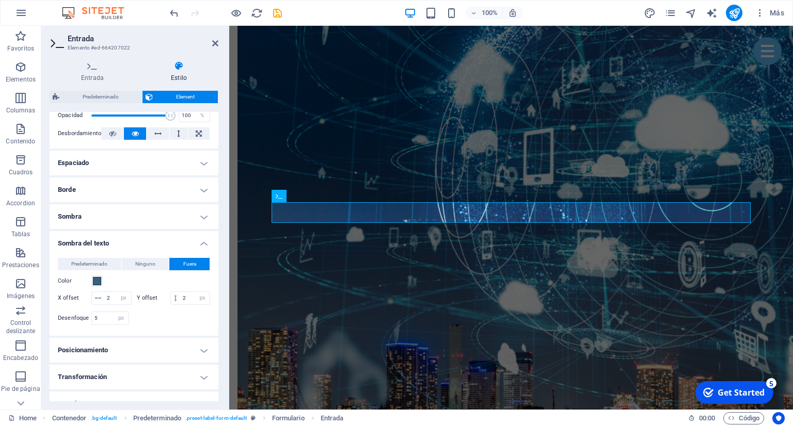
scroll to position [234, 0]
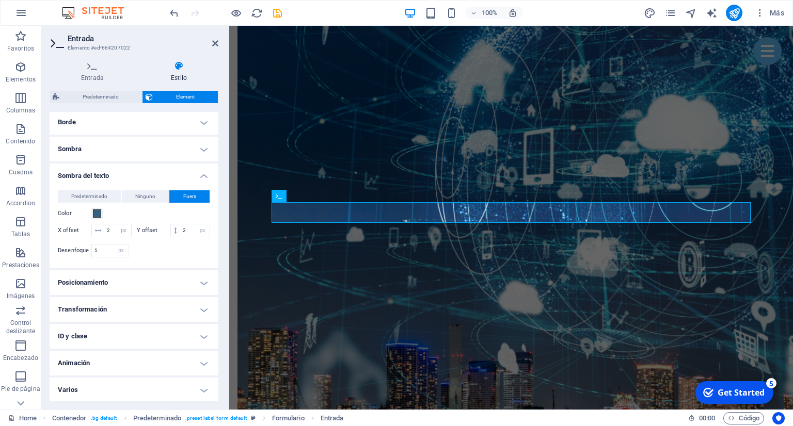
click at [151, 388] on h4 "Varios" at bounding box center [134, 390] width 169 height 25
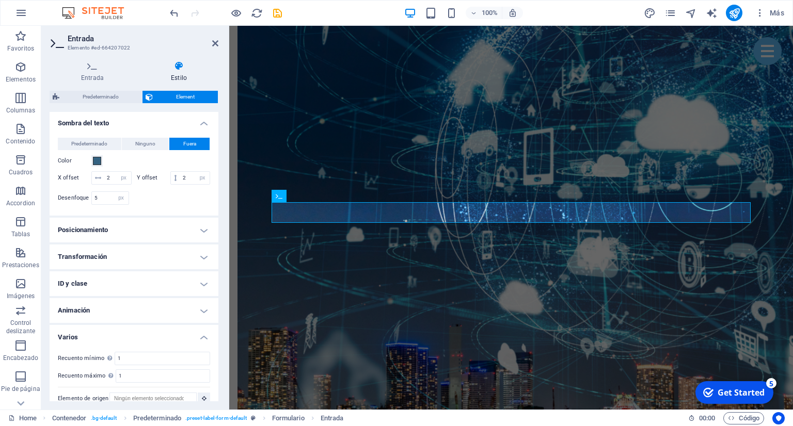
scroll to position [298, 0]
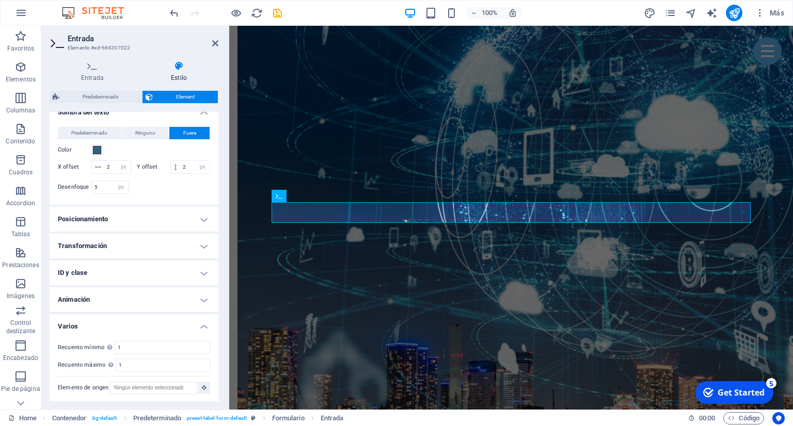
click at [191, 319] on h4 "Varios" at bounding box center [134, 323] width 169 height 19
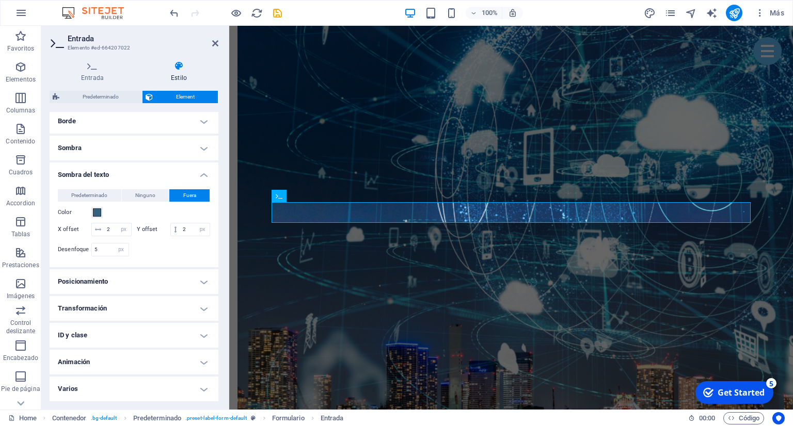
scroll to position [234, 0]
click at [197, 340] on h4 "ID y clase" at bounding box center [134, 336] width 169 height 25
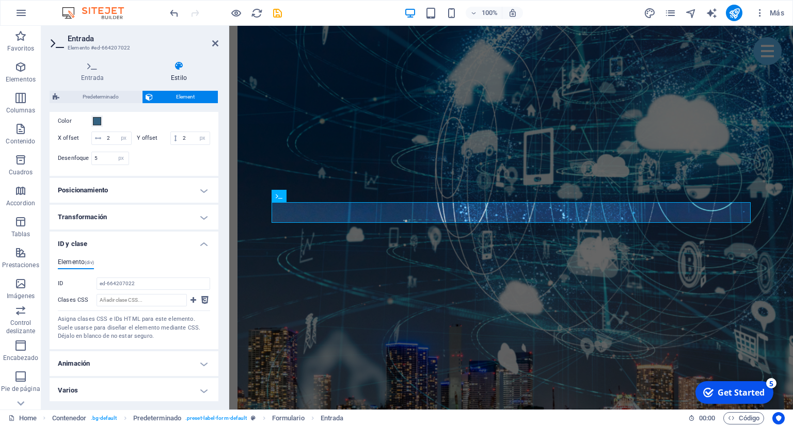
click at [203, 243] on h4 "ID y clase" at bounding box center [134, 241] width 169 height 19
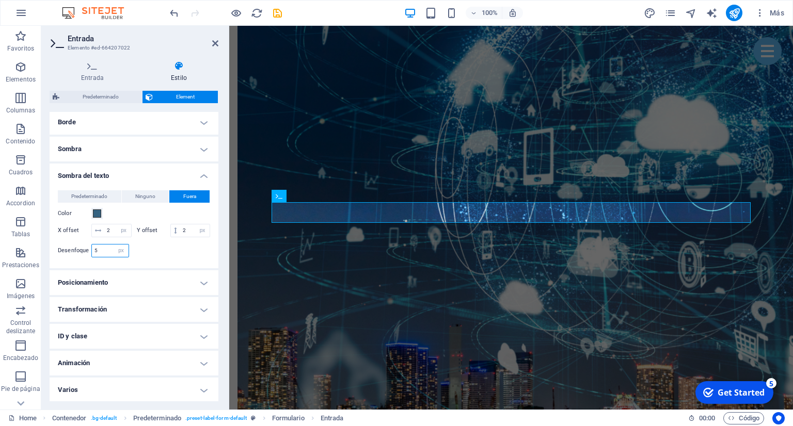
click at [92, 257] on input "5" at bounding box center [110, 251] width 37 height 12
click at [184, 229] on input "2" at bounding box center [194, 231] width 29 height 12
drag, startPoint x: 103, startPoint y: 253, endPoint x: 88, endPoint y: 253, distance: 15.0
click at [92, 255] on input "10" at bounding box center [110, 251] width 37 height 12
type input "5"
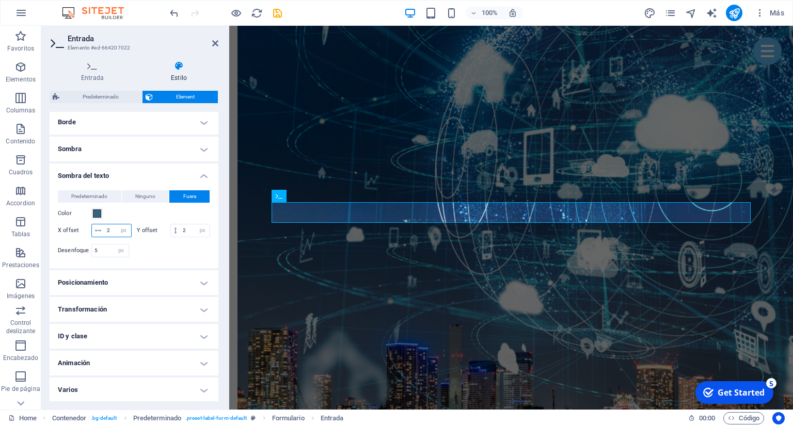
click at [106, 227] on input "2" at bounding box center [117, 231] width 27 height 12
type input "3"
drag, startPoint x: 187, startPoint y: 229, endPoint x: 181, endPoint y: 229, distance: 6.2
click at [181, 229] on input "2" at bounding box center [194, 231] width 29 height 12
type input "3"
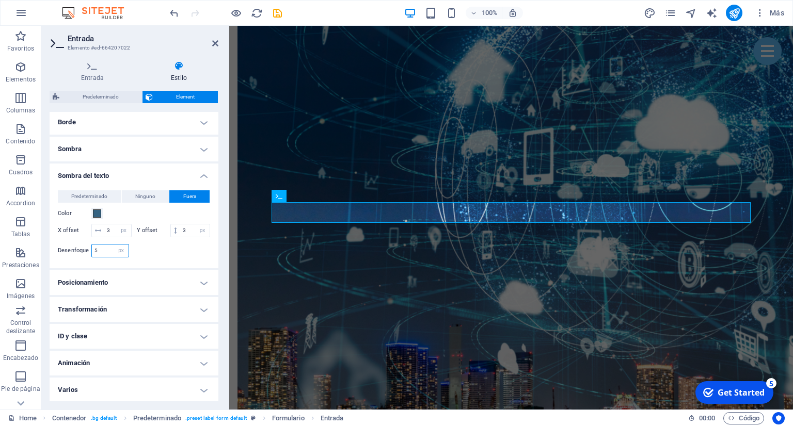
click at [106, 250] on input "5" at bounding box center [110, 251] width 37 height 12
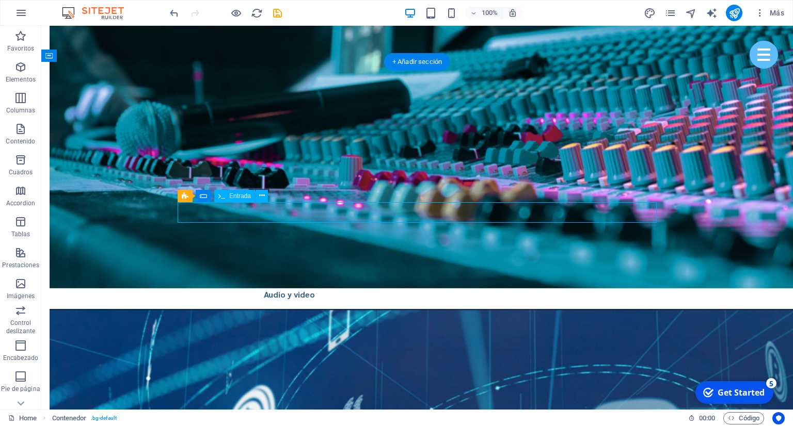
select select "px"
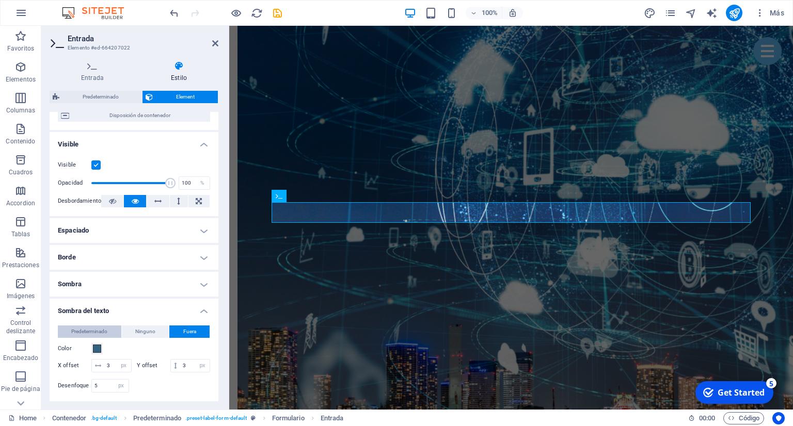
scroll to position [141, 0]
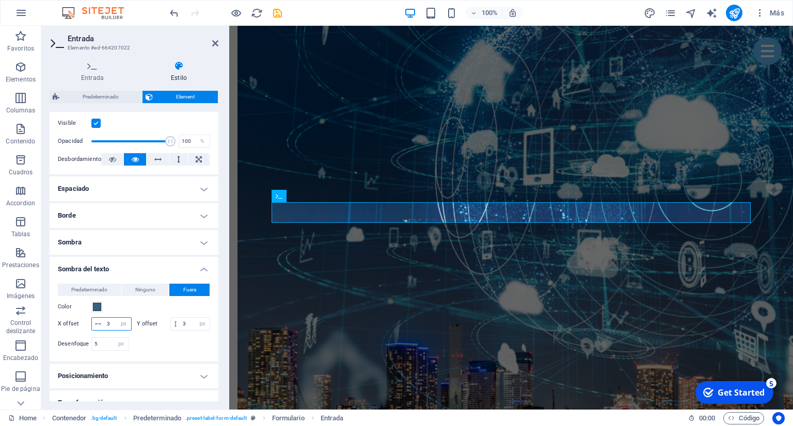
drag, startPoint x: 113, startPoint y: 319, endPoint x: 104, endPoint y: 317, distance: 9.0
click at [104, 318] on input "3" at bounding box center [117, 324] width 27 height 12
type input "2"
click at [182, 323] on input "3" at bounding box center [194, 324] width 29 height 12
type input "2"
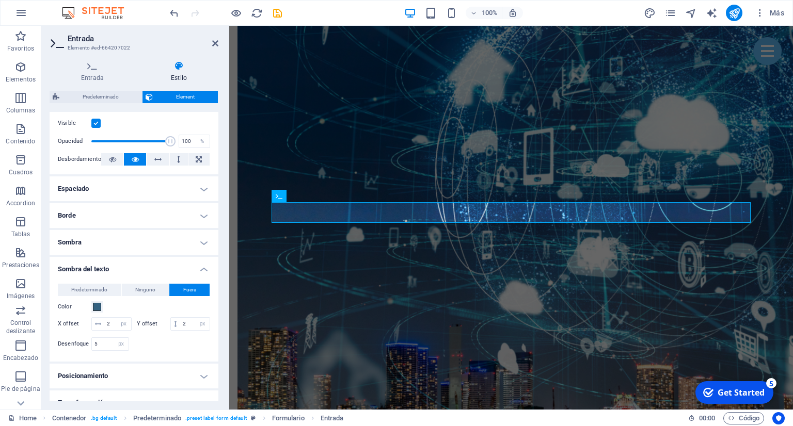
click at [171, 309] on div "Color" at bounding box center [134, 307] width 152 height 12
click at [178, 266] on h4 "Sombra del texto" at bounding box center [134, 266] width 169 height 19
click at [204, 238] on h4 "Sombra" at bounding box center [134, 242] width 169 height 25
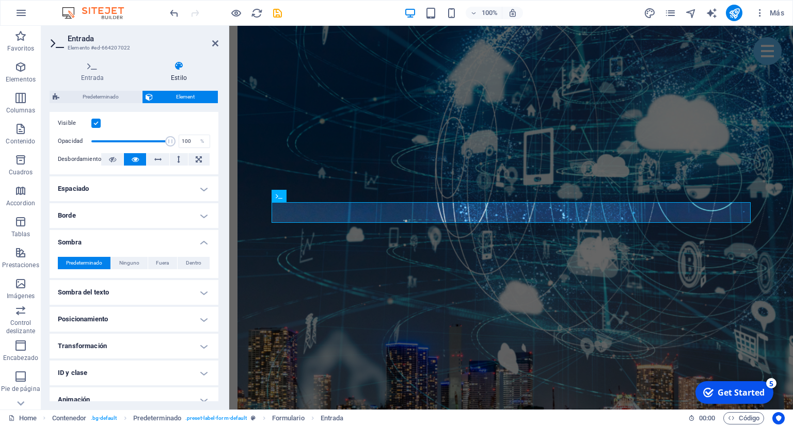
click at [188, 243] on h4 "Sombra" at bounding box center [134, 239] width 169 height 19
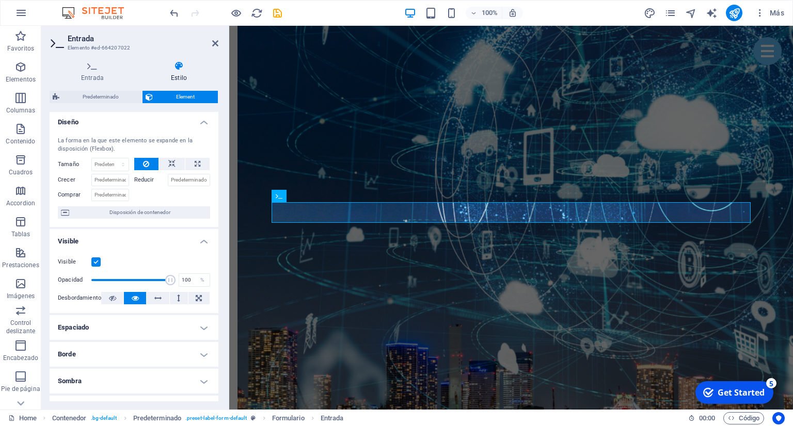
scroll to position [0, 0]
click at [183, 100] on span "Element" at bounding box center [185, 97] width 59 height 12
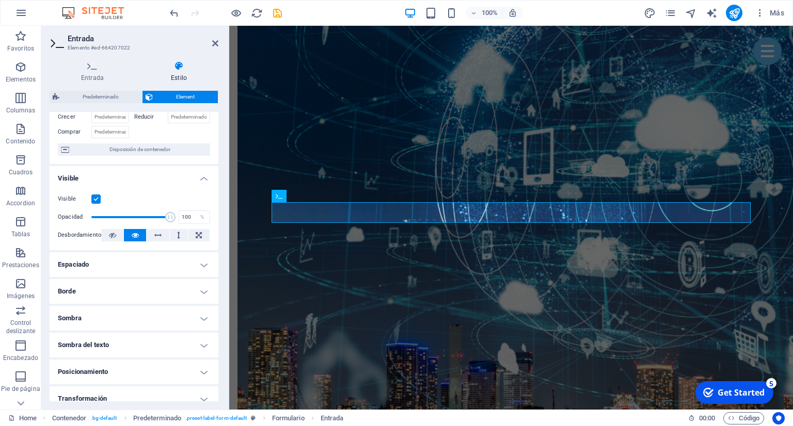
scroll to position [94, 0]
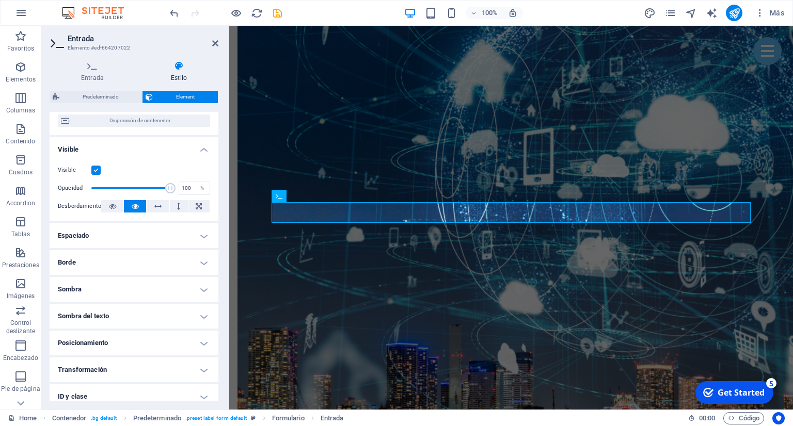
click at [94, 166] on label at bounding box center [95, 170] width 9 height 9
click at [0, 0] on input "Visible" at bounding box center [0, 0] width 0 height 0
click at [95, 166] on label at bounding box center [95, 170] width 9 height 9
click at [0, 0] on input "Visible" at bounding box center [0, 0] width 0 height 0
click at [125, 190] on span at bounding box center [130, 188] width 79 height 15
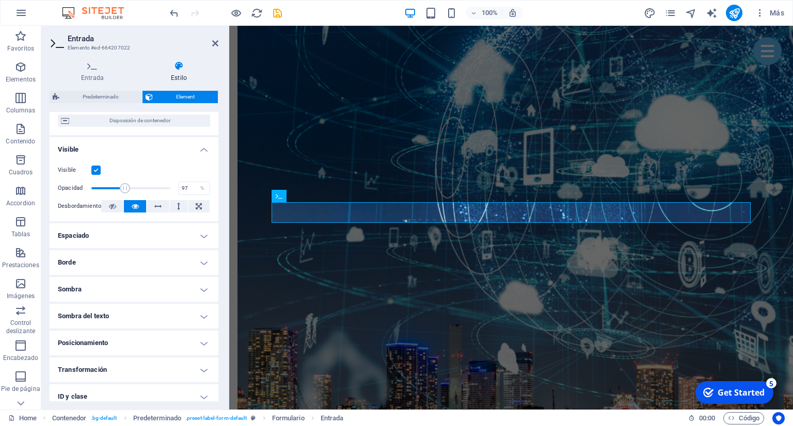
type input "100"
drag, startPoint x: 164, startPoint y: 178, endPoint x: 208, endPoint y: 173, distance: 44.1
click at [208, 173] on div "Visible Opacidad 100 % Desbordamiento" at bounding box center [134, 189] width 169 height 66
click at [126, 233] on h4 "Espaciado" at bounding box center [134, 236] width 169 height 25
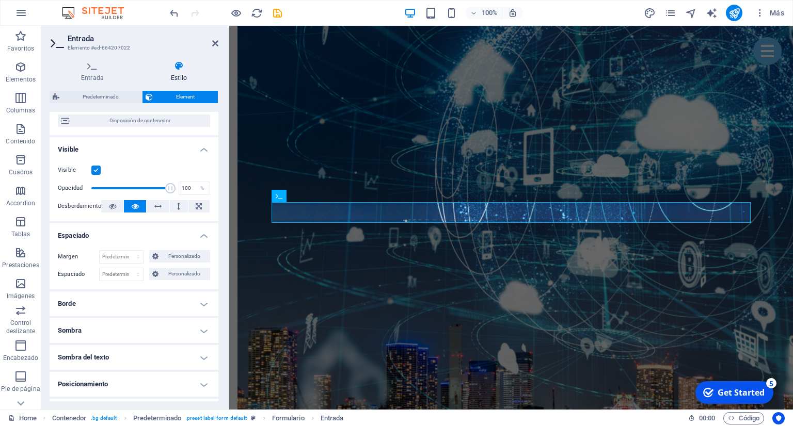
click at [126, 233] on h4 "Espaciado" at bounding box center [134, 233] width 169 height 19
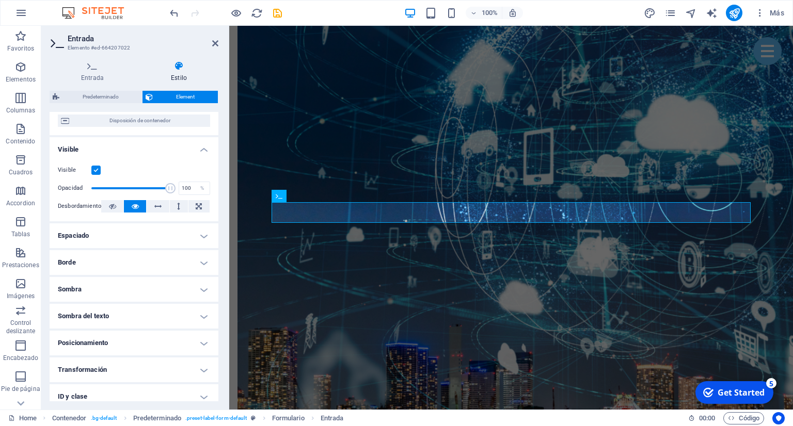
scroll to position [155, 0]
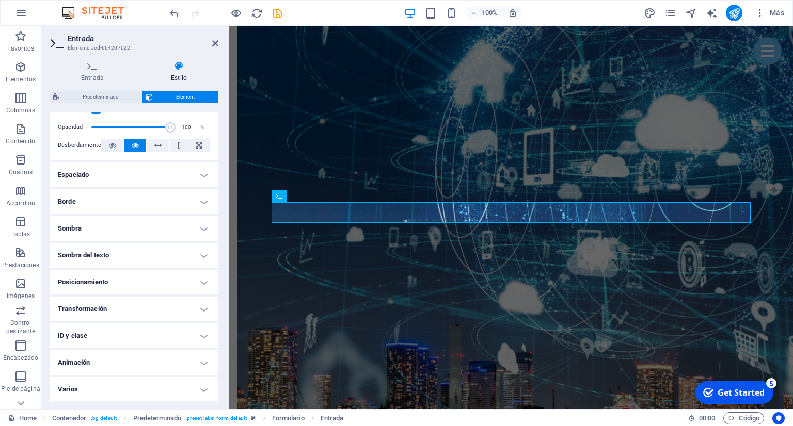
click at [183, 365] on h4 "Animación" at bounding box center [134, 363] width 169 height 25
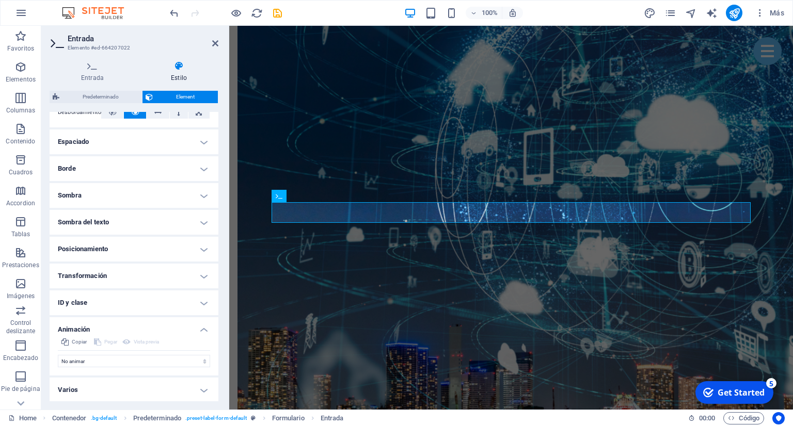
click at [191, 324] on h4 "Animación" at bounding box center [134, 326] width 169 height 19
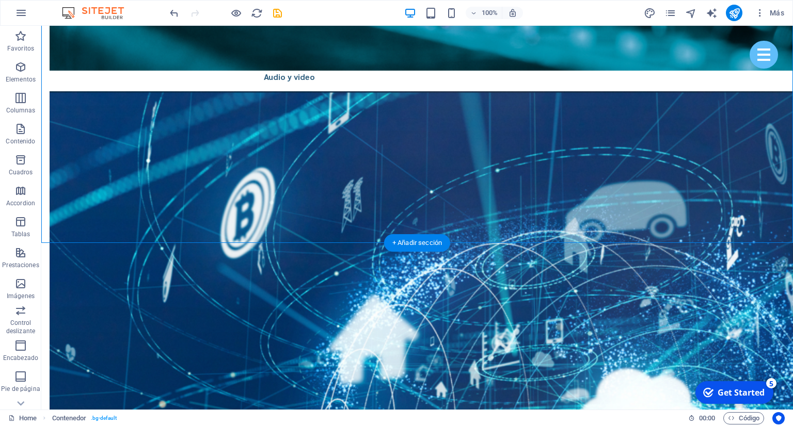
scroll to position [3270, 0]
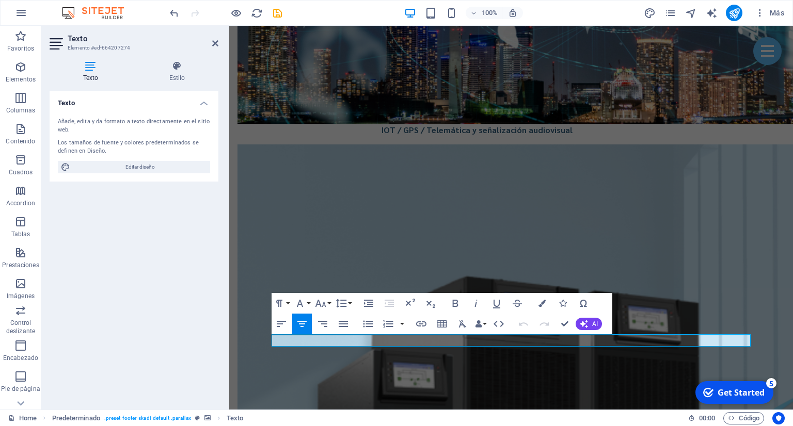
scroll to position [3257, 0]
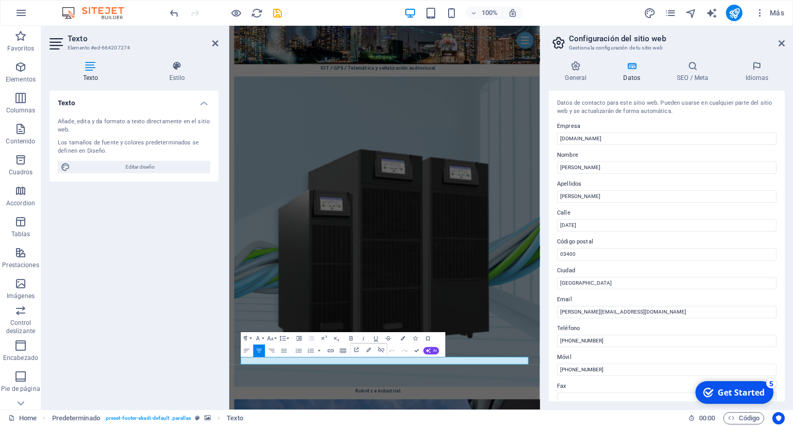
scroll to position [3014, 0]
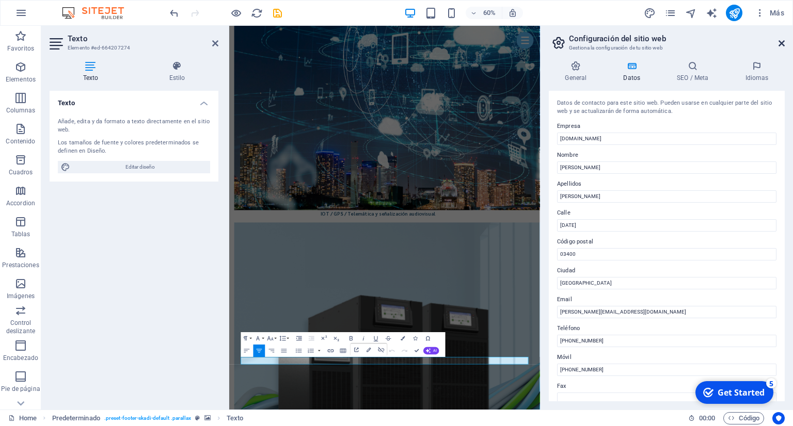
click at [779, 45] on icon at bounding box center [781, 43] width 6 height 8
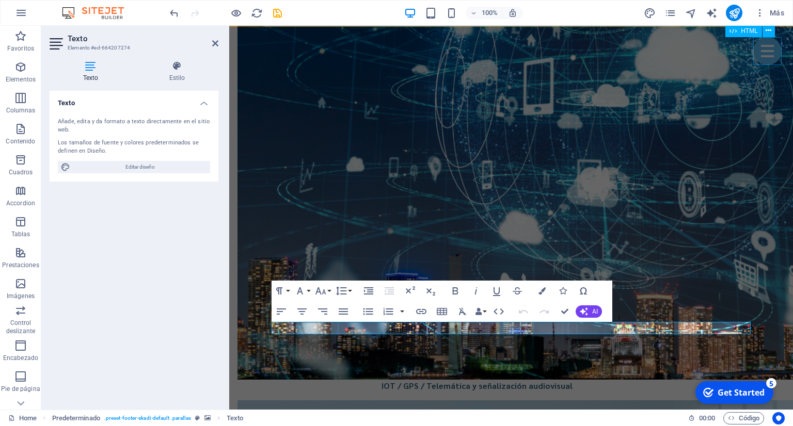
scroll to position [3270, 0]
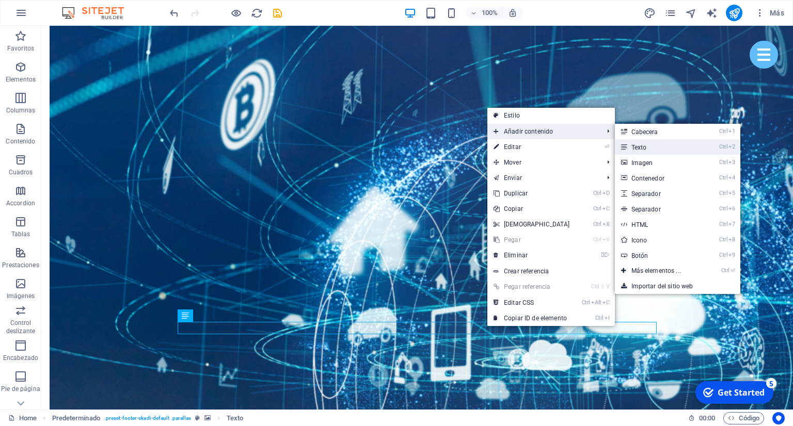
click at [648, 151] on link "Ctrl 2 Texto" at bounding box center [658, 146] width 87 height 15
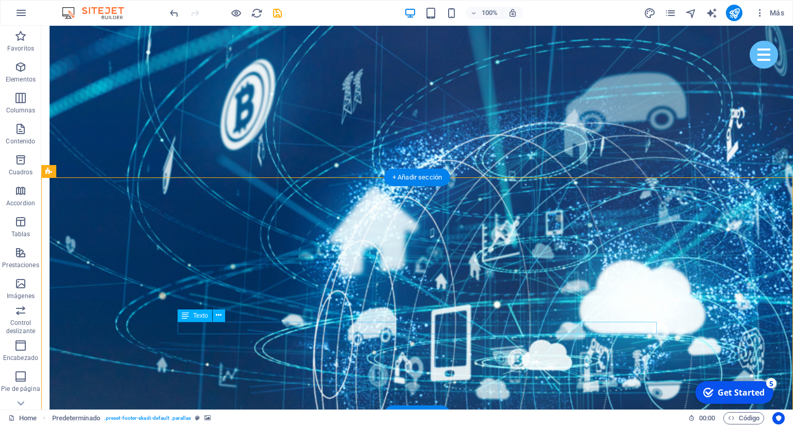
click at [218, 316] on icon at bounding box center [219, 315] width 6 height 11
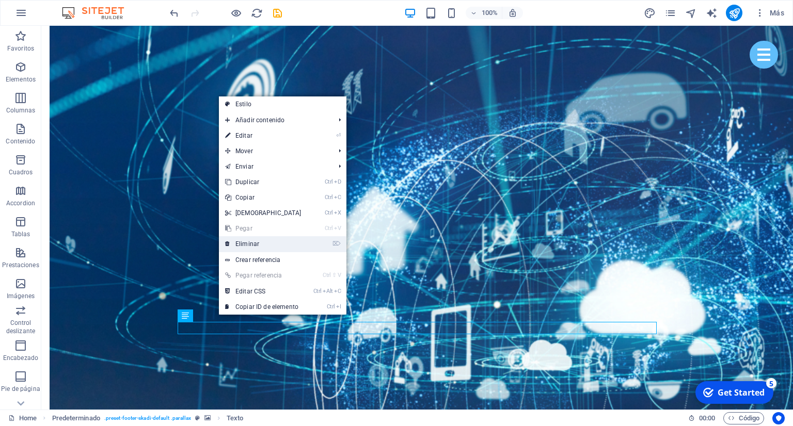
click at [267, 243] on link "⌦ Eliminar" at bounding box center [263, 243] width 89 height 15
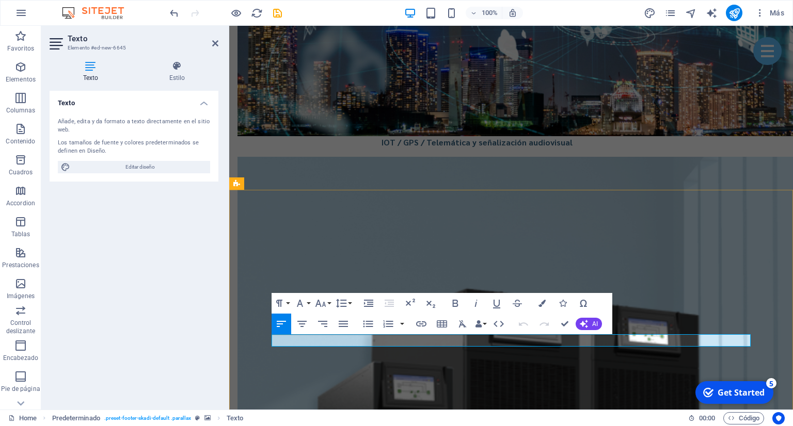
click at [301, 322] on icon "button" at bounding box center [301, 324] width 9 height 6
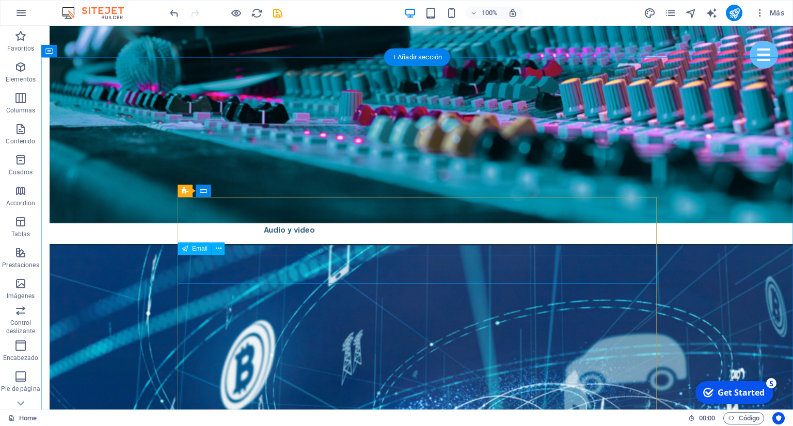
scroll to position [2942, 0]
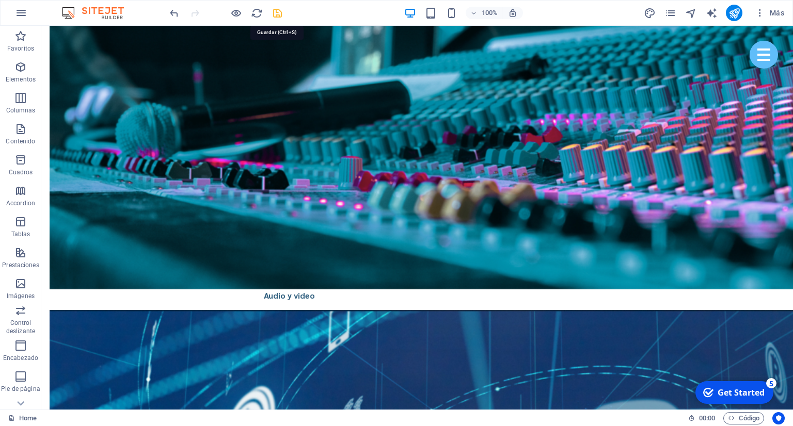
click at [278, 13] on icon "save" at bounding box center [278, 13] width 12 height 12
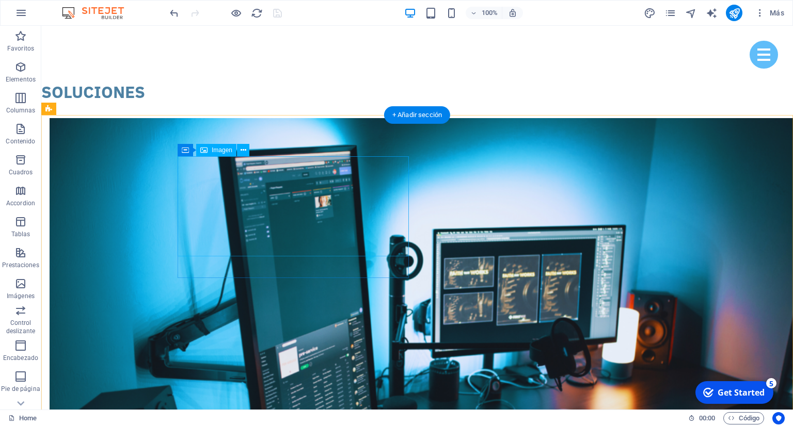
scroll to position [1363, 0]
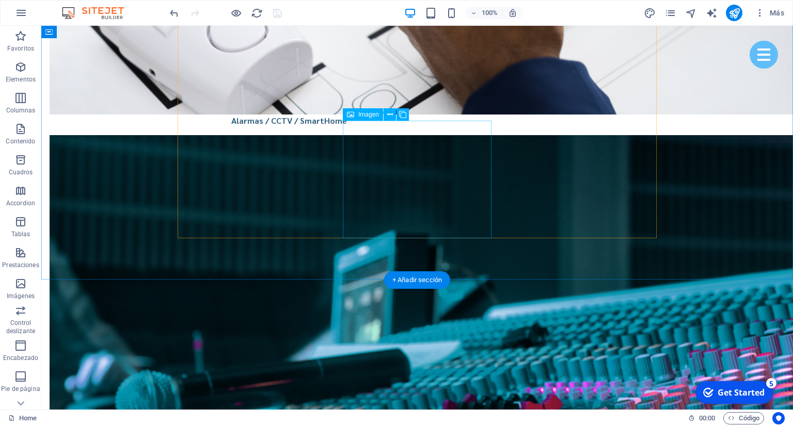
scroll to position [2726, 0]
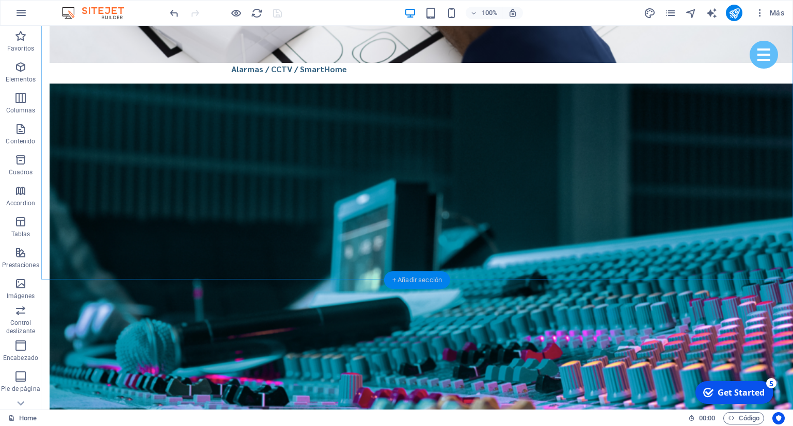
click at [415, 280] on div "+ Añadir sección" at bounding box center [417, 281] width 66 height 18
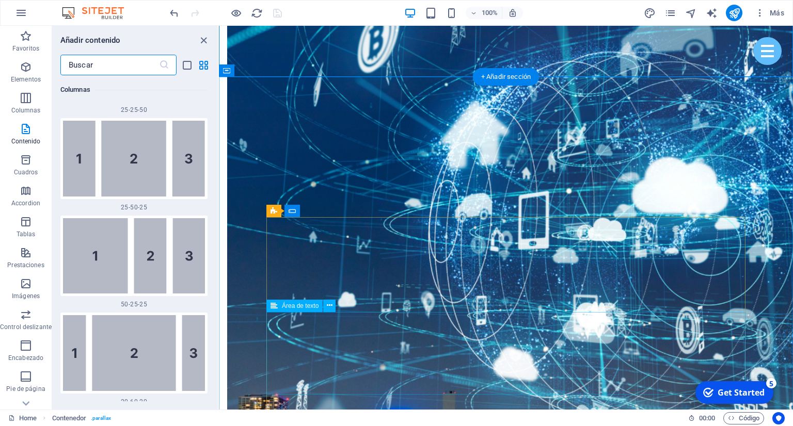
scroll to position [2943, 0]
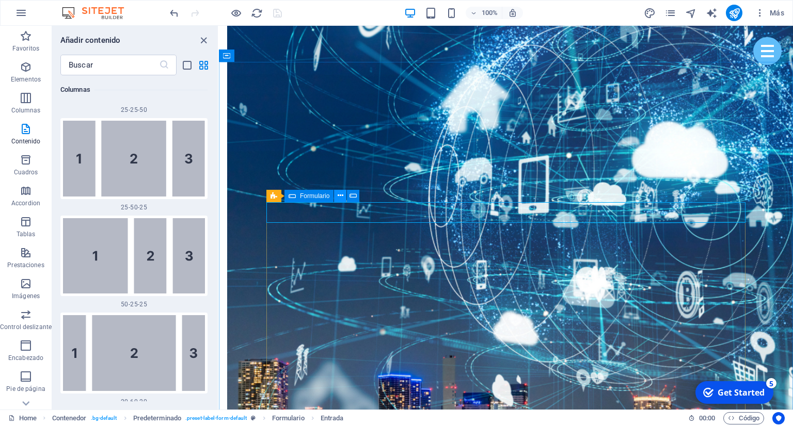
click at [339, 196] on icon at bounding box center [341, 195] width 6 height 11
click at [352, 196] on icon at bounding box center [349, 195] width 6 height 11
select select "px"
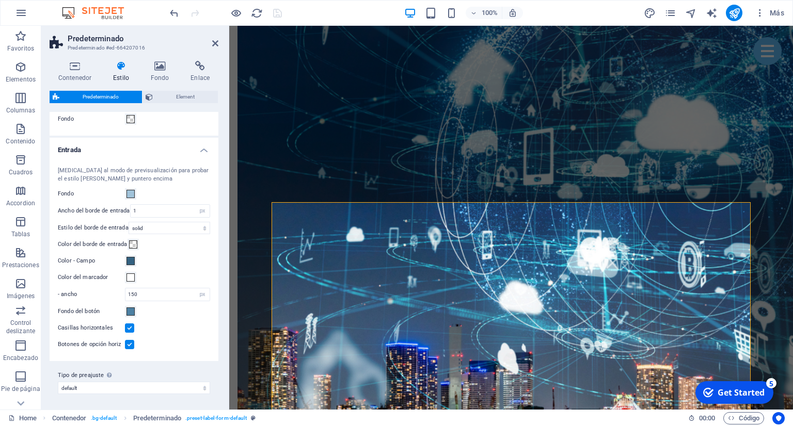
scroll to position [0, 0]
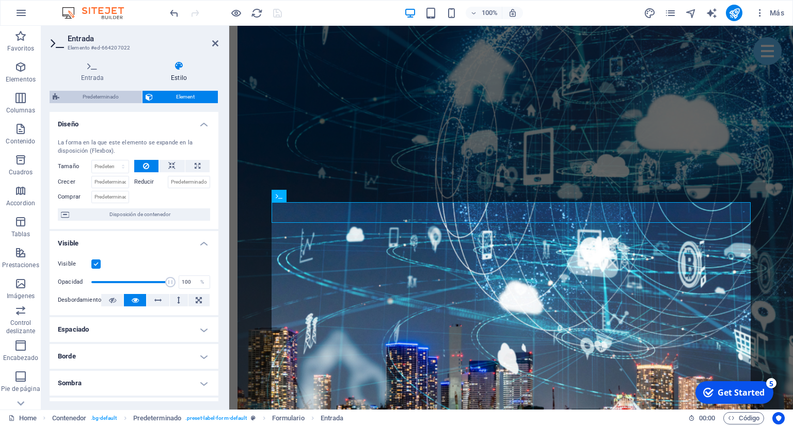
click at [135, 98] on span "Predeterminado" at bounding box center [100, 97] width 76 height 12
select select "px"
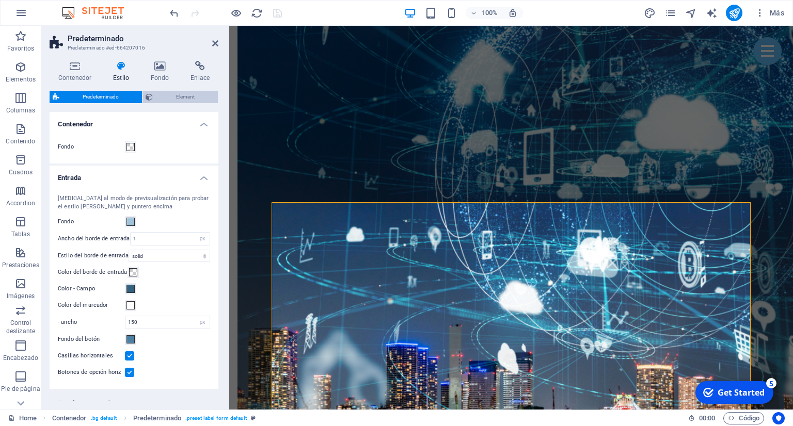
click at [160, 98] on span "Element" at bounding box center [185, 97] width 59 height 12
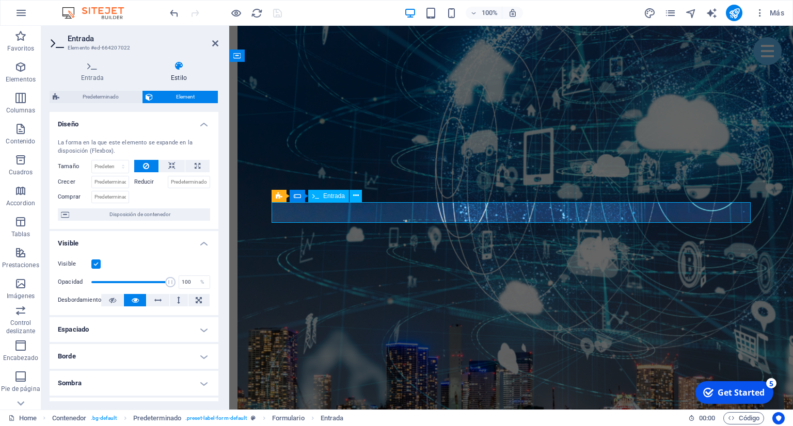
click at [109, 73] on h4 "Entrada" at bounding box center [95, 72] width 90 height 22
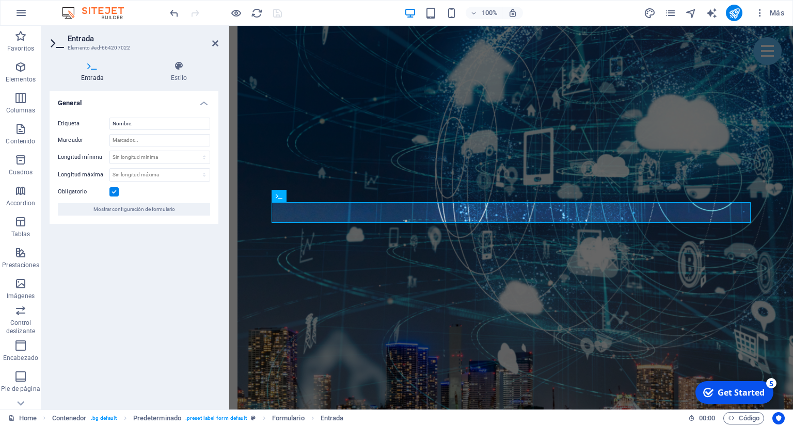
click at [162, 107] on h4 "General" at bounding box center [134, 100] width 169 height 19
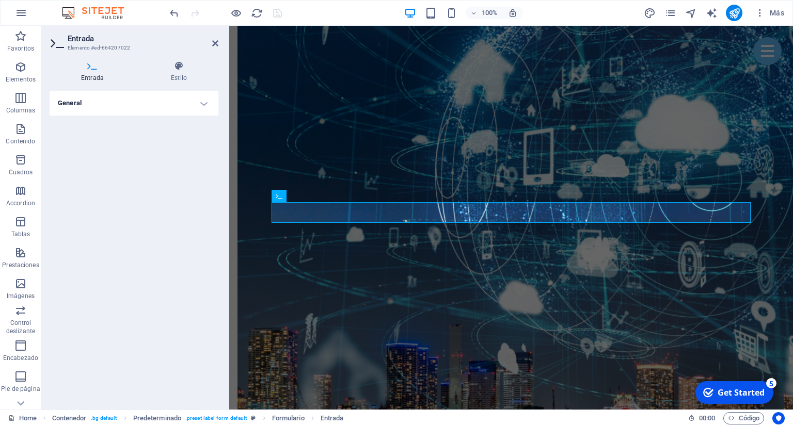
click at [162, 107] on h4 "General" at bounding box center [134, 103] width 169 height 25
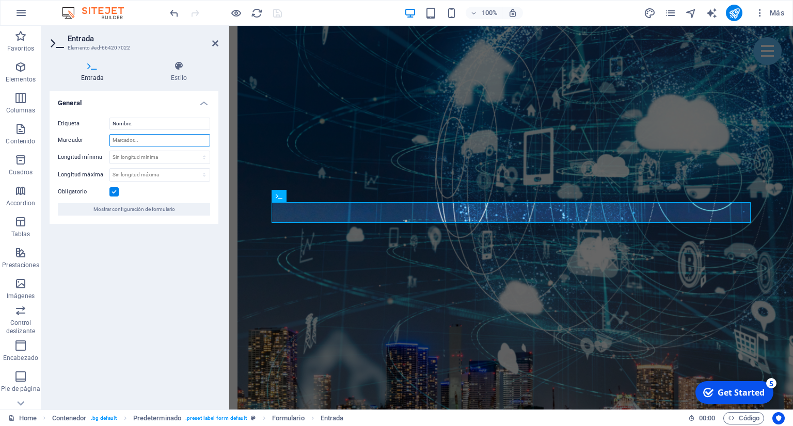
click at [137, 142] on input "Marcador" at bounding box center [159, 140] width 101 height 12
type input "N"
type input "nn"
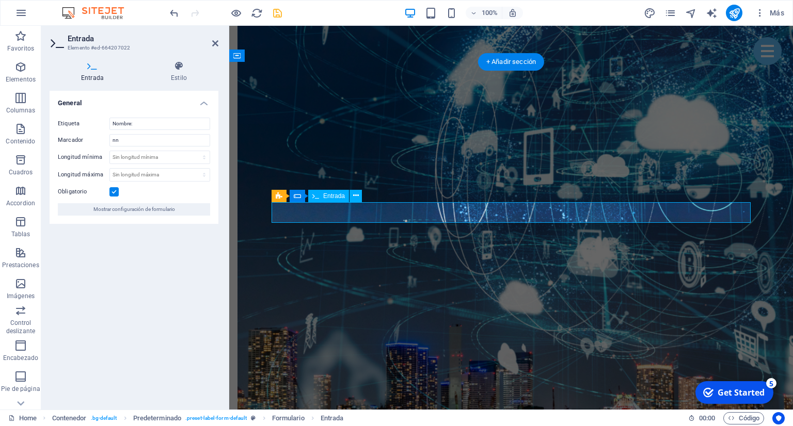
drag, startPoint x: 142, startPoint y: 136, endPoint x: 124, endPoint y: 137, distance: 17.6
click at [124, 137] on input "nn" at bounding box center [159, 140] width 101 height 12
type input "m"
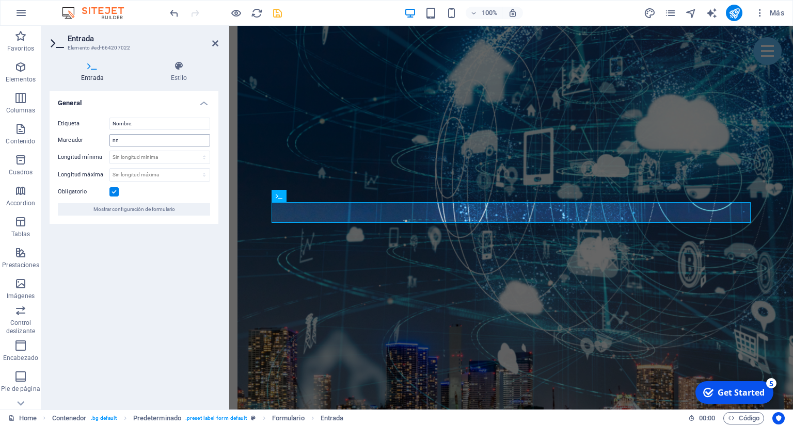
drag, startPoint x: 138, startPoint y: 136, endPoint x: 110, endPoint y: 139, distance: 27.5
click at [110, 139] on input "nn" at bounding box center [159, 140] width 101 height 12
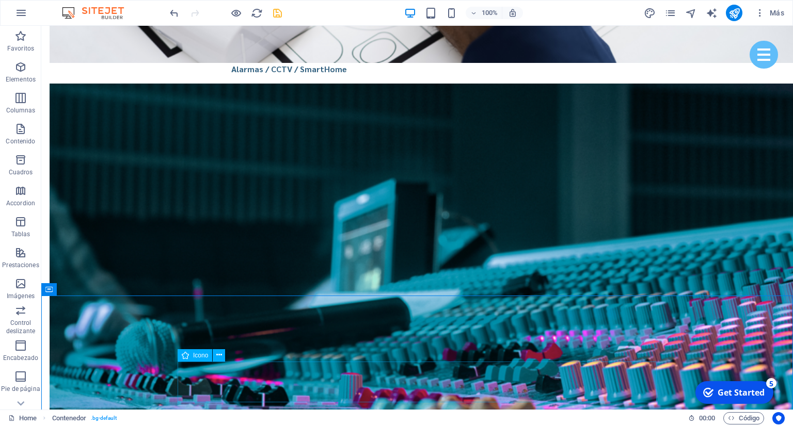
scroll to position [2671, 0]
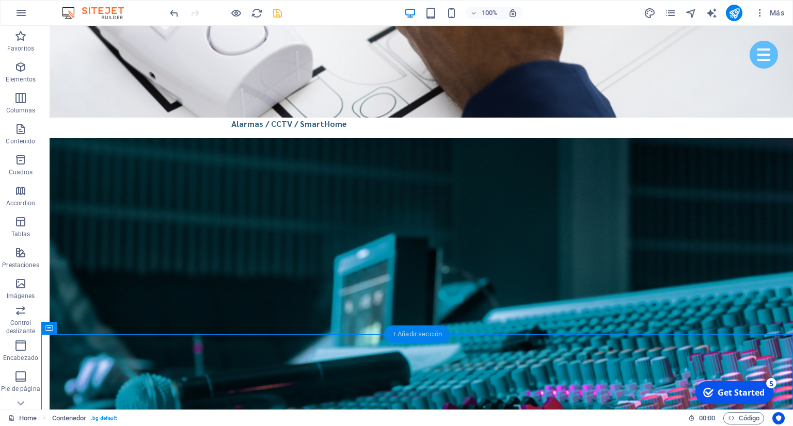
click at [408, 338] on div "+ Añadir sección" at bounding box center [417, 335] width 66 height 18
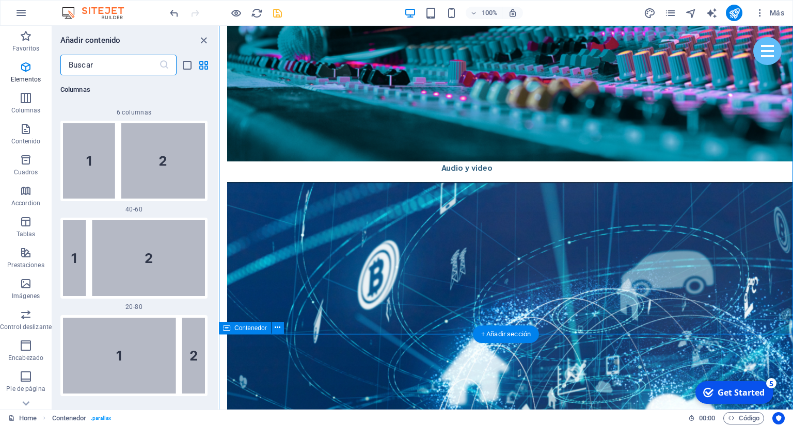
scroll to position [1806, 0]
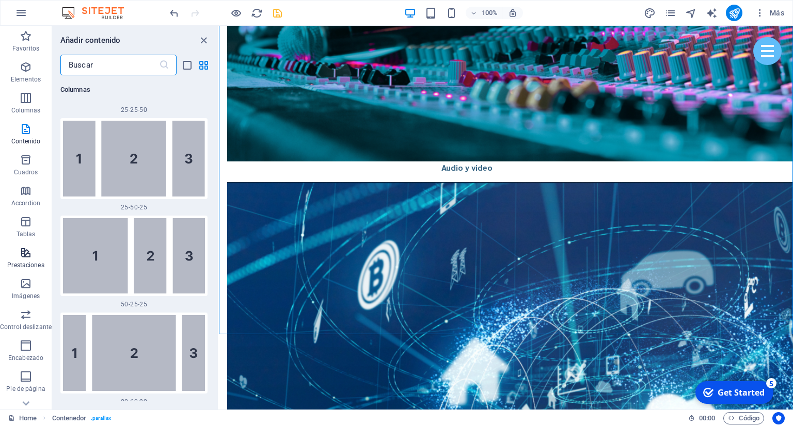
click at [26, 258] on icon "button" at bounding box center [26, 253] width 12 height 12
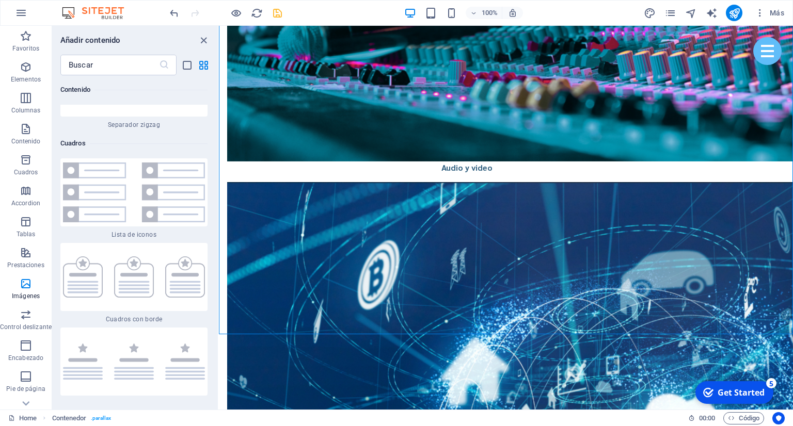
scroll to position [5516, 0]
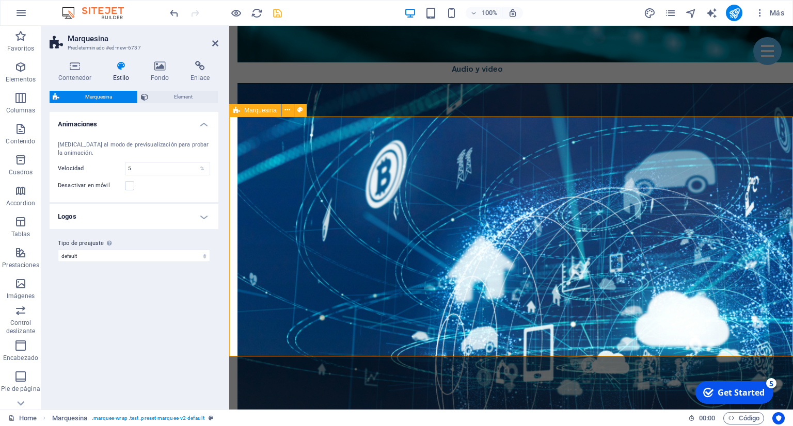
scroll to position [2889, 0]
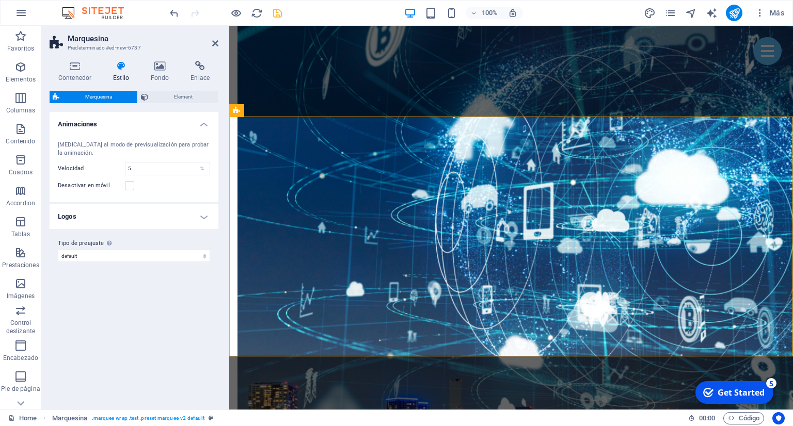
click at [205, 222] on h4 "Logos" at bounding box center [134, 216] width 169 height 25
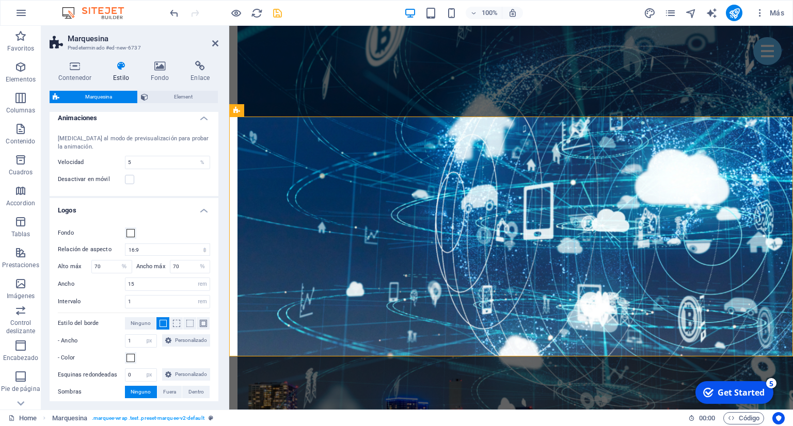
scroll to position [0, 0]
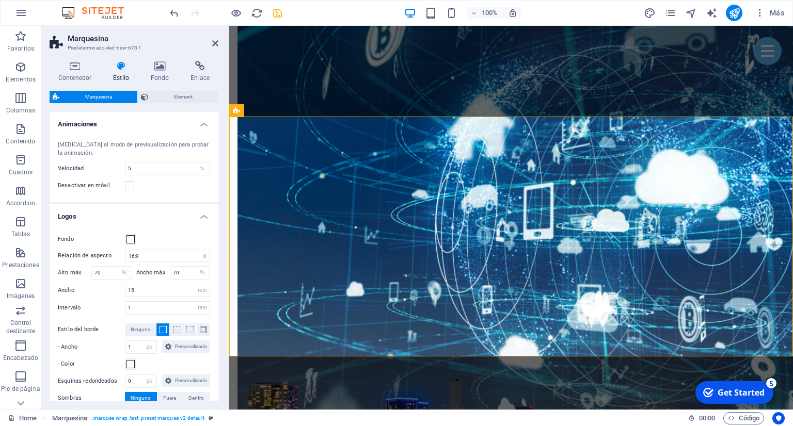
click at [168, 104] on div "Marquesina Element Diseño La forma en la que este elemento se expande en la dis…" at bounding box center [134, 246] width 169 height 311
click at [172, 99] on span "Element" at bounding box center [182, 97] width 63 height 12
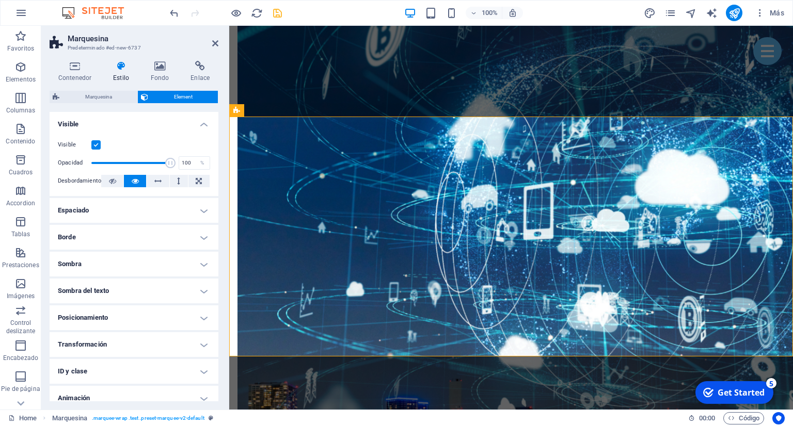
click at [67, 61] on div "Contenedor Estilo Fondo Enlace Tamaño Altura Predeterminado px rem % vh vw Alto…" at bounding box center [133, 231] width 185 height 357
click at [74, 72] on h4 "Contenedor" at bounding box center [77, 72] width 55 height 22
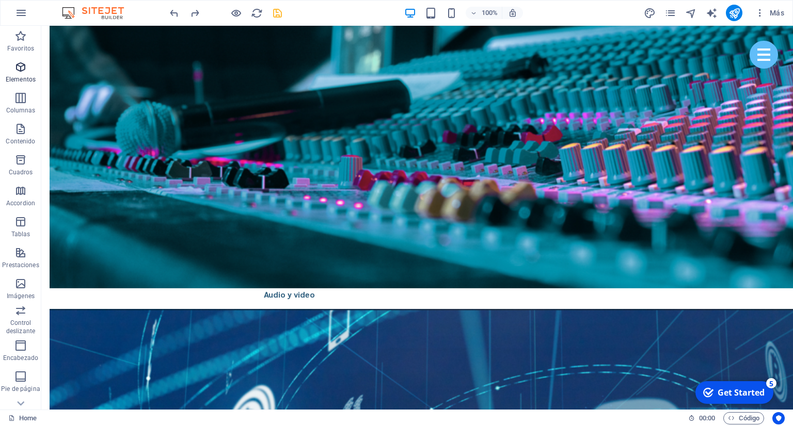
click at [20, 70] on icon "button" at bounding box center [20, 67] width 12 height 12
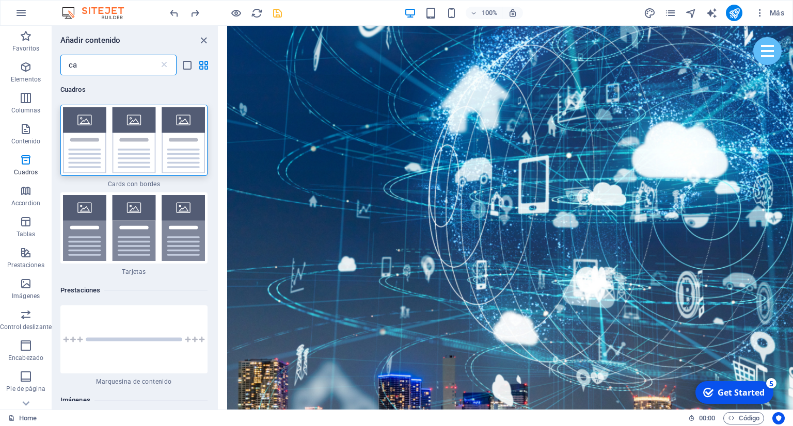
type input "c"
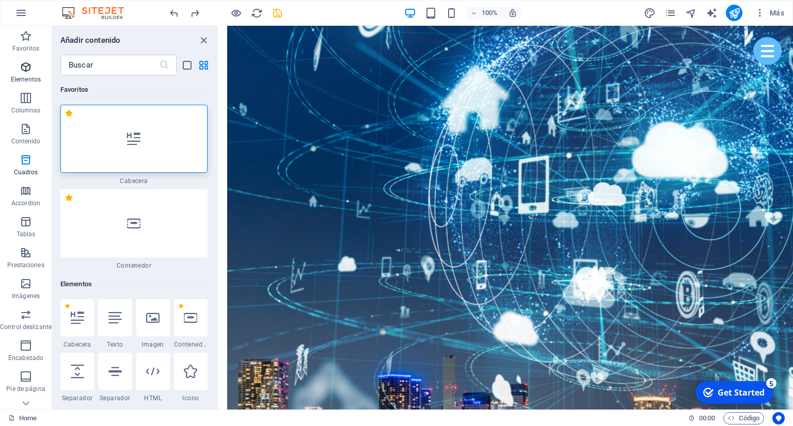
click at [24, 77] on p "Elementos" at bounding box center [26, 79] width 30 height 8
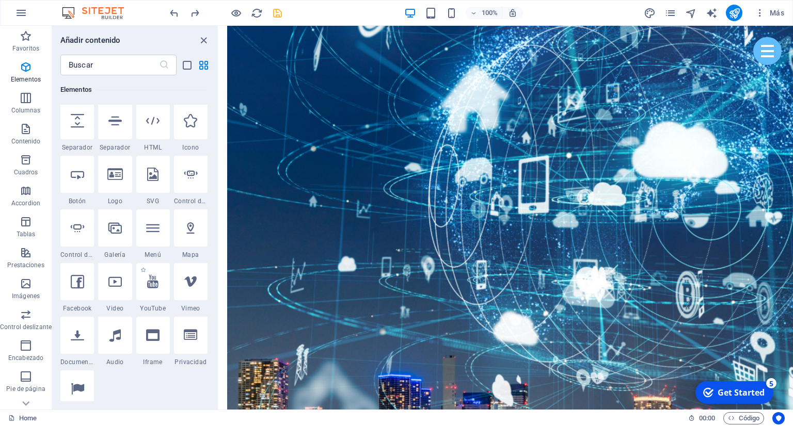
scroll to position [157, 0]
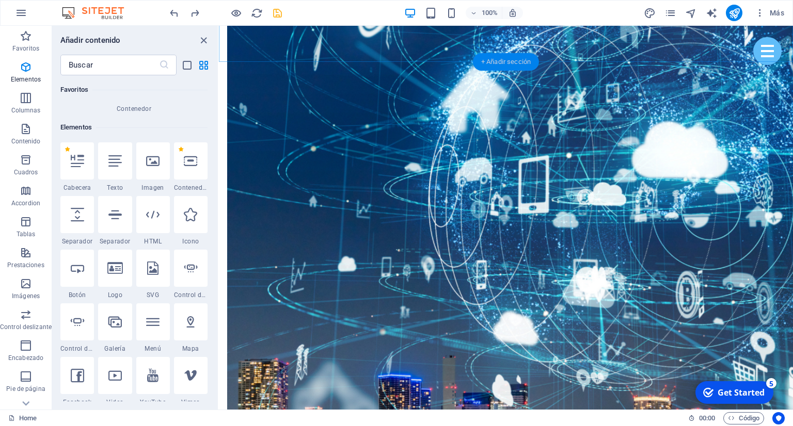
click at [485, 61] on div "+ Añadir sección" at bounding box center [506, 62] width 66 height 18
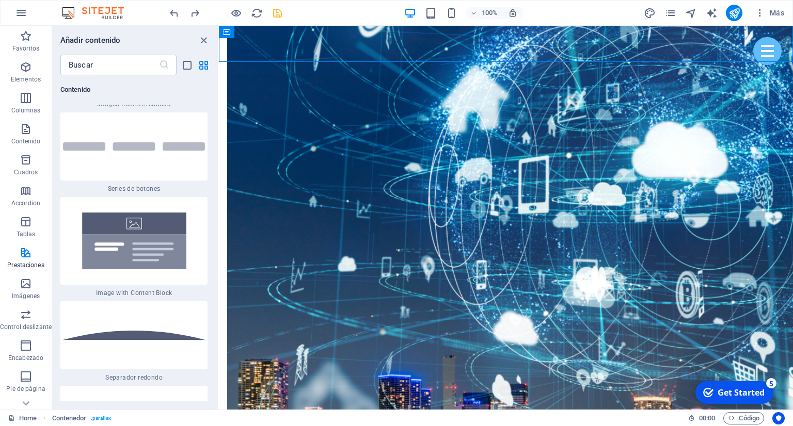
scroll to position [4730, 0]
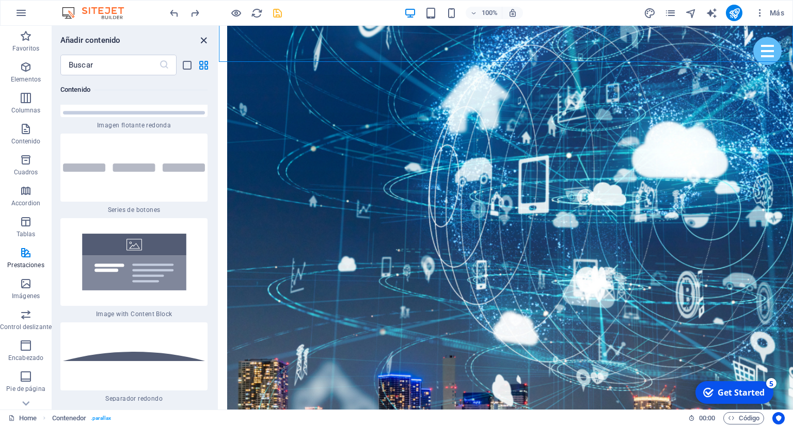
click at [202, 42] on icon "close panel" at bounding box center [204, 41] width 12 height 12
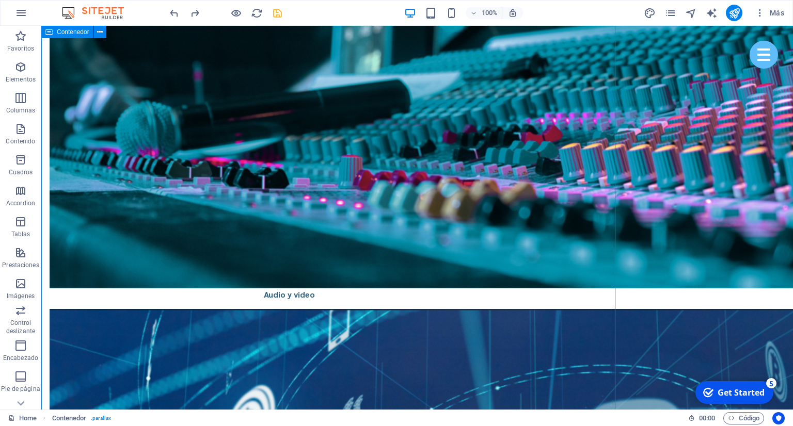
scroll to position [2577, 0]
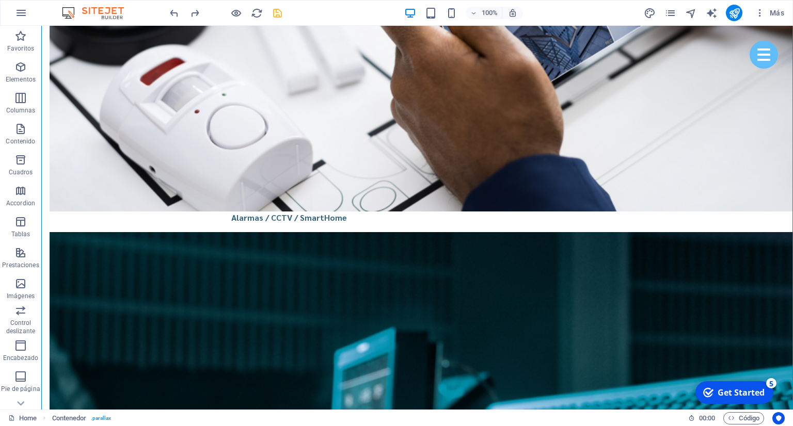
click at [276, 11] on icon "save" at bounding box center [278, 13] width 12 height 12
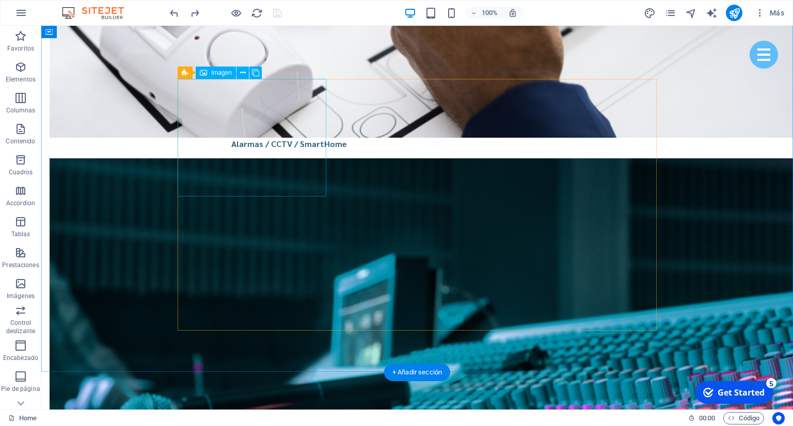
scroll to position [2631, 0]
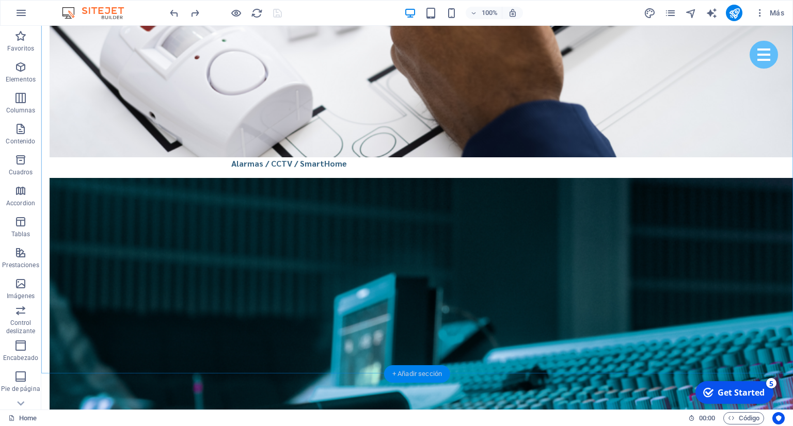
click at [418, 372] on div "+ Añadir sección" at bounding box center [417, 374] width 66 height 18
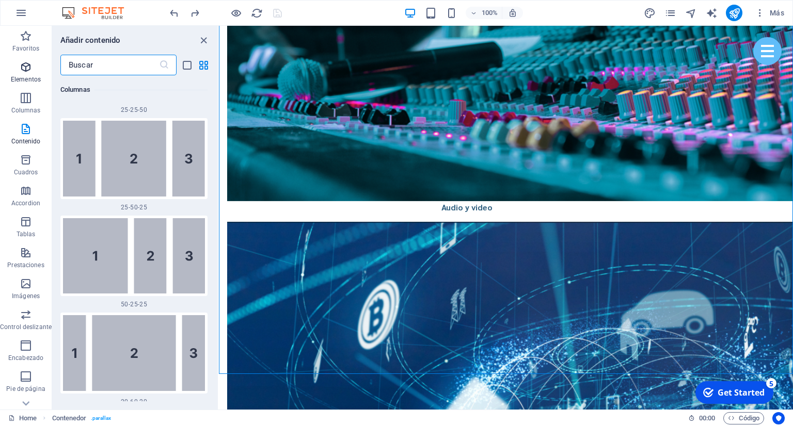
click at [24, 67] on icon "button" at bounding box center [26, 67] width 12 height 12
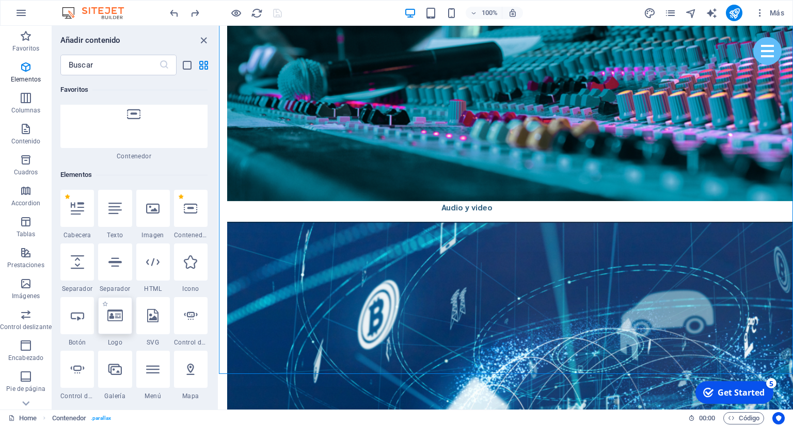
scroll to position [157, 0]
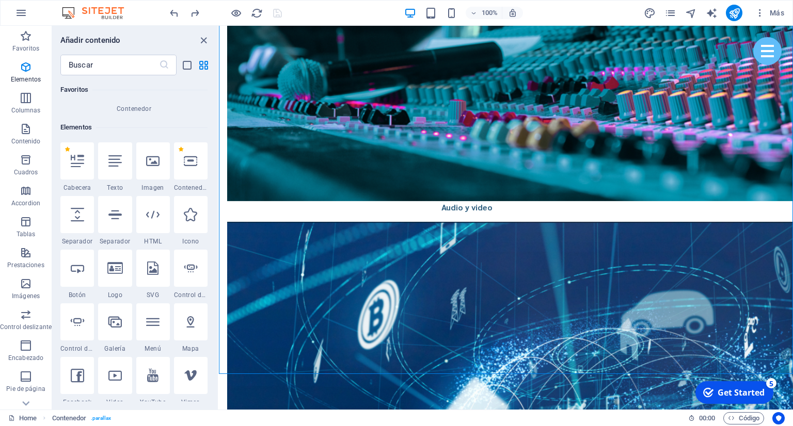
click at [77, 304] on div at bounding box center [77, 322] width 34 height 37
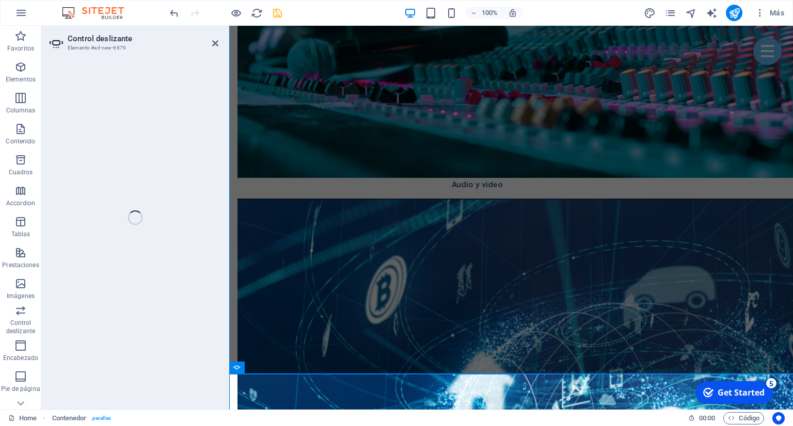
select select "ms"
select select "s"
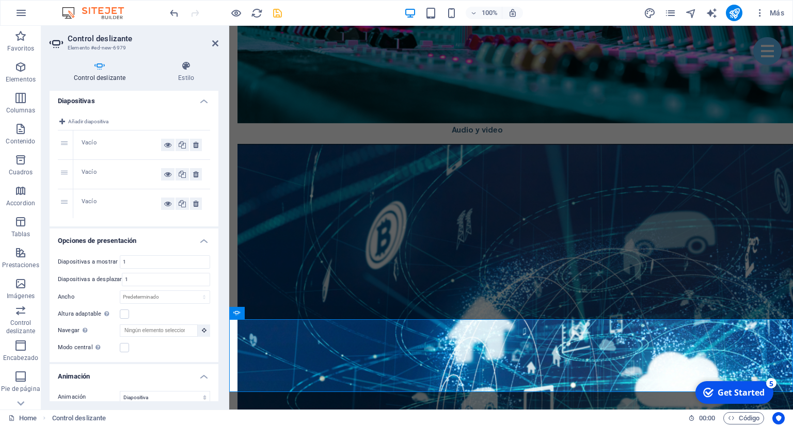
scroll to position [0, 0]
click at [101, 144] on div "Vacío" at bounding box center [121, 147] width 79 height 12
click at [66, 149] on div "1" at bounding box center [65, 147] width 15 height 29
click at [83, 144] on div "Vacío" at bounding box center [121, 147] width 79 height 12
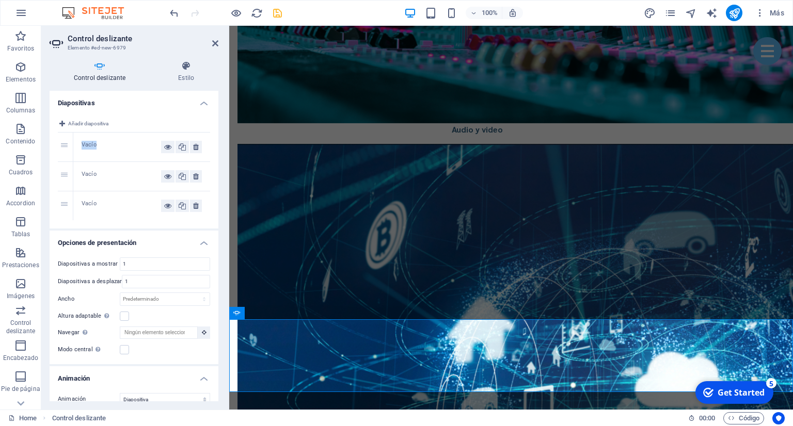
click at [83, 144] on div "Vacío" at bounding box center [121, 147] width 79 height 12
click at [115, 136] on div "Vacío" at bounding box center [141, 147] width 137 height 29
click at [83, 119] on span "Añadir diapositiva" at bounding box center [88, 124] width 40 height 12
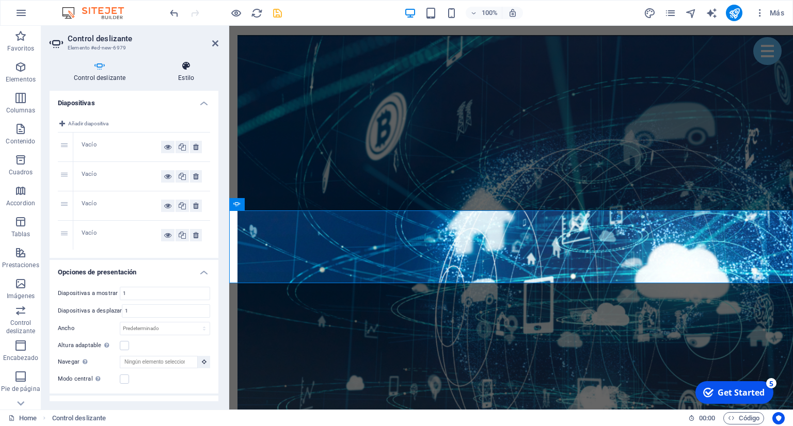
click at [204, 73] on h4 "Estilo" at bounding box center [186, 72] width 65 height 22
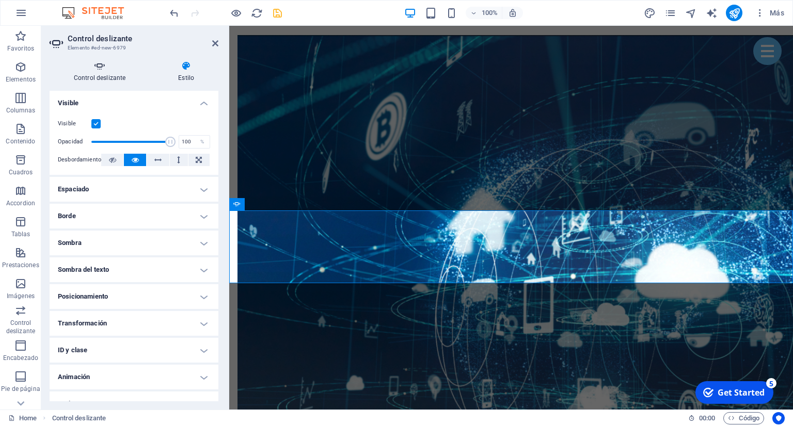
click at [110, 73] on h4 "Control deslizante" at bounding box center [102, 72] width 104 height 22
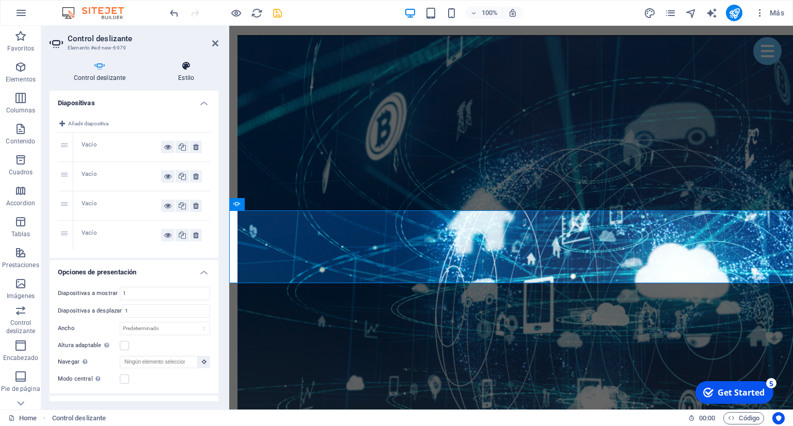
click at [181, 72] on h4 "Estilo" at bounding box center [186, 72] width 65 height 22
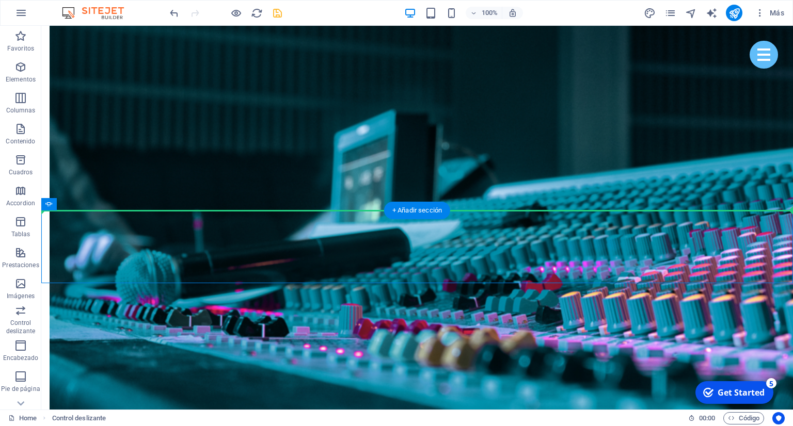
drag, startPoint x: 239, startPoint y: 249, endPoint x: 228, endPoint y: 187, distance: 62.4
drag, startPoint x: 210, startPoint y: 263, endPoint x: 203, endPoint y: 180, distance: 83.4
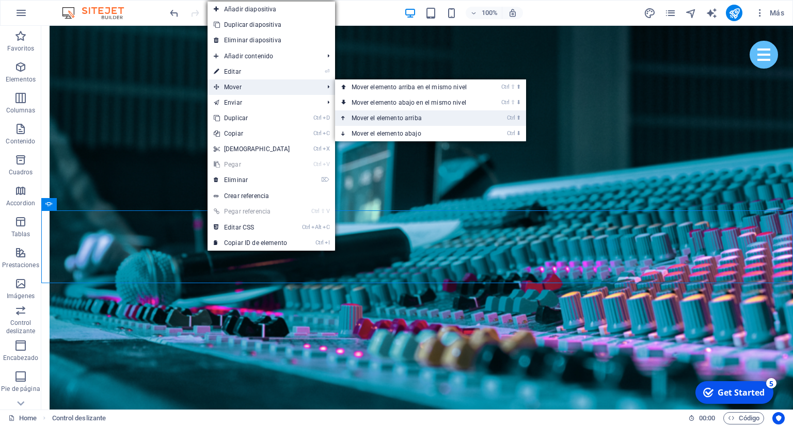
click at [359, 121] on link "Ctrl ⬆ Mover el elemento arriba" at bounding box center [411, 117] width 152 height 15
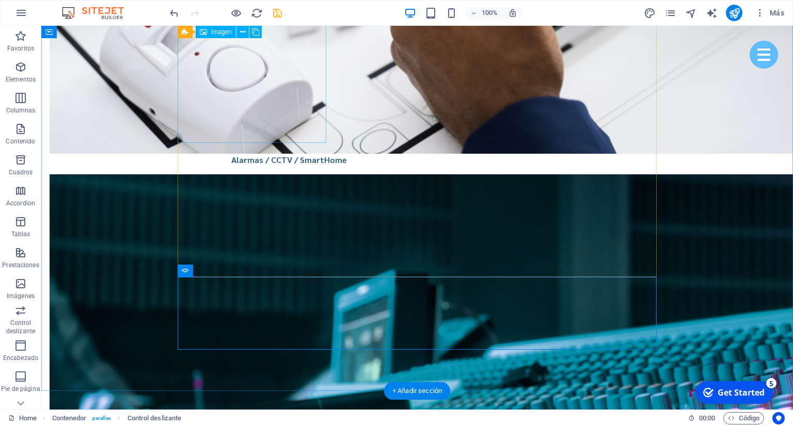
scroll to position [2631, 0]
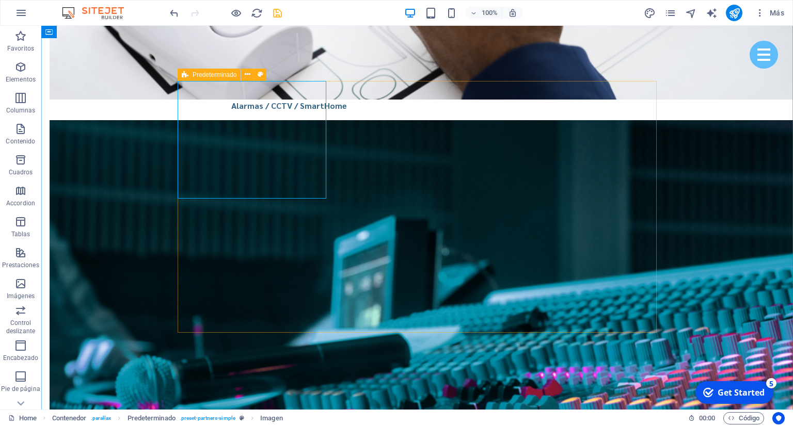
scroll to position [2740, 0]
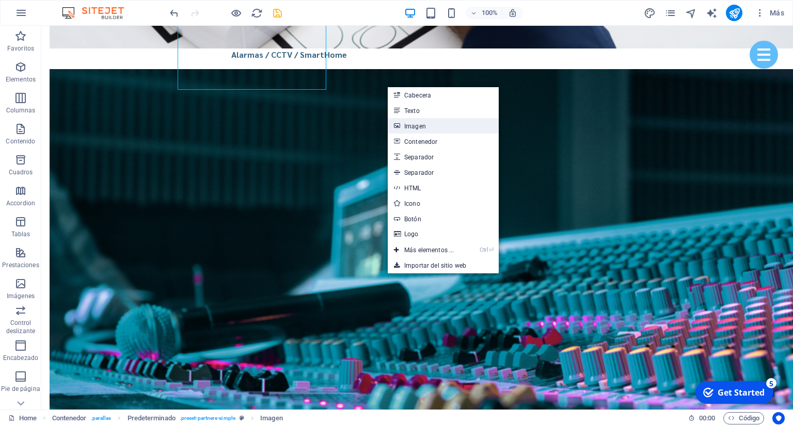
click at [415, 129] on link "Imagen" at bounding box center [443, 125] width 111 height 15
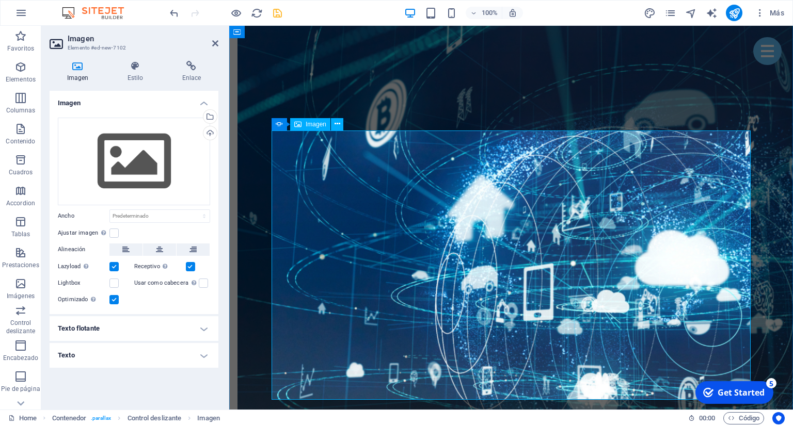
scroll to position [2795, 0]
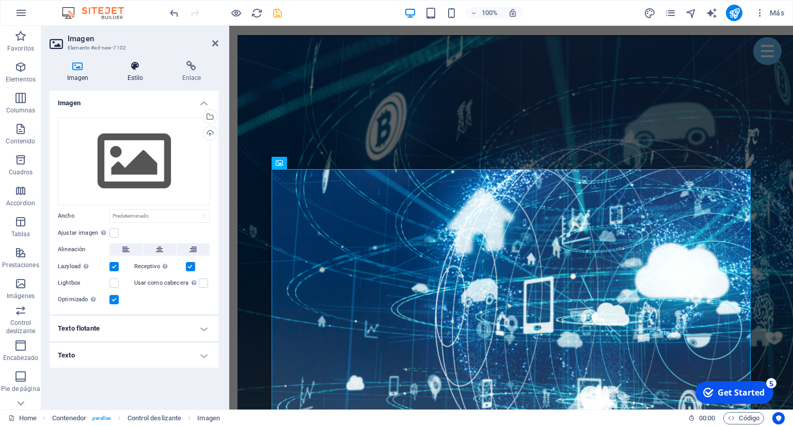
click at [125, 73] on h4 "Estilo" at bounding box center [137, 72] width 55 height 22
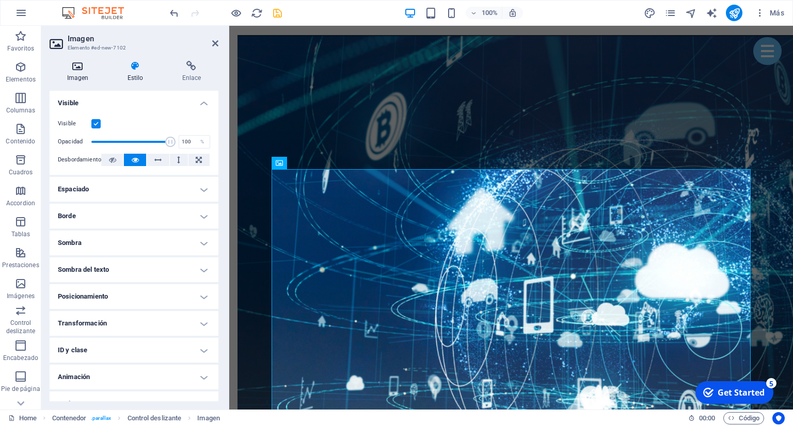
click at [77, 71] on icon at bounding box center [78, 66] width 56 height 10
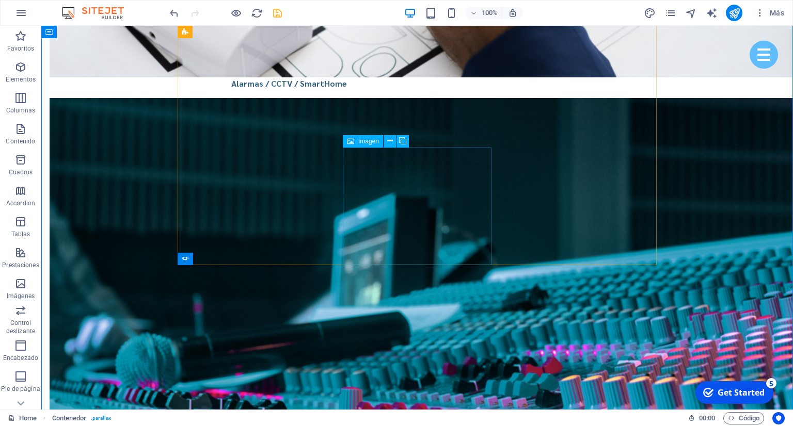
scroll to position [2686, 0]
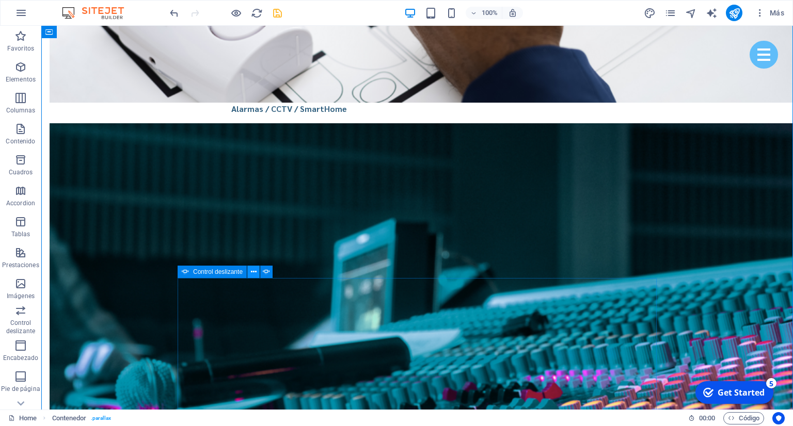
click at [258, 272] on button at bounding box center [253, 272] width 12 height 12
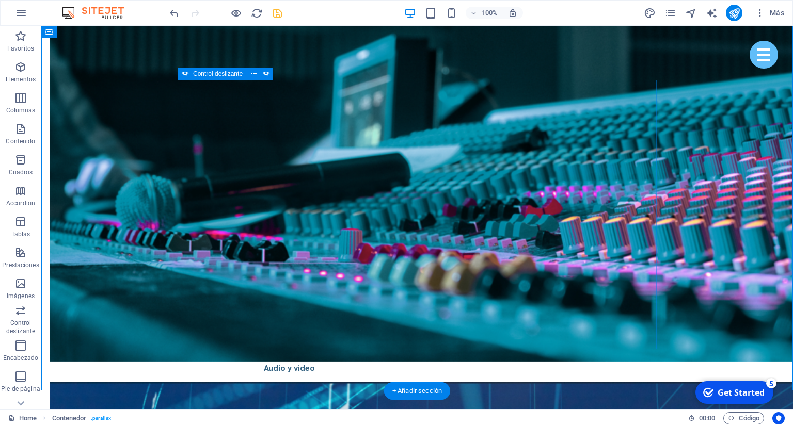
scroll to position [2850, 0]
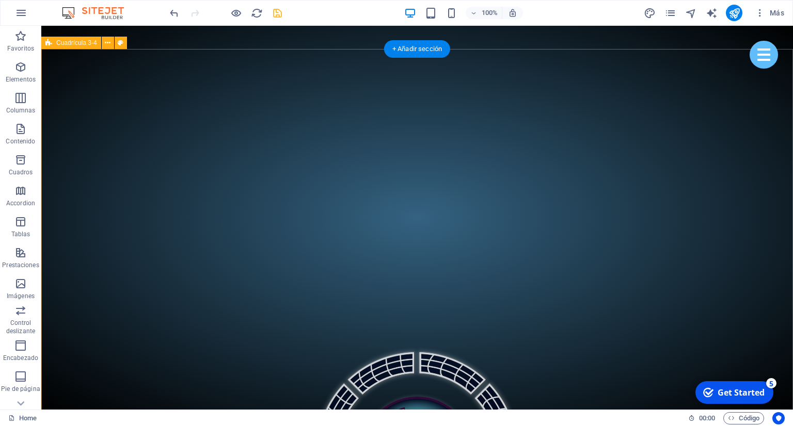
scroll to position [487, 0]
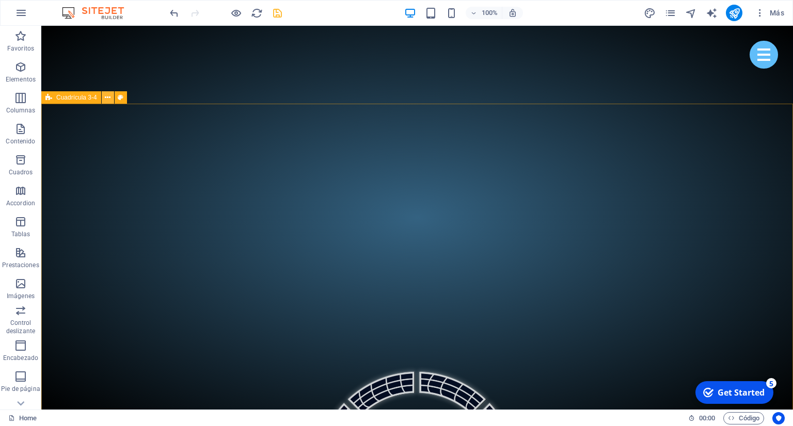
click at [112, 101] on button at bounding box center [108, 97] width 12 height 12
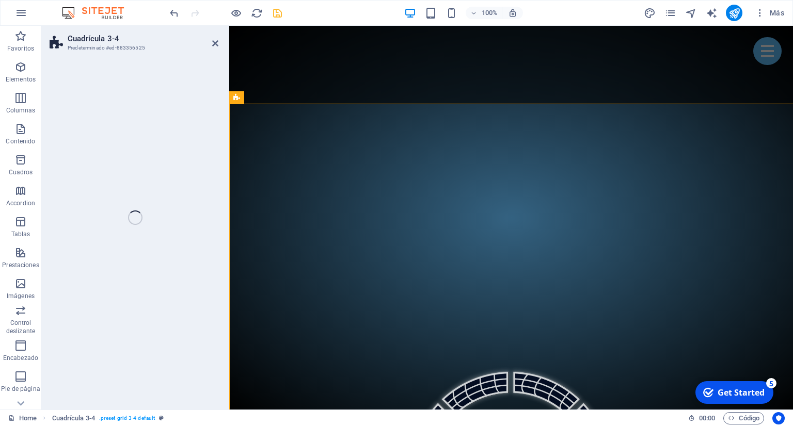
select select "rem"
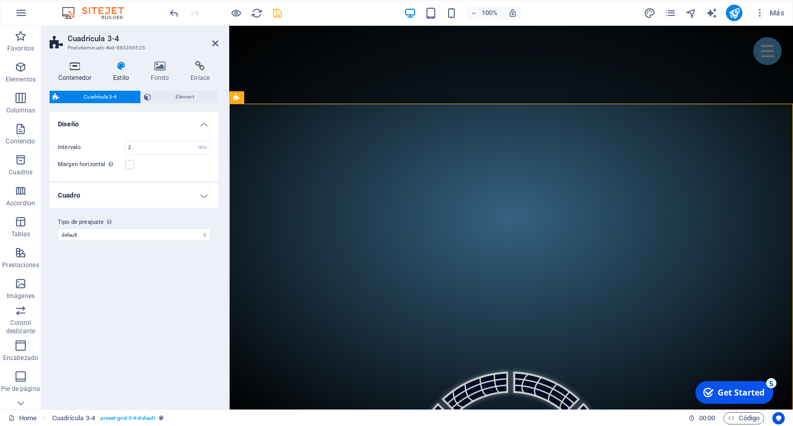
click at [59, 71] on icon at bounding box center [75, 66] width 51 height 10
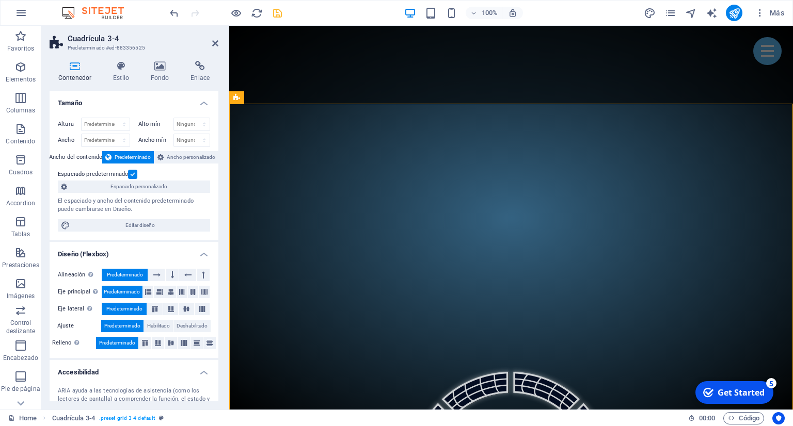
click at [211, 42] on h2 "Cuadrícula 3-4" at bounding box center [143, 38] width 151 height 9
click at [214, 42] on icon at bounding box center [215, 43] width 6 height 8
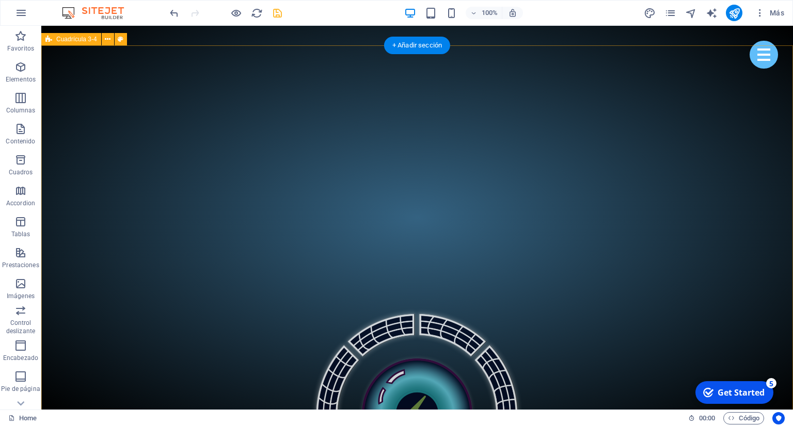
scroll to position [545, 0]
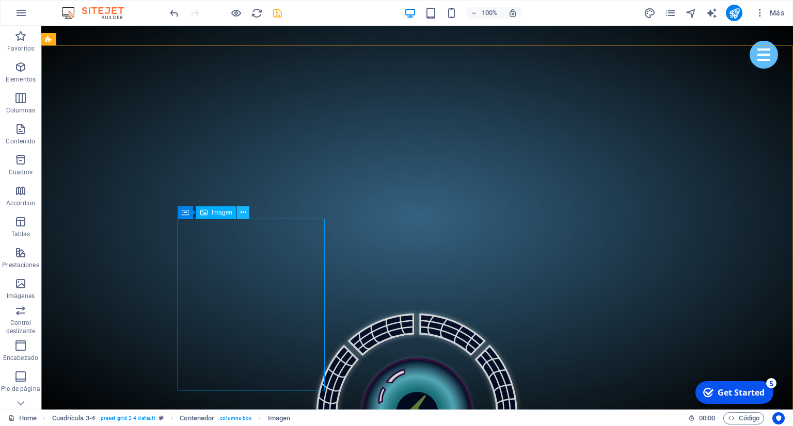
click at [245, 214] on icon at bounding box center [244, 213] width 6 height 11
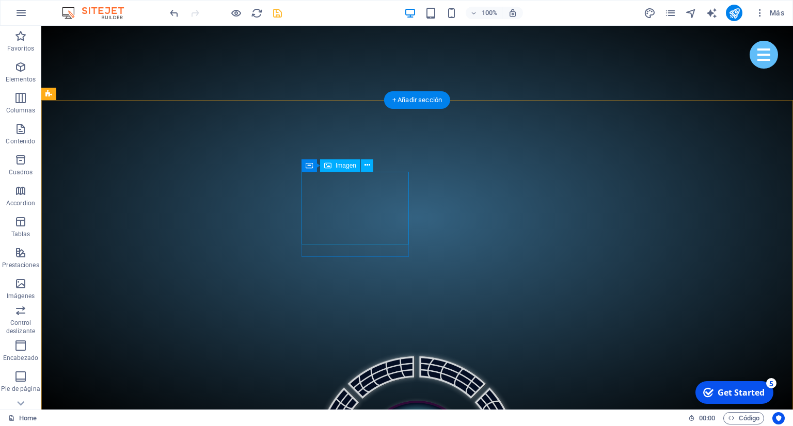
scroll to position [490, 0]
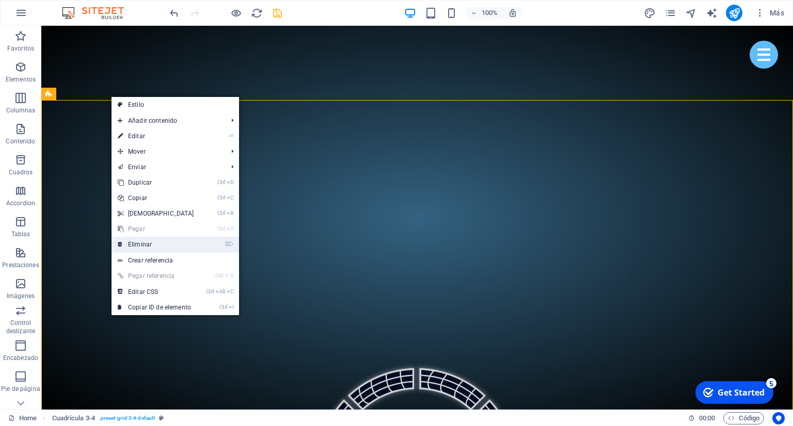
click at [157, 244] on link "⌦ Eliminar" at bounding box center [156, 244] width 89 height 15
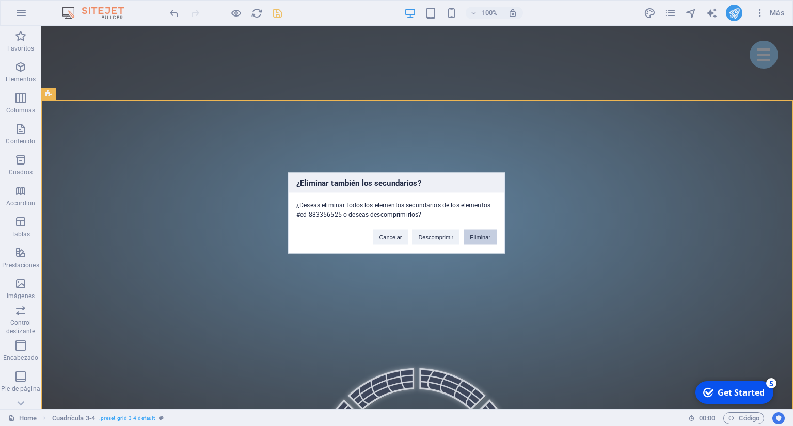
click at [484, 244] on button "Eliminar" at bounding box center [480, 237] width 33 height 15
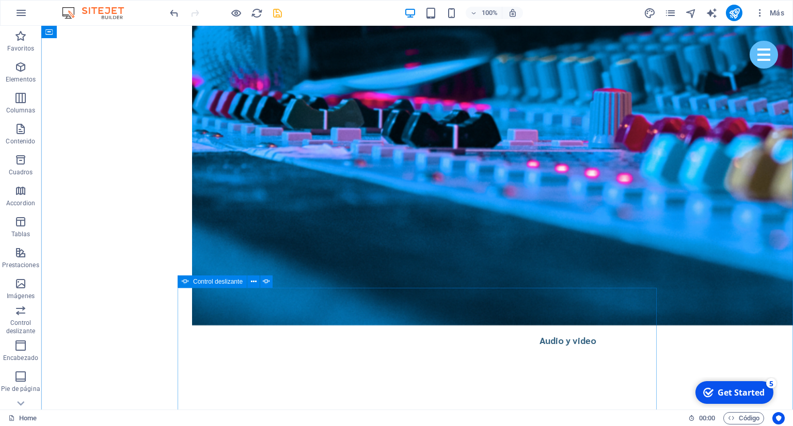
scroll to position [2398, 0]
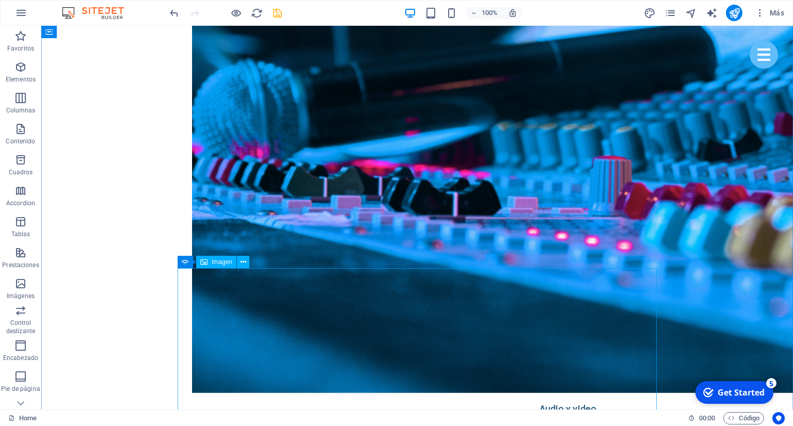
scroll to position [2289, 0]
